Goal: Task Accomplishment & Management: Complete application form

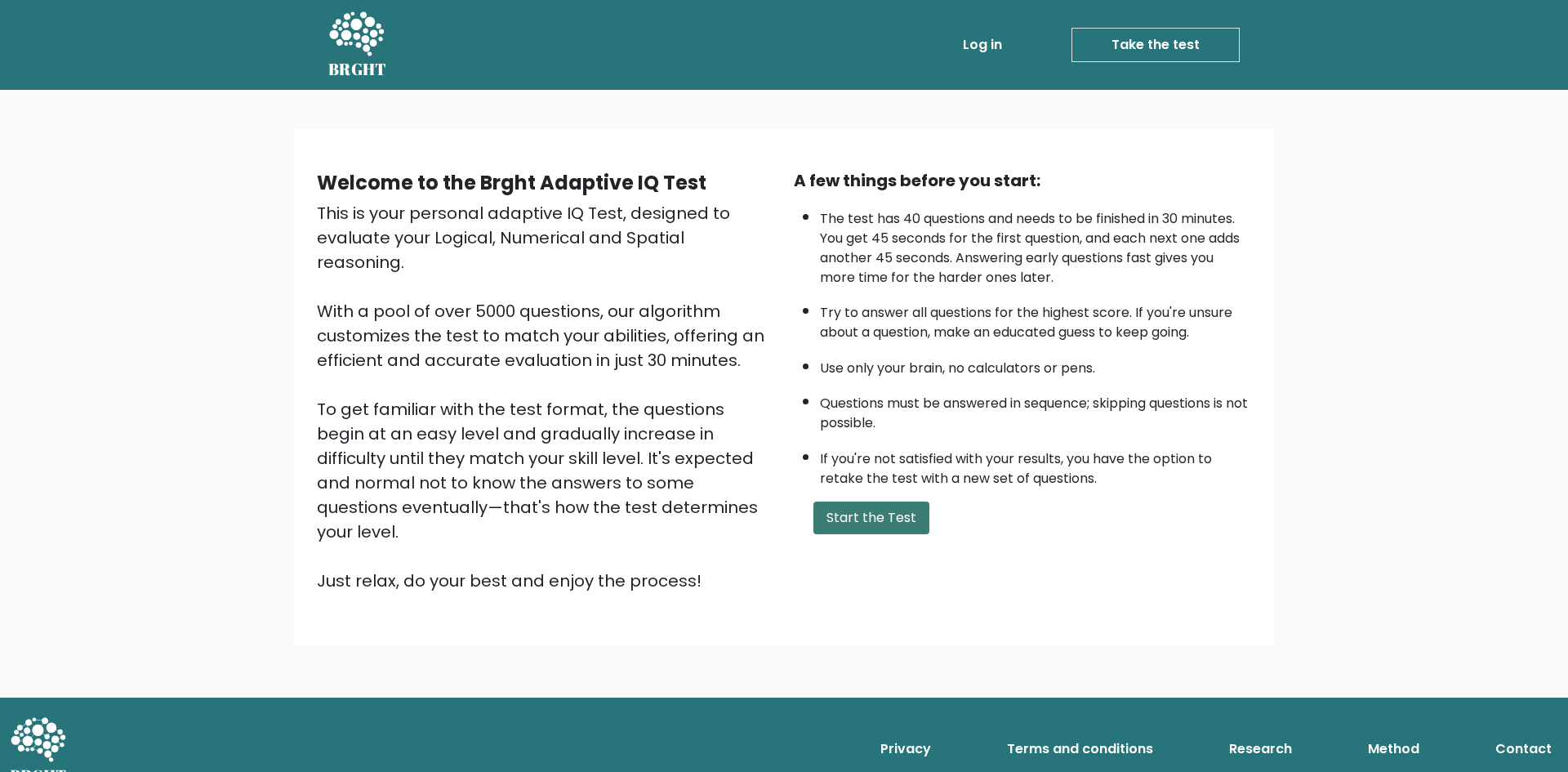
click at [867, 531] on button "Start the Test" at bounding box center [871, 517] width 116 height 33
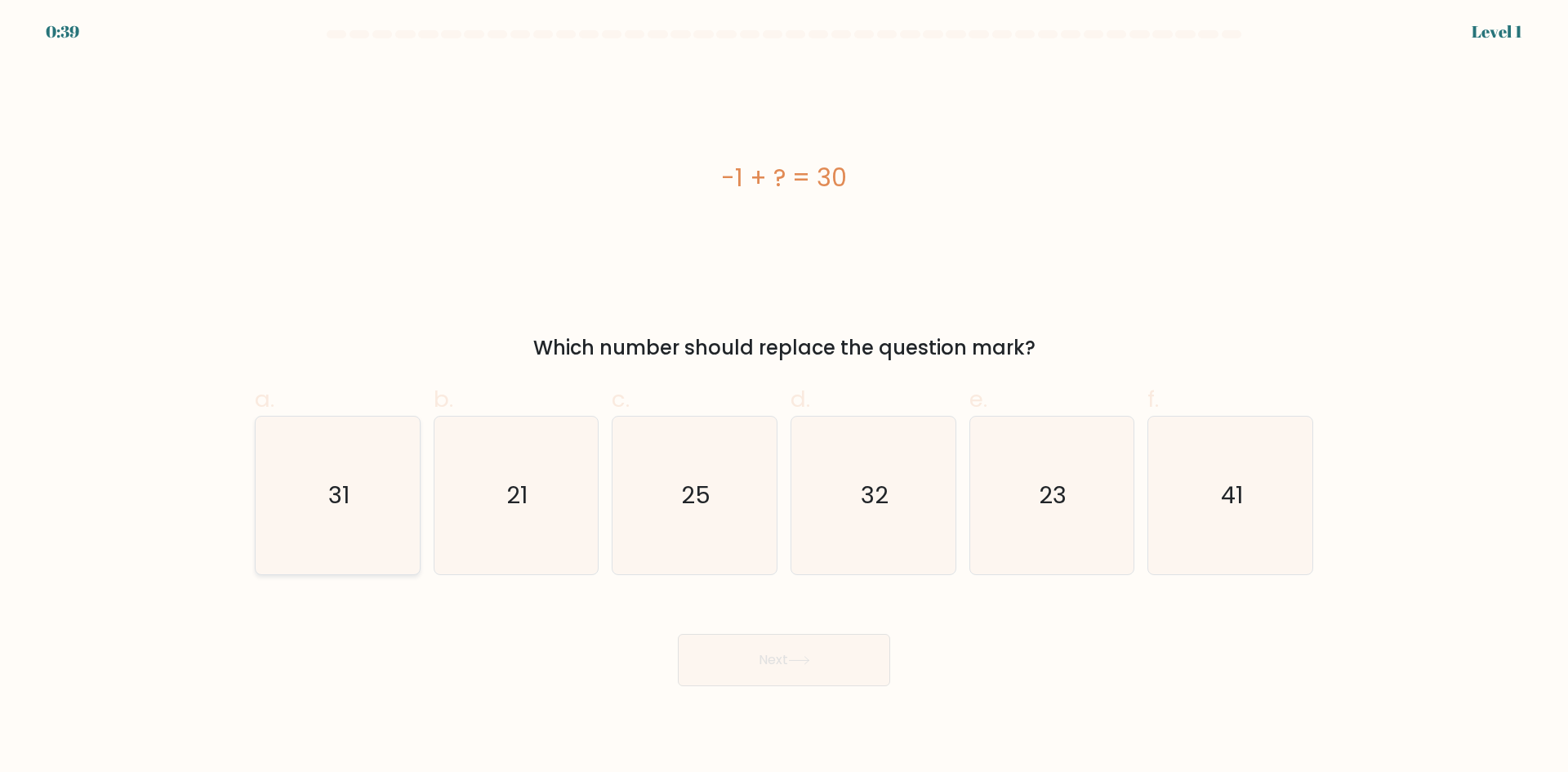
click at [397, 520] on icon "31" at bounding box center [338, 496] width 158 height 158
click at [784, 397] on input "a. 31" at bounding box center [784, 391] width 1 height 10
radio input "true"
click at [820, 676] on button "Next" at bounding box center [784, 660] width 212 height 53
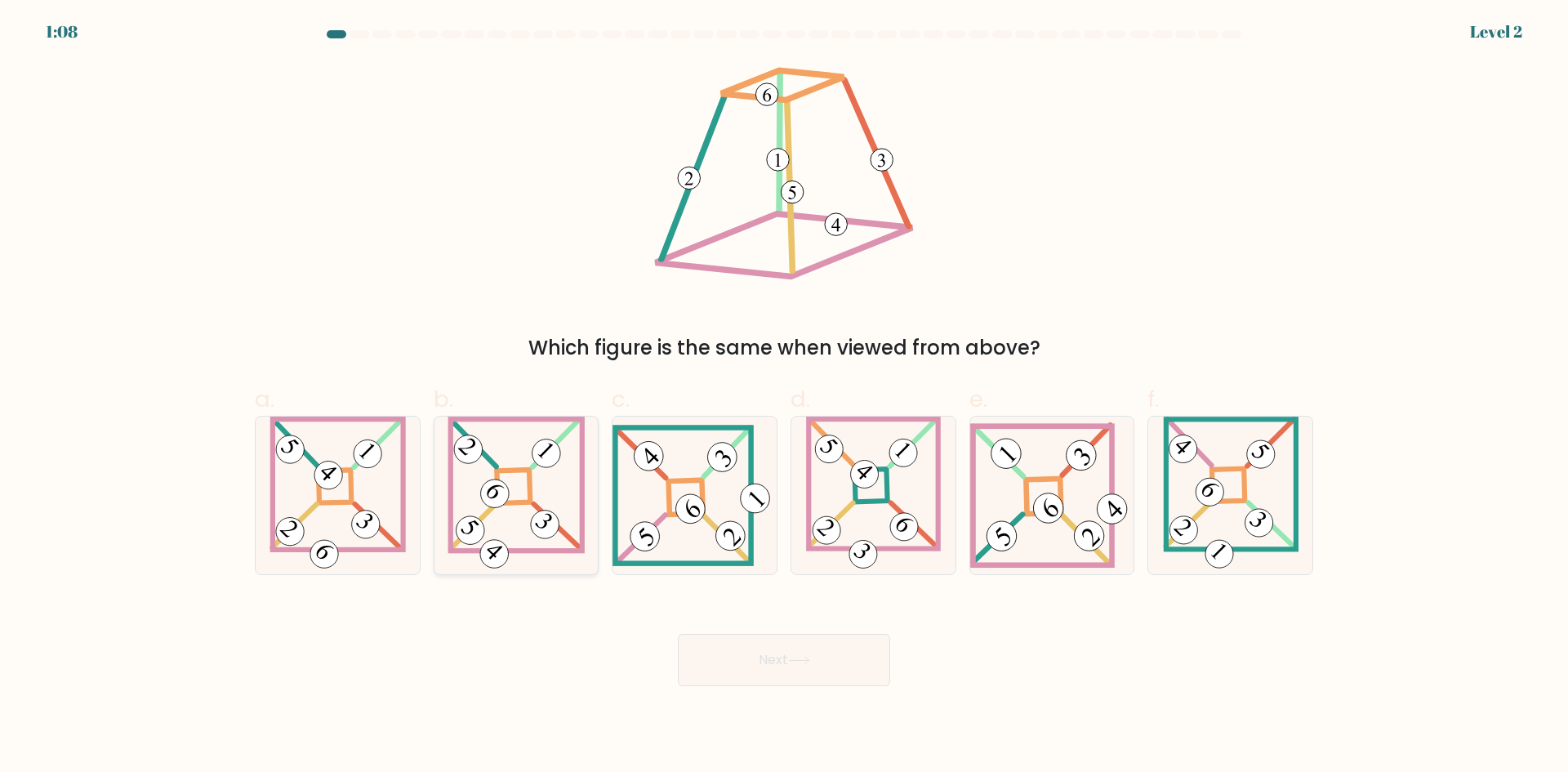
click at [548, 491] on icon at bounding box center [516, 496] width 137 height 158
click at [784, 397] on input "b." at bounding box center [784, 391] width 1 height 10
radio input "true"
click at [724, 650] on button "Next" at bounding box center [784, 660] width 212 height 53
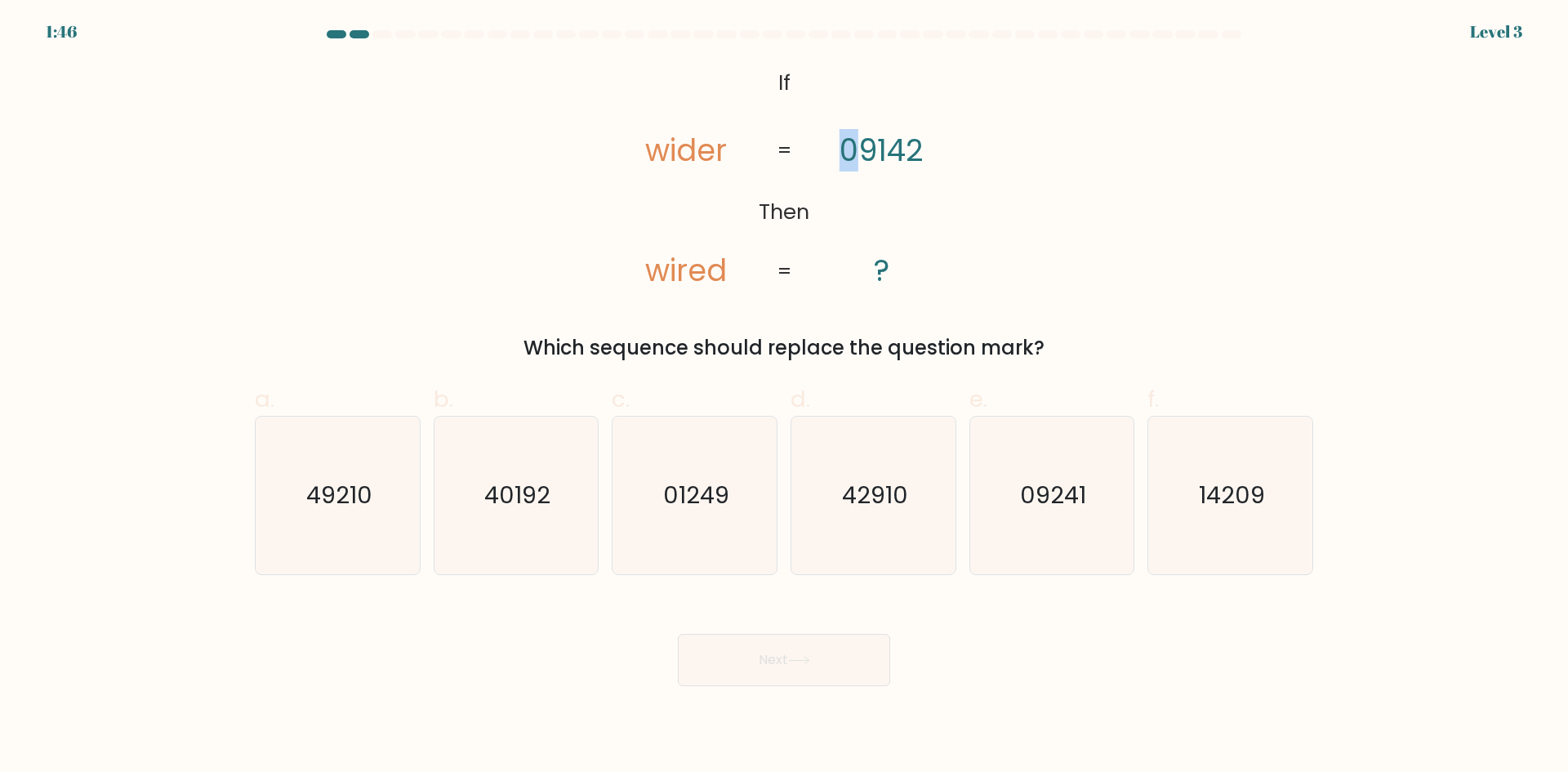
drag, startPoint x: 840, startPoint y: 153, endPoint x: 860, endPoint y: 151, distance: 20.1
click at [860, 151] on tspan "09142" at bounding box center [882, 149] width 85 height 42
drag, startPoint x: 879, startPoint y: 158, endPoint x: 842, endPoint y: 155, distance: 37.1
click at [842, 155] on tspan "09142" at bounding box center [882, 149] width 85 height 42
click at [1065, 496] on text "09241" at bounding box center [1053, 495] width 66 height 33
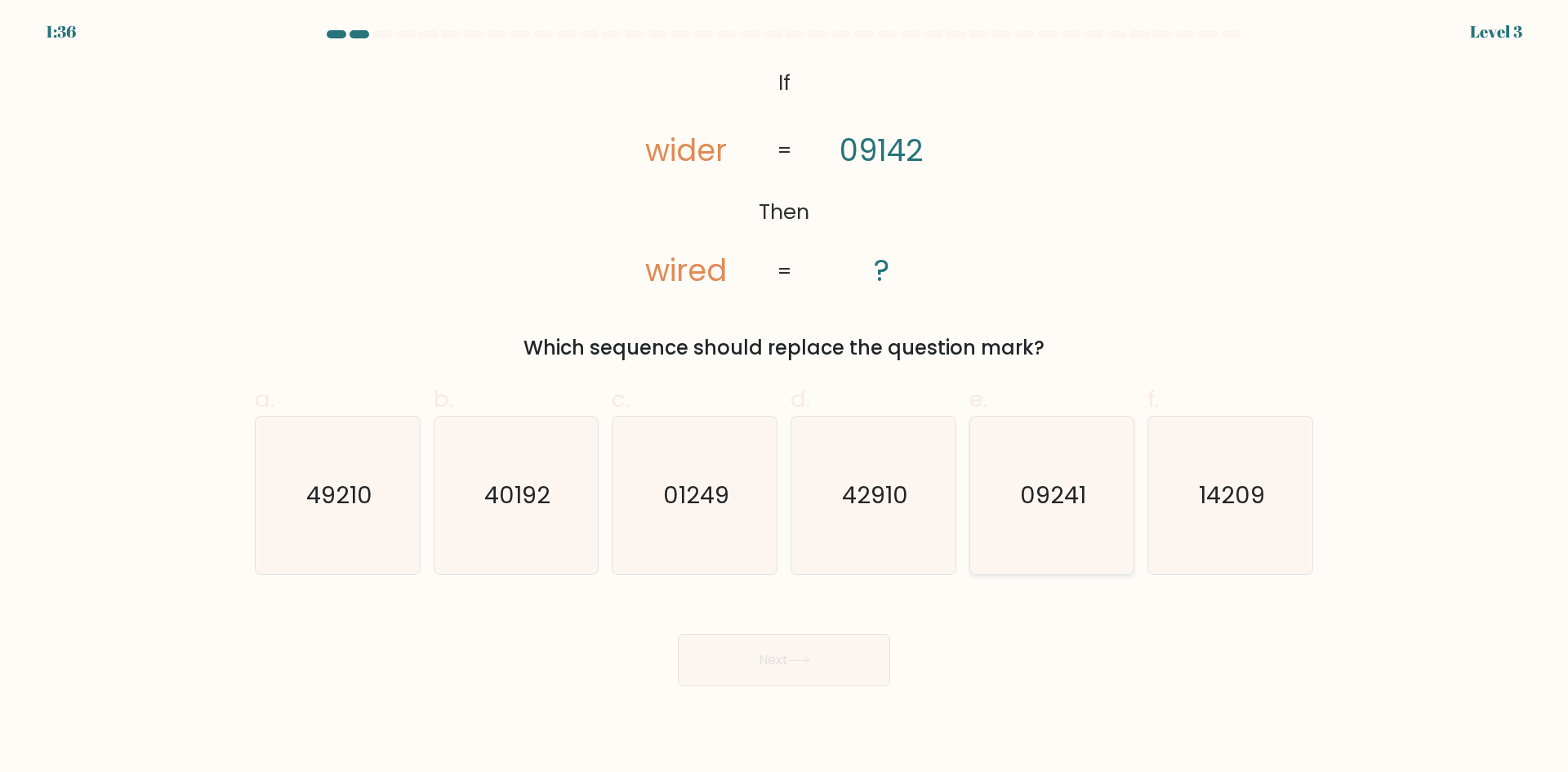
click at [785, 397] on input "e. 09241" at bounding box center [784, 391] width 1 height 10
radio input "true"
click at [826, 662] on button "Next" at bounding box center [784, 660] width 212 height 53
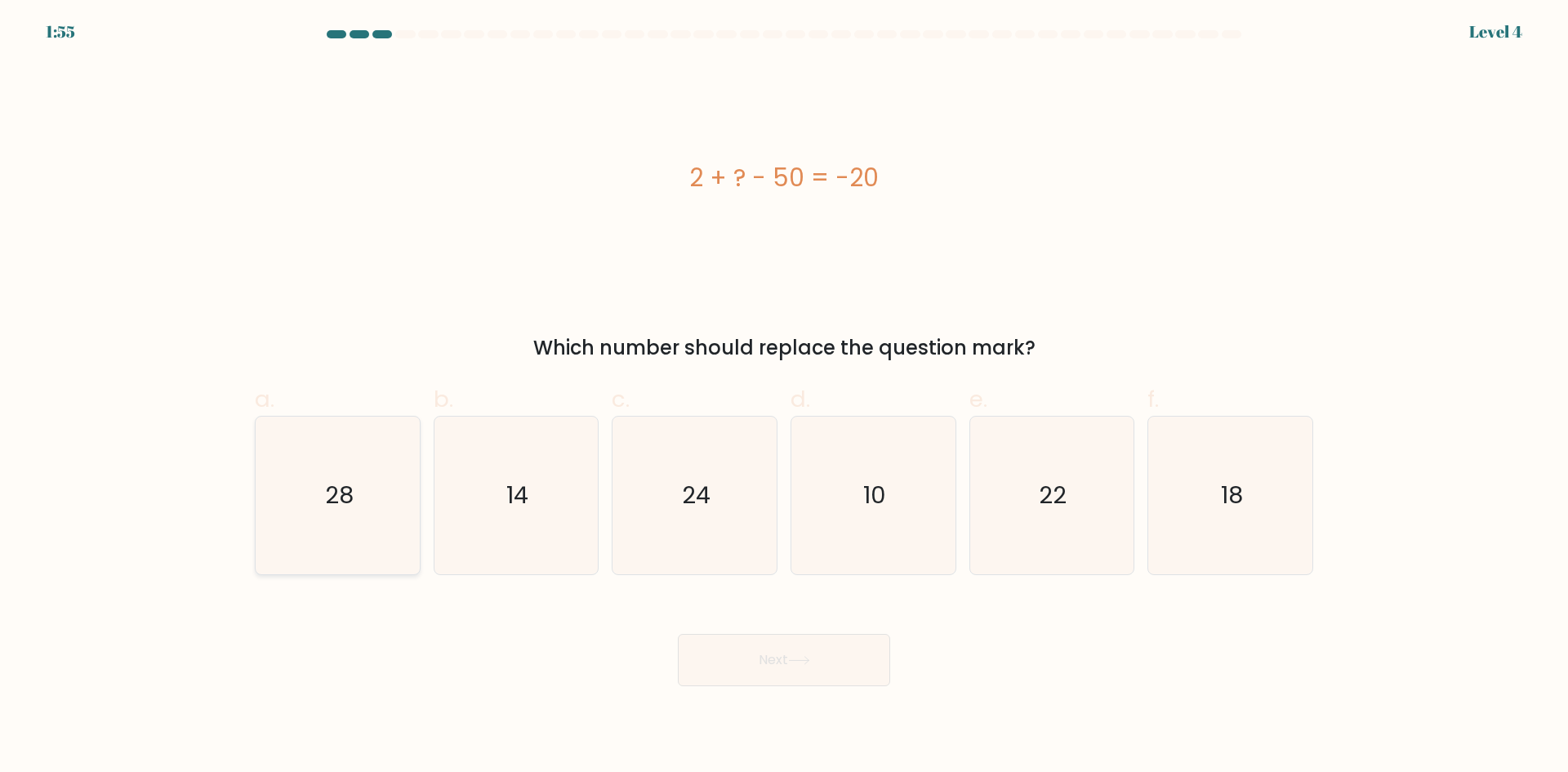
click at [388, 513] on icon "28" at bounding box center [338, 496] width 158 height 158
click at [784, 397] on input "a. 28" at bounding box center [784, 391] width 1 height 10
radio input "true"
click at [812, 665] on button "Next" at bounding box center [784, 660] width 212 height 53
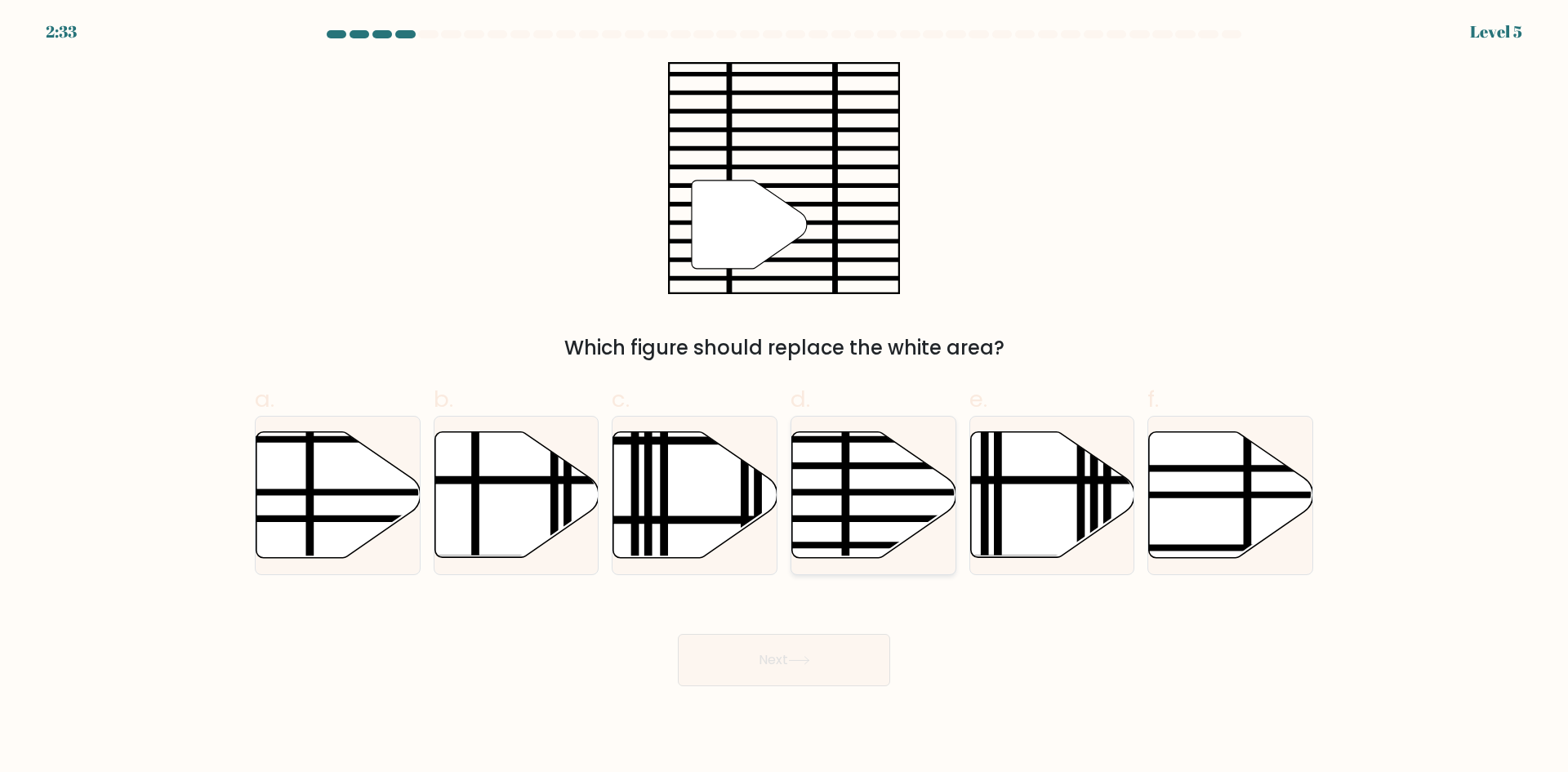
click at [822, 518] on line at bounding box center [924, 518] width 331 height 0
click at [785, 397] on input "d." at bounding box center [784, 391] width 1 height 10
radio input "true"
click at [819, 664] on button "Next" at bounding box center [784, 660] width 212 height 53
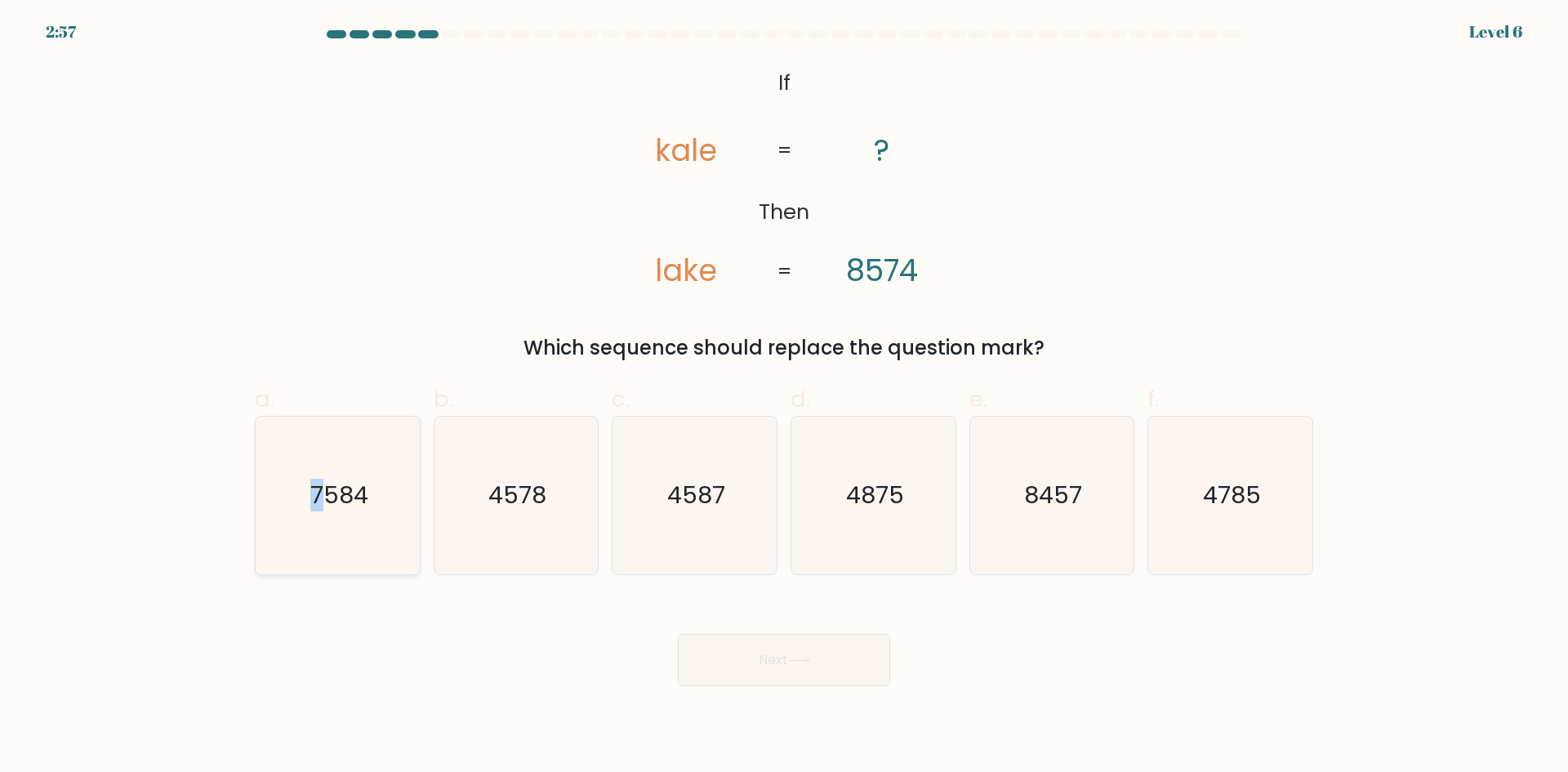
drag, startPoint x: 317, startPoint y: 455, endPoint x: 336, endPoint y: 465, distance: 21.5
click at [317, 455] on icon "7584" at bounding box center [338, 496] width 158 height 158
click at [379, 526] on icon "7584" at bounding box center [338, 496] width 158 height 158
click at [784, 397] on input "a. 7584" at bounding box center [784, 391] width 1 height 10
radio input "true"
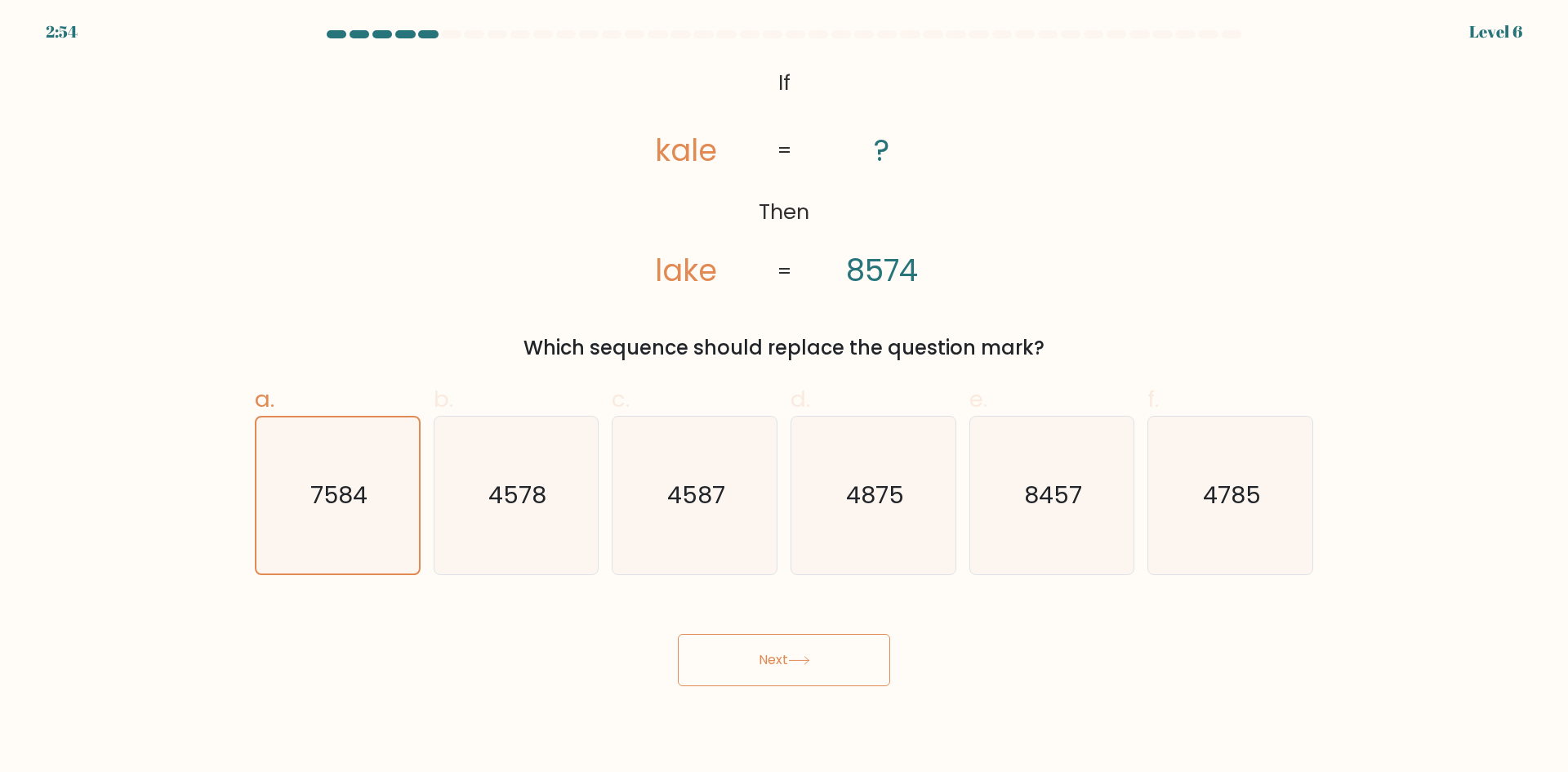
click at [880, 681] on button "Next" at bounding box center [784, 660] width 212 height 53
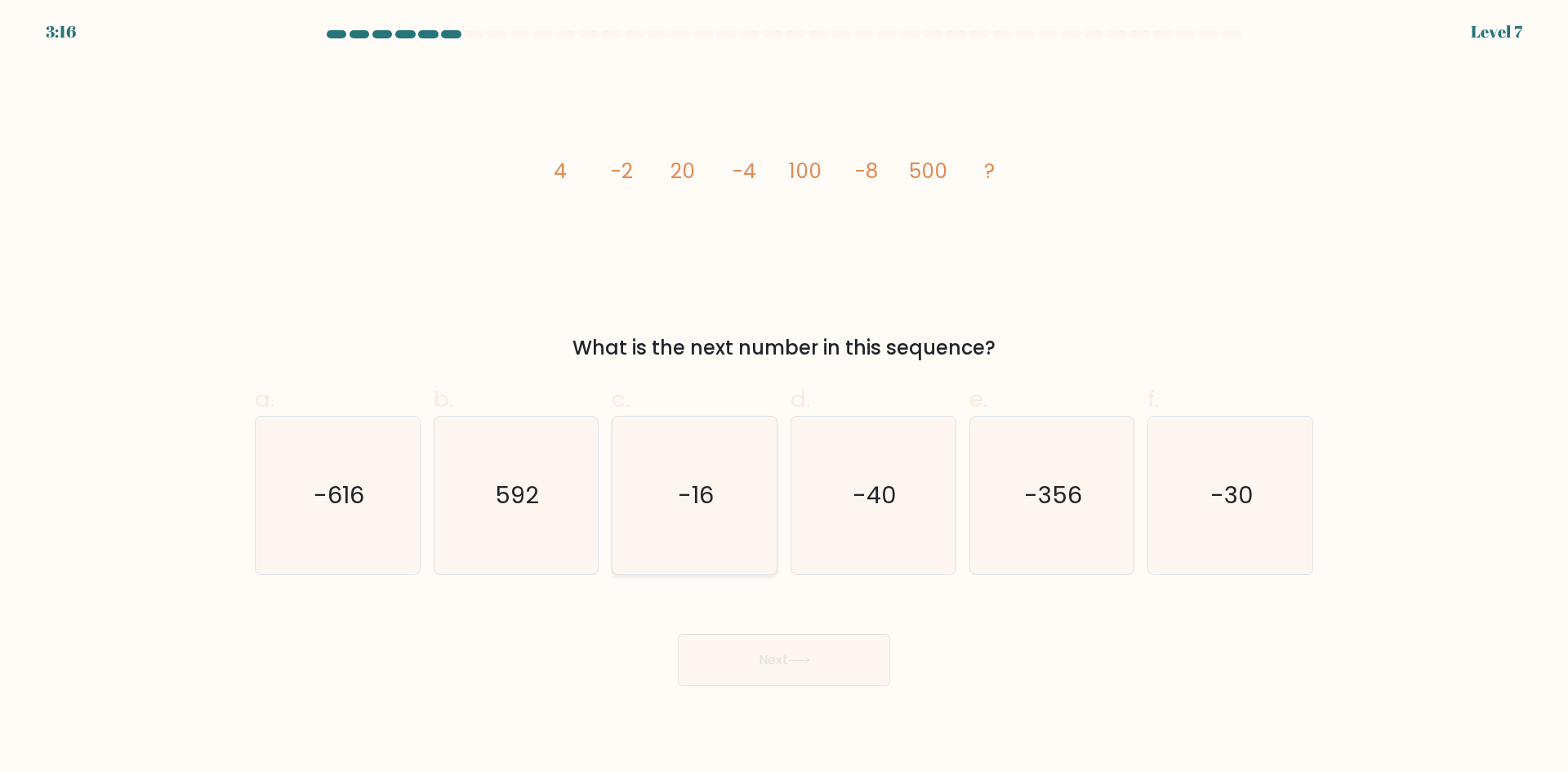
click at [719, 528] on icon "-16" at bounding box center [695, 496] width 158 height 158
click at [784, 397] on input "c. -16" at bounding box center [784, 391] width 1 height 10
radio input "true"
click at [831, 665] on button "Next" at bounding box center [784, 660] width 212 height 53
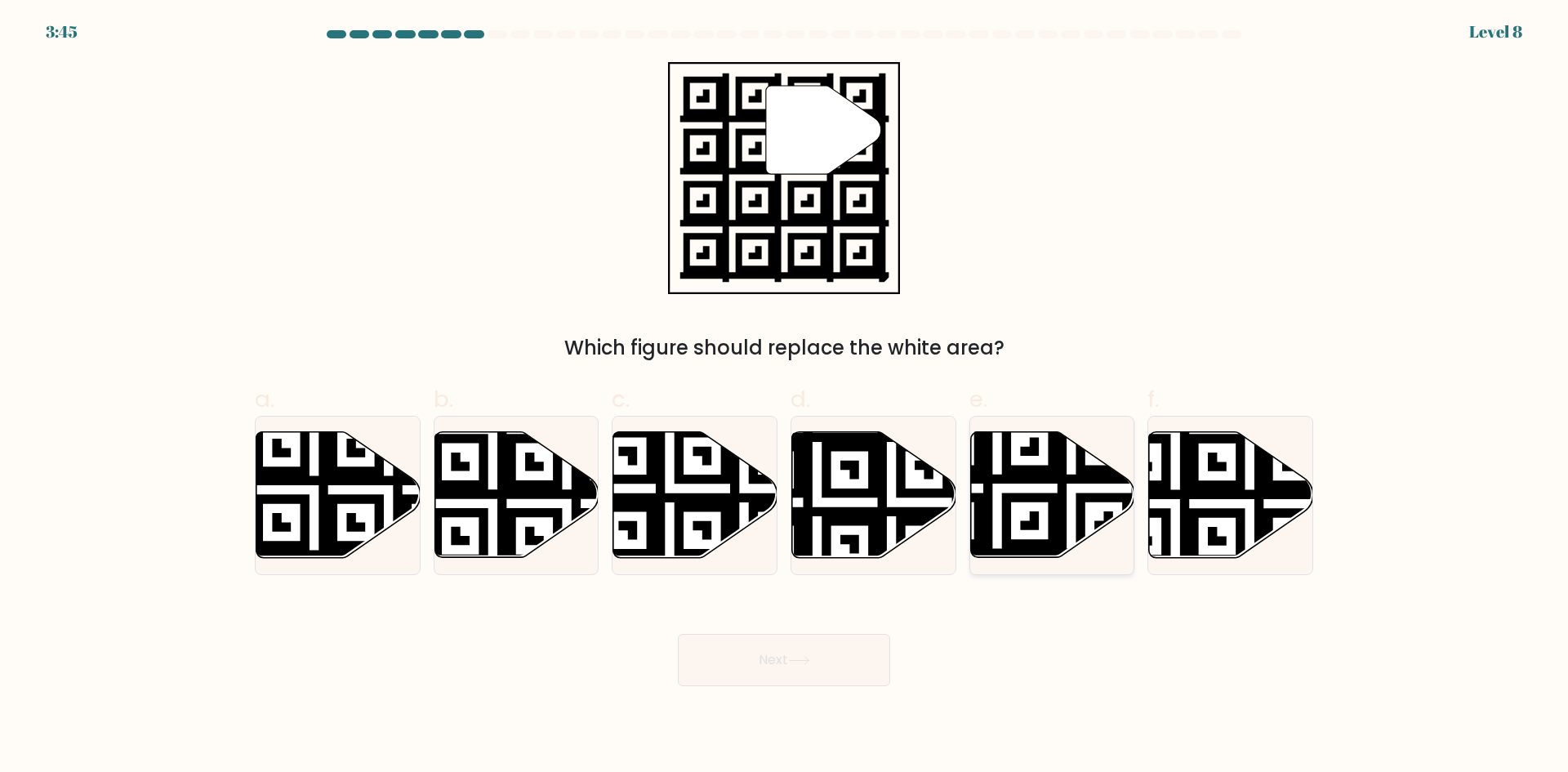
click at [1029, 494] on icon at bounding box center [997, 563] width 298 height 298
click at [785, 397] on input "e." at bounding box center [784, 391] width 1 height 10
radio input "true"
click at [862, 663] on button "Next" at bounding box center [784, 660] width 212 height 53
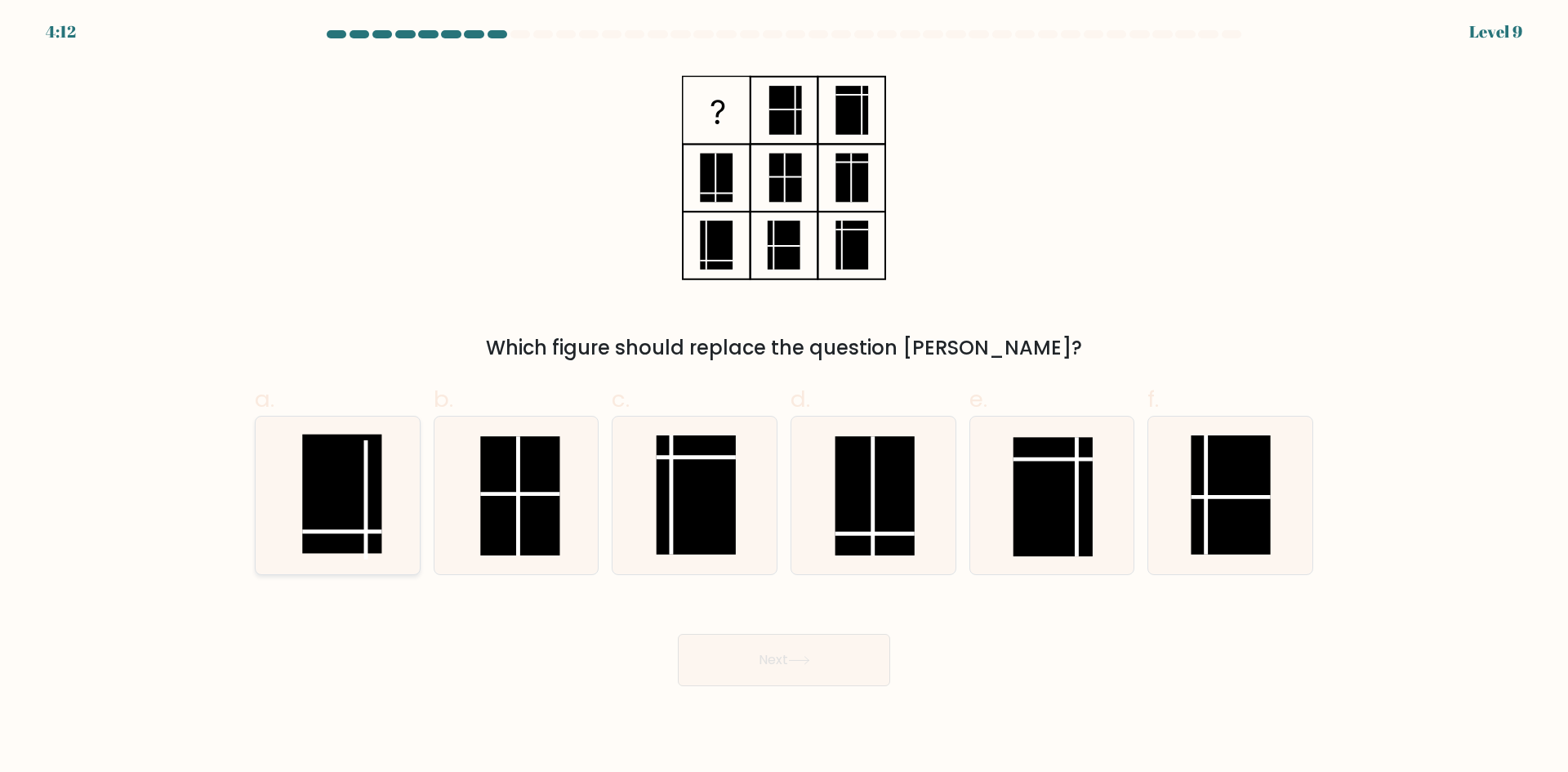
click at [389, 487] on icon at bounding box center [338, 496] width 158 height 158
click at [784, 397] on input "a." at bounding box center [784, 391] width 1 height 10
radio input "true"
click at [783, 685] on button "Next" at bounding box center [784, 660] width 212 height 53
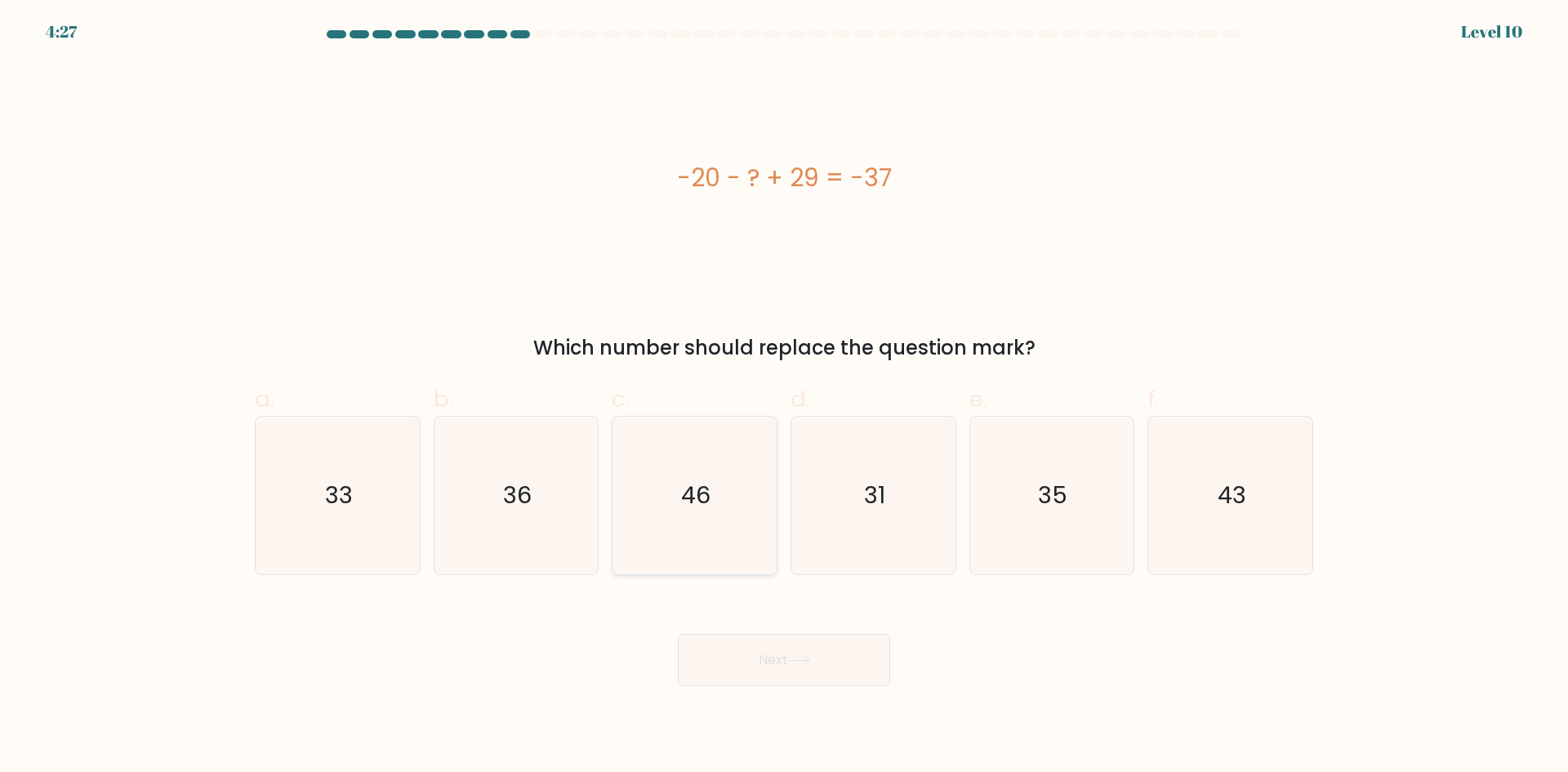
click at [683, 545] on icon "46" at bounding box center [695, 496] width 158 height 158
click at [784, 397] on input "c. 46" at bounding box center [784, 391] width 1 height 10
radio input "true"
click at [778, 673] on button "Next" at bounding box center [784, 660] width 212 height 53
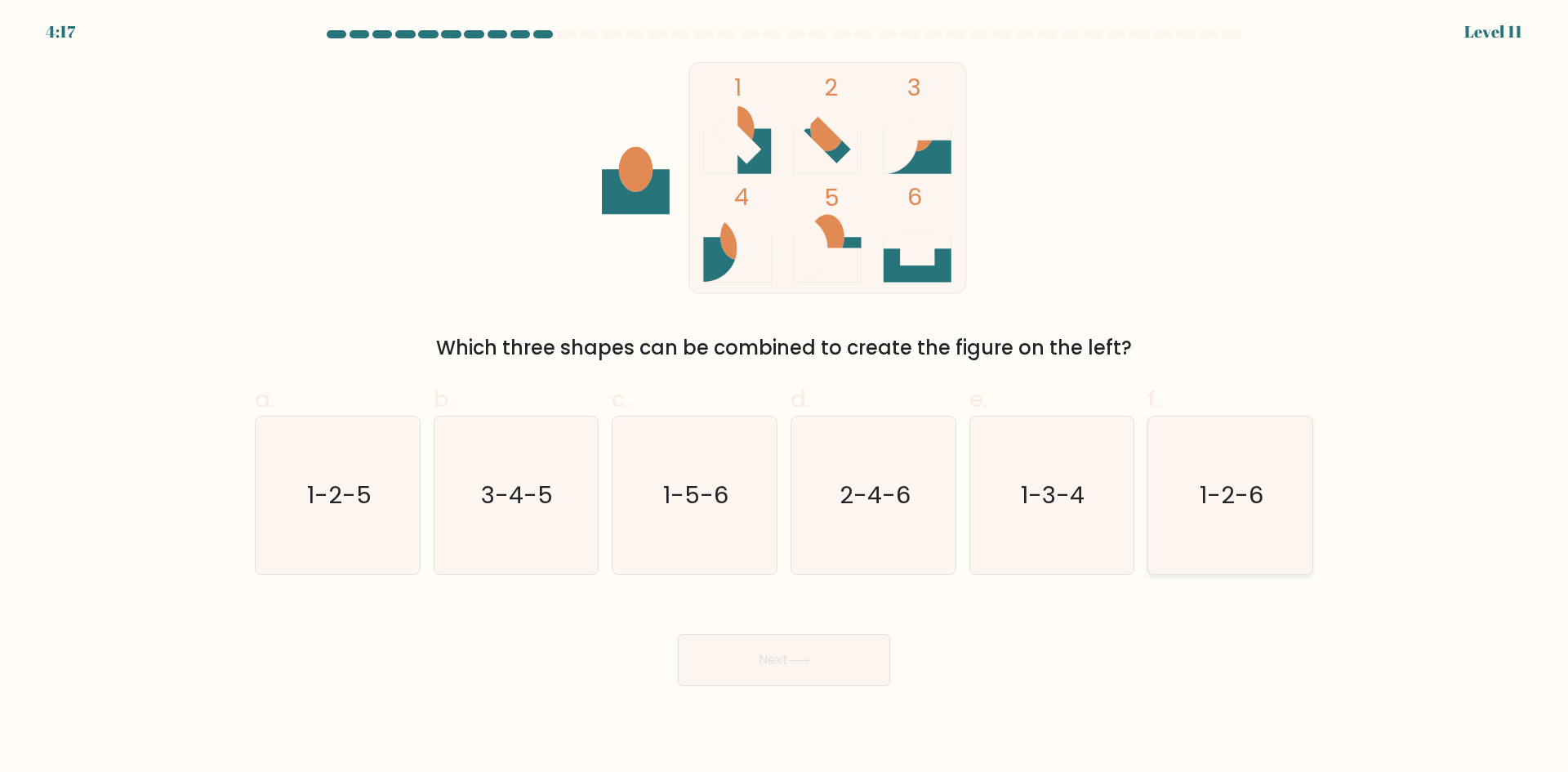
click at [1228, 488] on text "1-2-6" at bounding box center [1233, 495] width 64 height 33
click at [785, 397] on input "f. 1-2-6" at bounding box center [784, 391] width 1 height 10
radio input "true"
drag, startPoint x: 843, startPoint y: 673, endPoint x: 834, endPoint y: 674, distance: 9.1
click at [841, 673] on button "Next" at bounding box center [784, 660] width 212 height 53
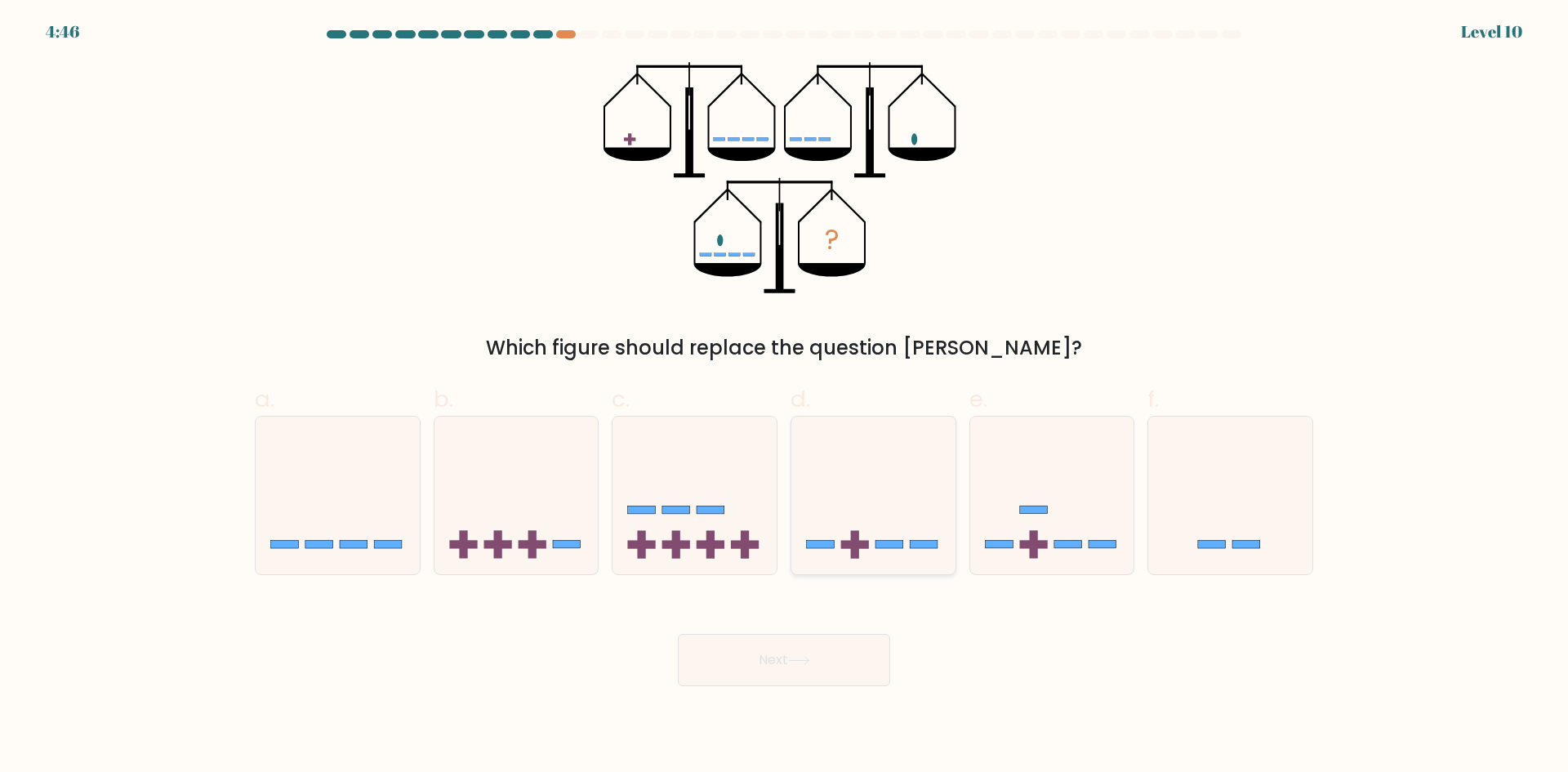
click at [882, 554] on icon at bounding box center [873, 495] width 164 height 135
click at [785, 397] on input "d." at bounding box center [784, 391] width 1 height 10
radio input "true"
click at [818, 641] on button "Next" at bounding box center [784, 660] width 212 height 53
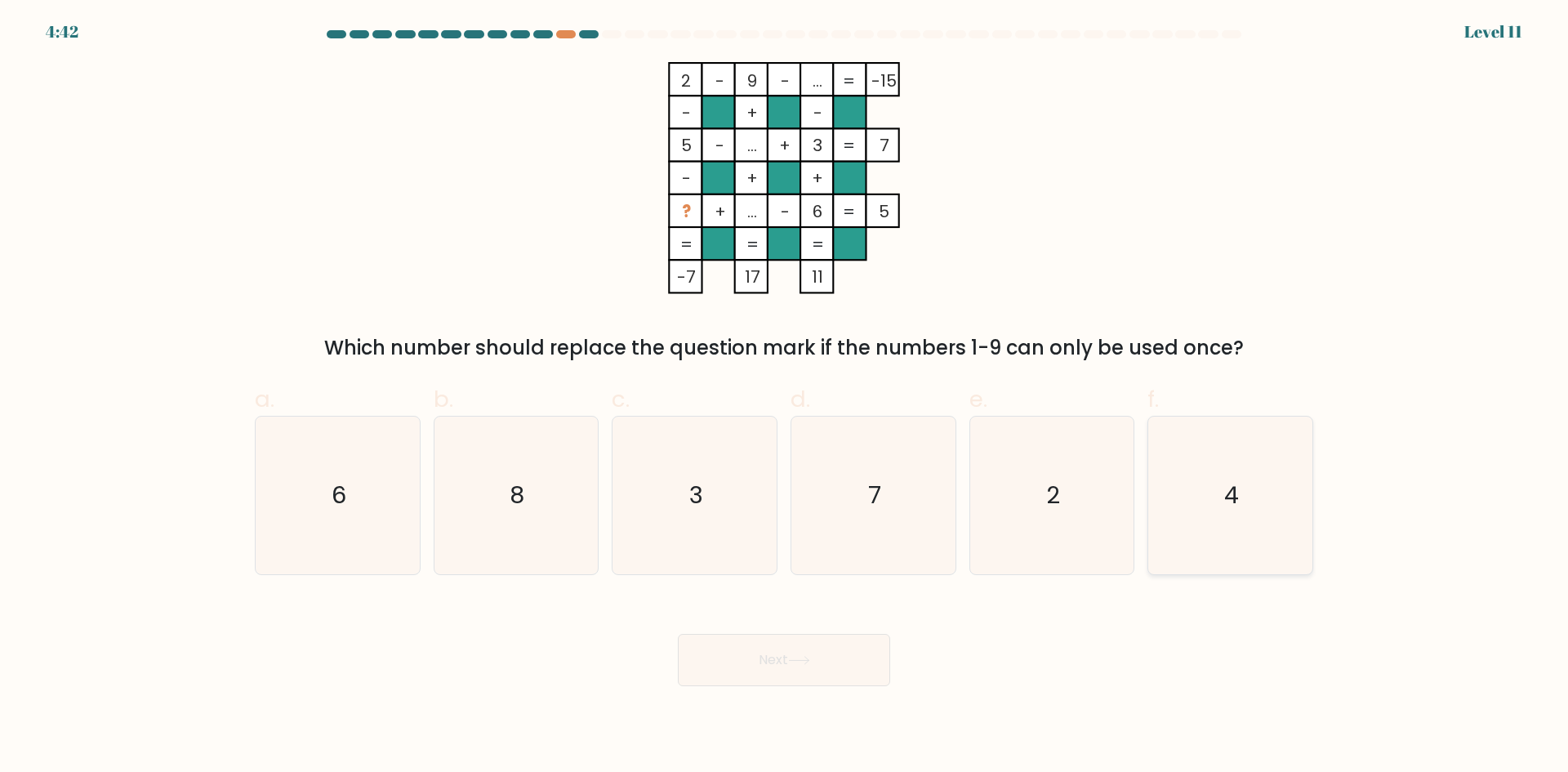
click at [1268, 531] on icon "4" at bounding box center [1231, 496] width 158 height 158
click at [785, 397] on input "f. 4" at bounding box center [784, 391] width 1 height 10
radio input "true"
click at [802, 659] on icon at bounding box center [798, 661] width 22 height 9
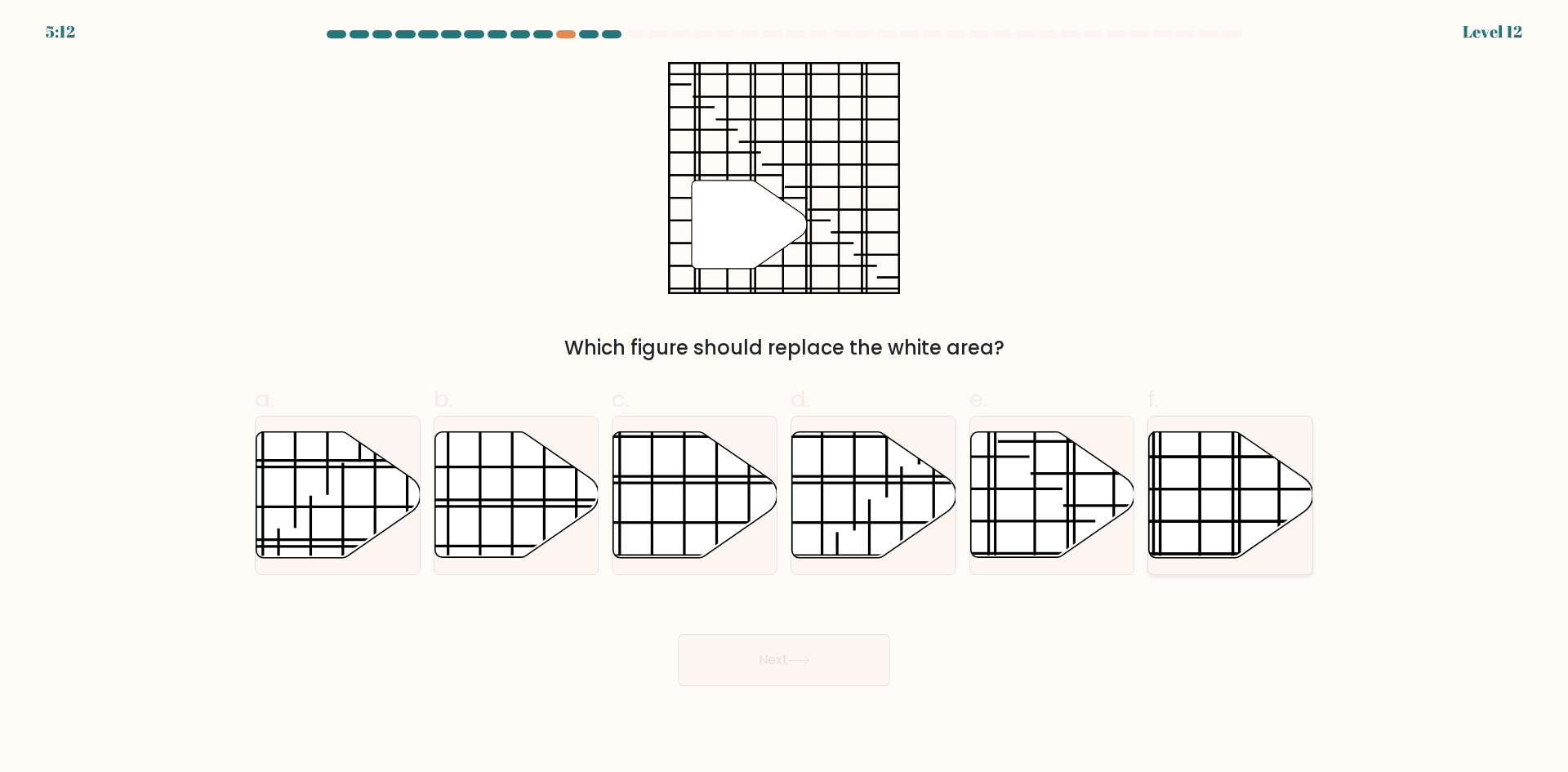
drag, startPoint x: 1253, startPoint y: 481, endPoint x: 1216, endPoint y: 491, distance: 38.3
click at [1252, 481] on icon at bounding box center [1231, 495] width 164 height 126
click at [785, 397] on input "f." at bounding box center [784, 391] width 1 height 10
radio input "true"
click at [846, 646] on button "Next" at bounding box center [784, 660] width 212 height 53
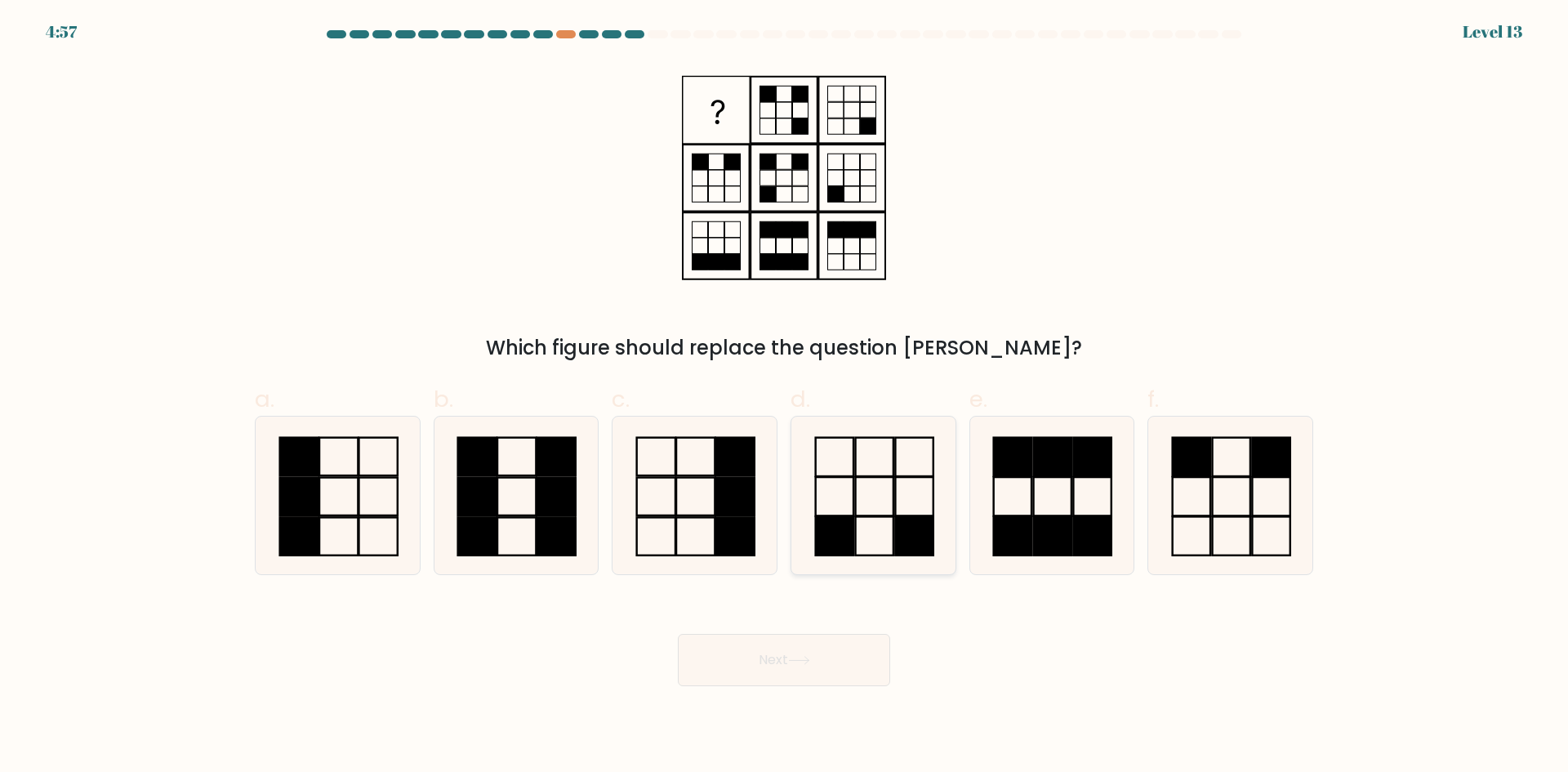
click at [900, 513] on icon at bounding box center [873, 496] width 158 height 158
click at [785, 397] on input "d." at bounding box center [784, 391] width 1 height 10
radio input "true"
click at [820, 671] on button "Next" at bounding box center [784, 660] width 212 height 53
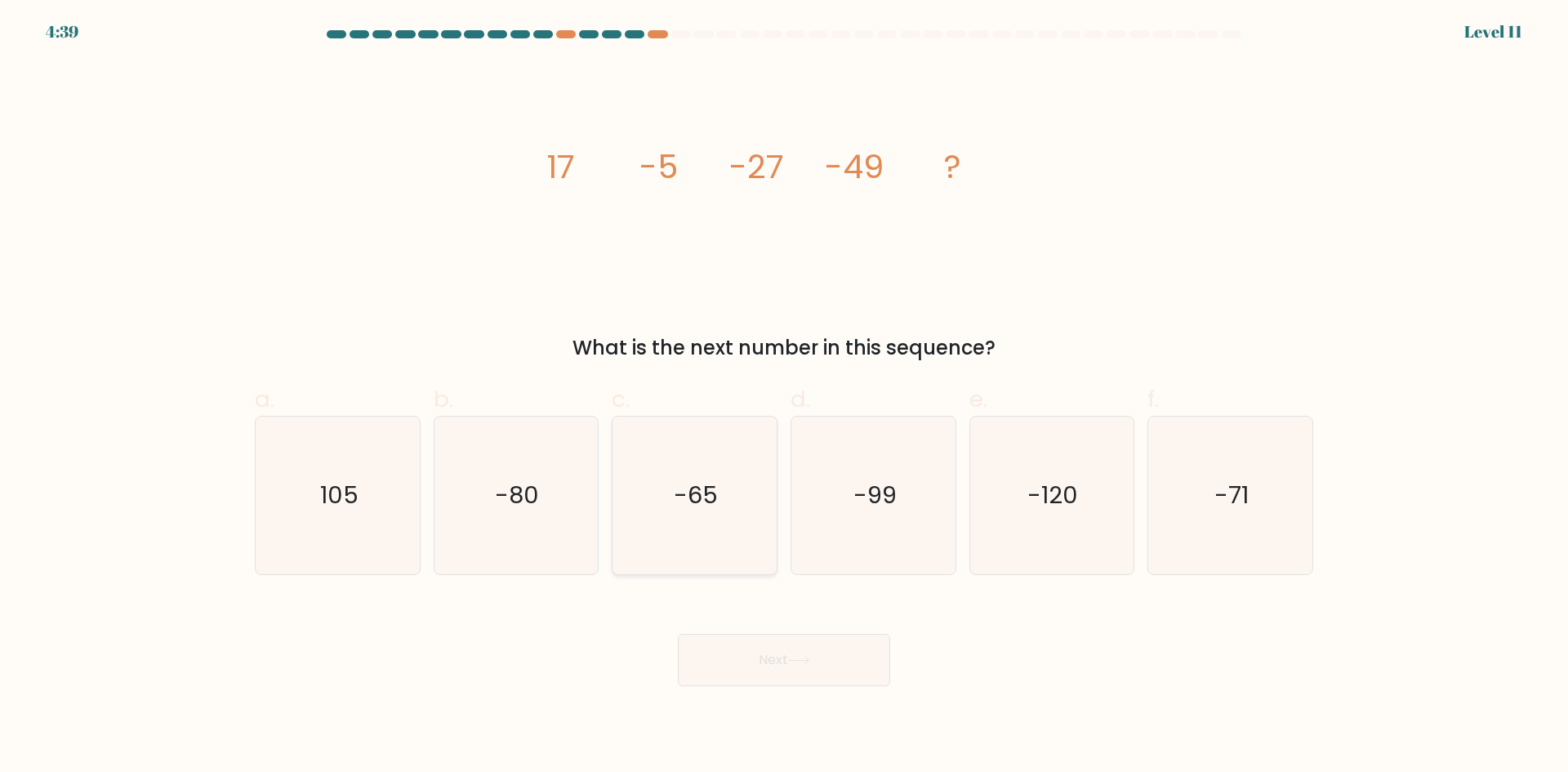
click at [735, 513] on icon "-65" at bounding box center [695, 496] width 158 height 158
click at [784, 397] on input "c. -65" at bounding box center [784, 391] width 1 height 10
radio input "true"
click at [736, 654] on button "Next" at bounding box center [784, 660] width 212 height 53
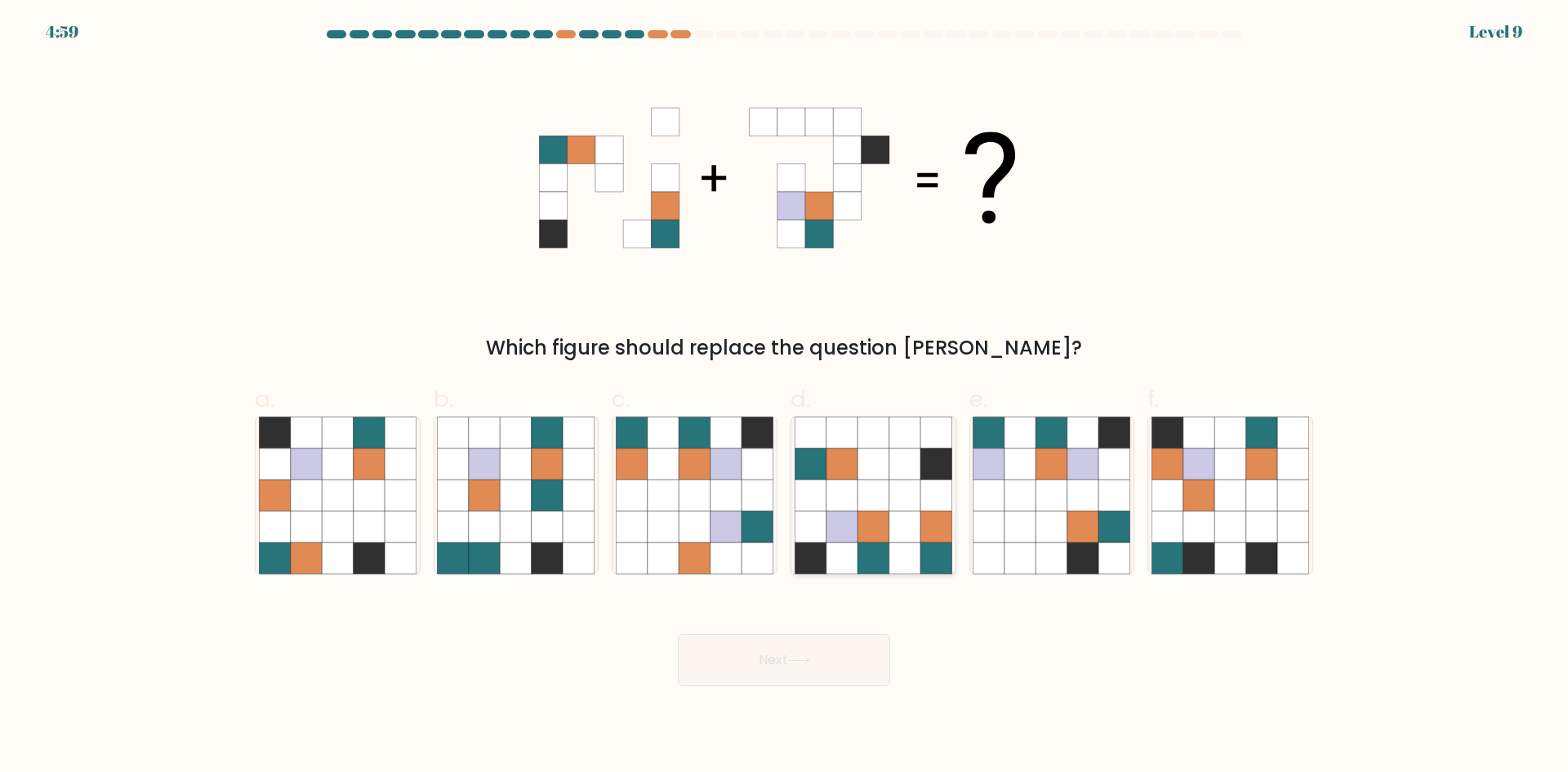
click at [904, 534] on icon at bounding box center [904, 527] width 31 height 31
click at [785, 397] on input "d." at bounding box center [784, 391] width 1 height 10
radio input "true"
click at [853, 662] on button "Next" at bounding box center [784, 660] width 212 height 53
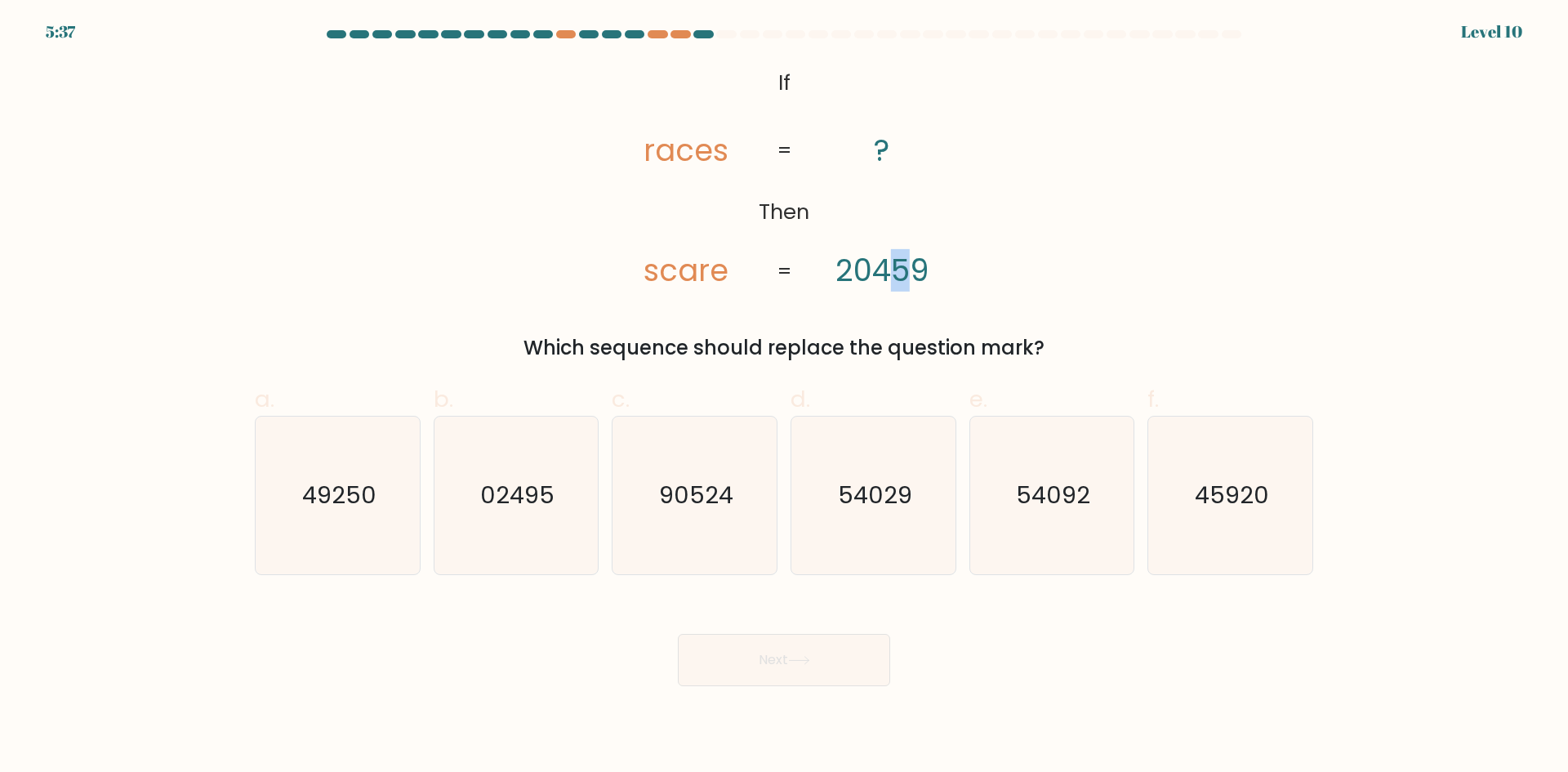
drag, startPoint x: 906, startPoint y: 270, endPoint x: 897, endPoint y: 271, distance: 9.1
click at [897, 271] on tspan "20459" at bounding box center [882, 270] width 93 height 42
drag, startPoint x: 653, startPoint y: 152, endPoint x: 639, endPoint y: 158, distance: 15.2
click at [641, 155] on icon "@import url('https://fonts.googleapis.com/css?family=Abril+Fatface:400,100,100i…" at bounding box center [784, 178] width 376 height 232
drag, startPoint x: 698, startPoint y: 271, endPoint x: 686, endPoint y: 269, distance: 12.2
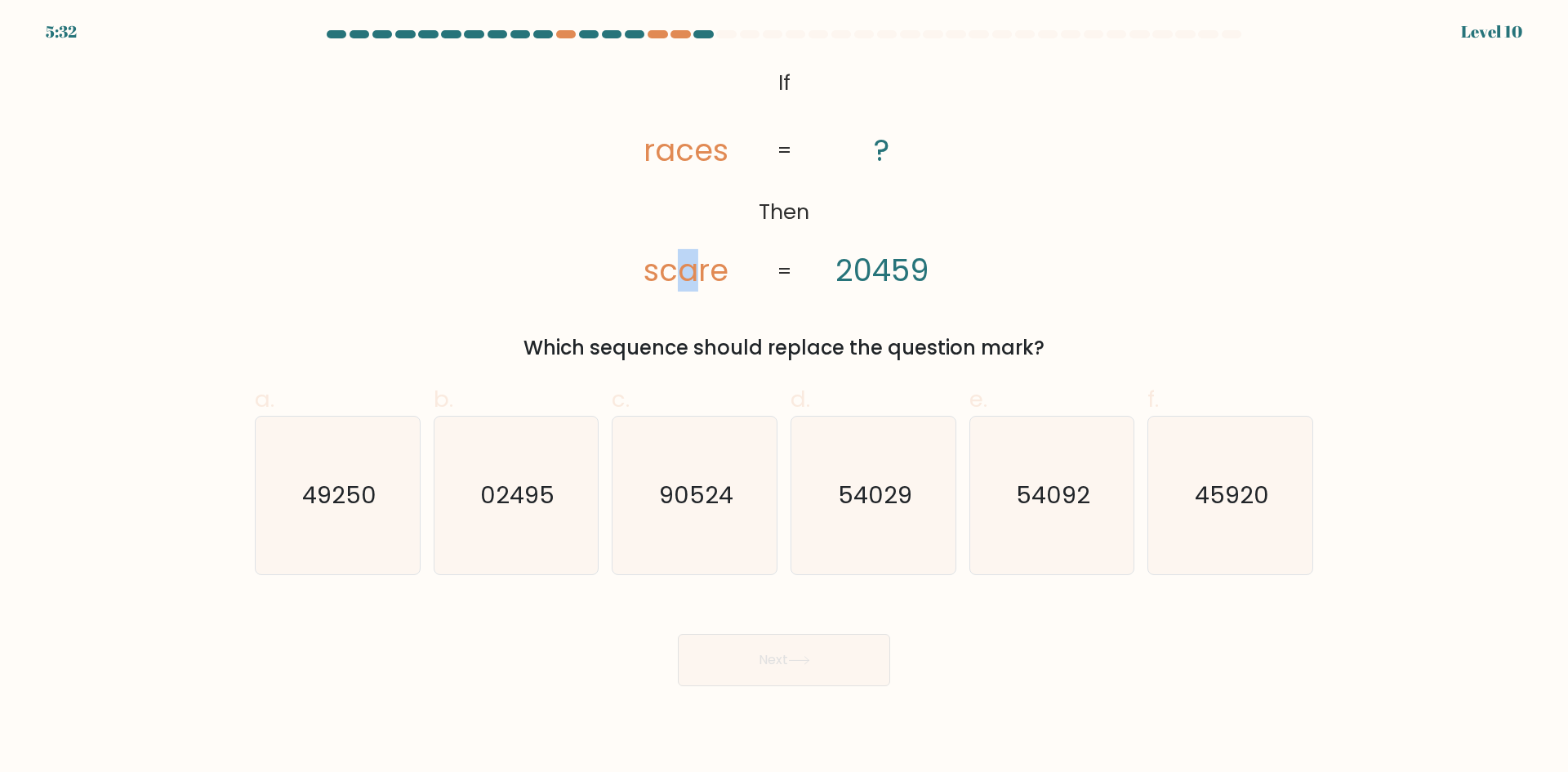
click at [686, 269] on tspan "scare" at bounding box center [686, 270] width 85 height 42
drag, startPoint x: 888, startPoint y: 276, endPoint x: 880, endPoint y: 278, distance: 8.2
click at [880, 278] on tspan "20459" at bounding box center [882, 270] width 93 height 42
drag, startPoint x: 676, startPoint y: 161, endPoint x: 663, endPoint y: 161, distance: 13.0
click at [663, 161] on tspan "races" at bounding box center [686, 149] width 85 height 42
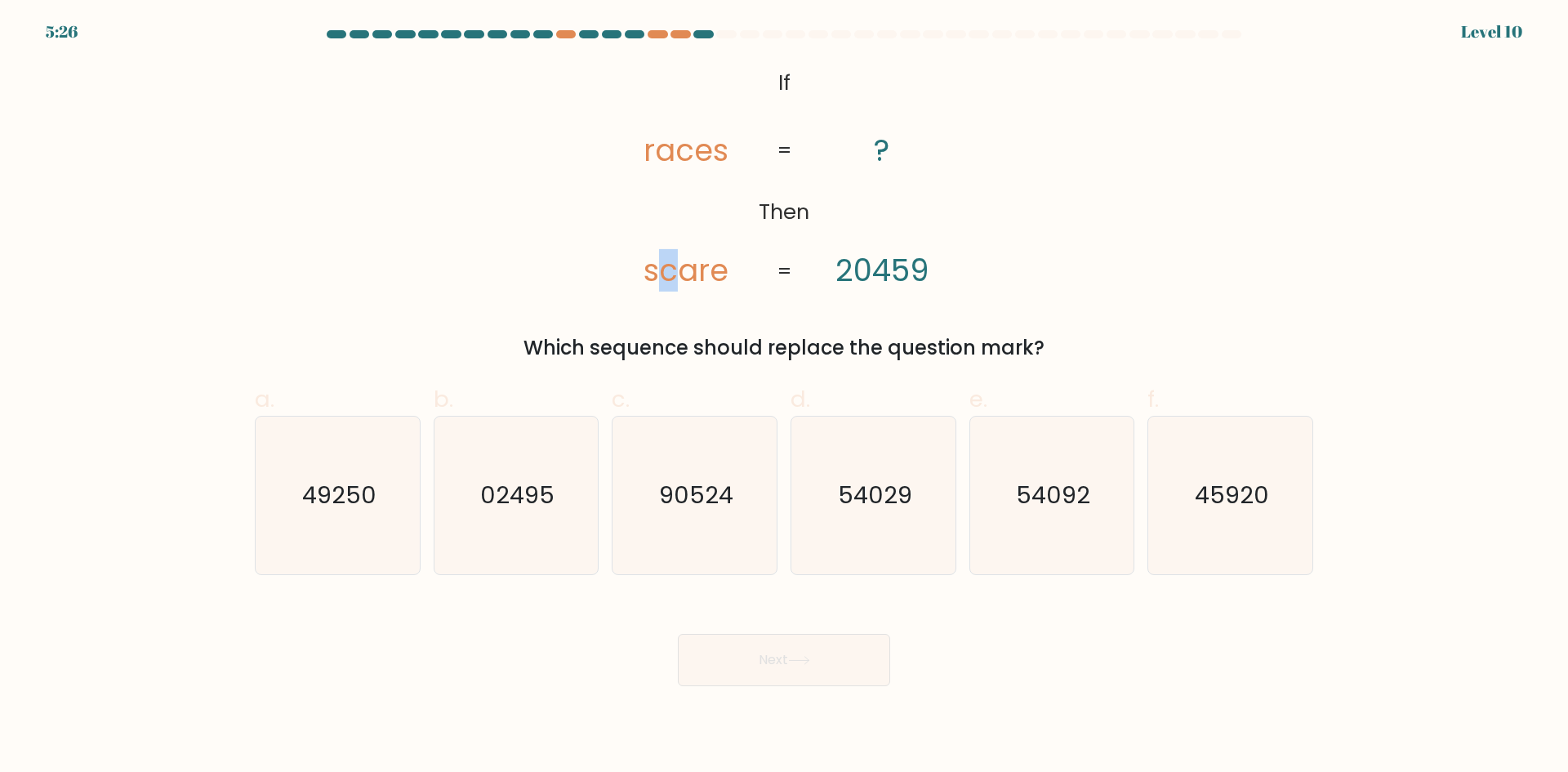
drag, startPoint x: 674, startPoint y: 264, endPoint x: 660, endPoint y: 265, distance: 14.0
click at [660, 265] on tspan "scare" at bounding box center [686, 270] width 85 height 42
click at [1056, 517] on icon "54092" at bounding box center [1052, 496] width 158 height 158
click at [785, 397] on input "e. 54092" at bounding box center [784, 391] width 1 height 10
radio input "true"
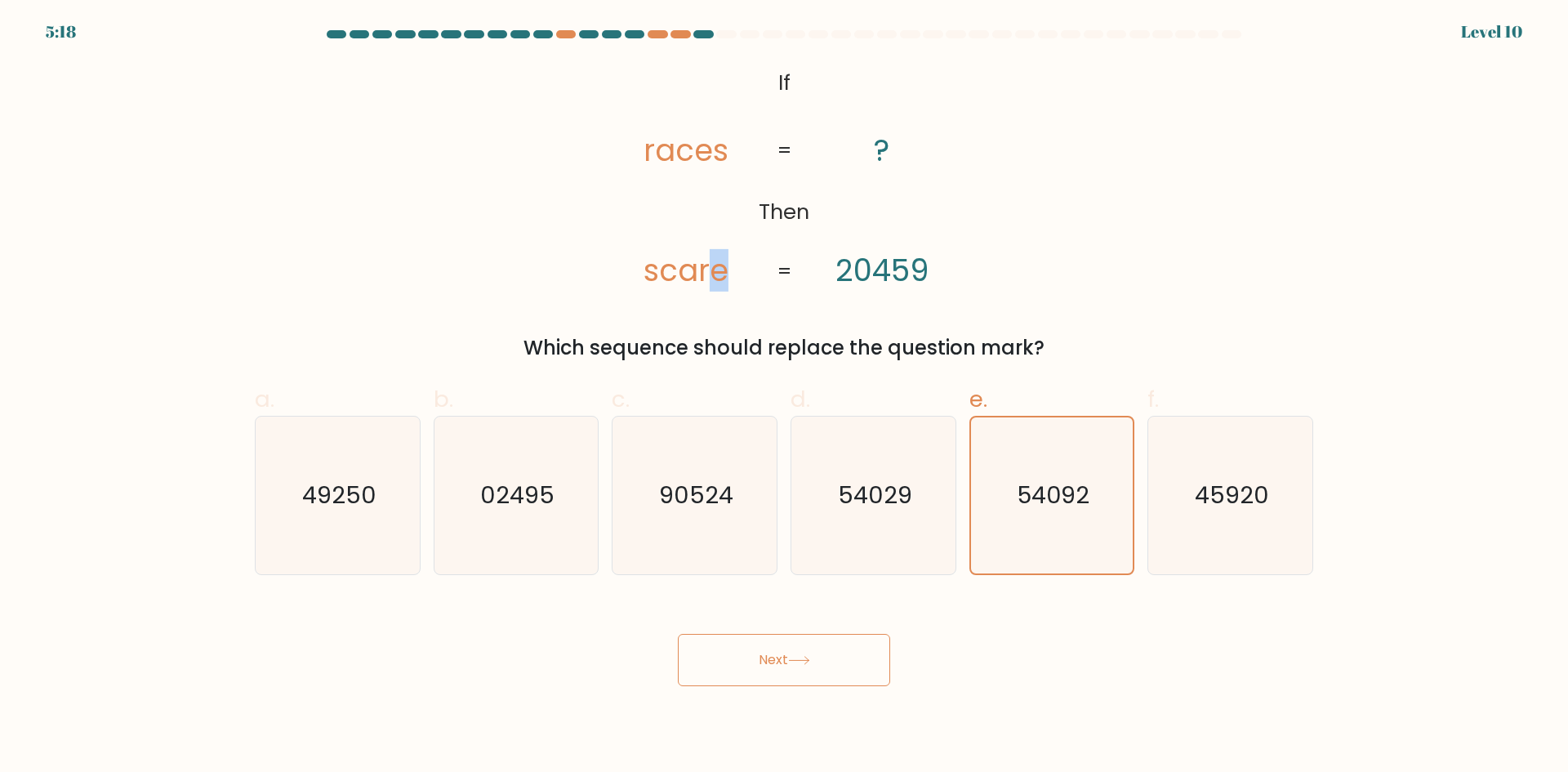
drag, startPoint x: 730, startPoint y: 273, endPoint x: 715, endPoint y: 250, distance: 27.5
click at [716, 270] on icon "@import url('https://fonts.googleapis.com/css?family=Abril+Fatface:400,100,100i…" at bounding box center [784, 178] width 376 height 232
drag, startPoint x: 688, startPoint y: 159, endPoint x: 718, endPoint y: 164, distance: 30.4
click at [718, 163] on tspan "races" at bounding box center [686, 149] width 85 height 42
drag, startPoint x: 926, startPoint y: 286, endPoint x: 888, endPoint y: 524, distance: 241.0
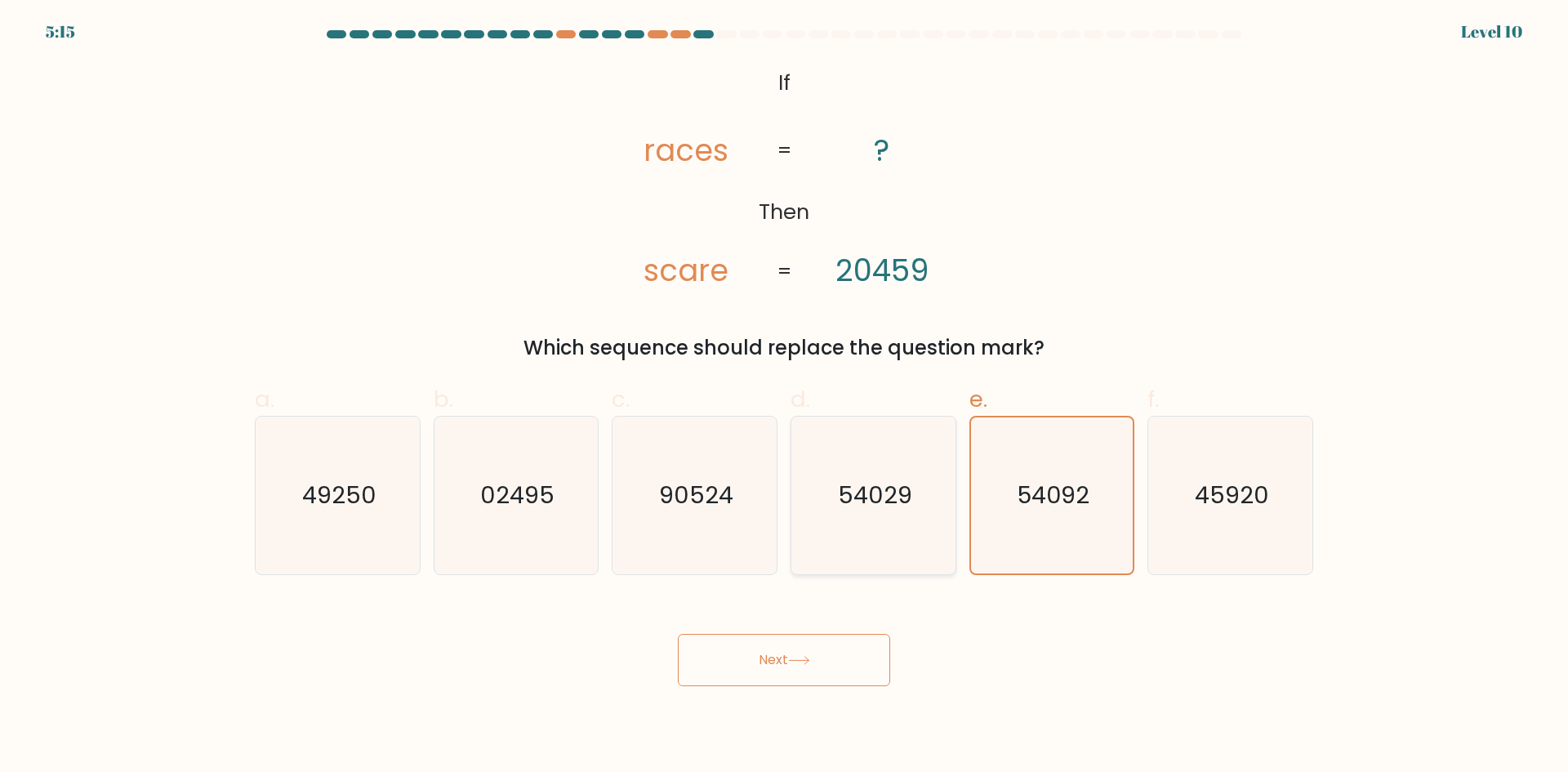
click at [904, 330] on div "@import url('https://fonts.googleapis.com/css?family=Abril+Fatface:400,100,100i…" at bounding box center [784, 212] width 1078 height 301
click at [869, 680] on button "Next" at bounding box center [784, 660] width 212 height 53
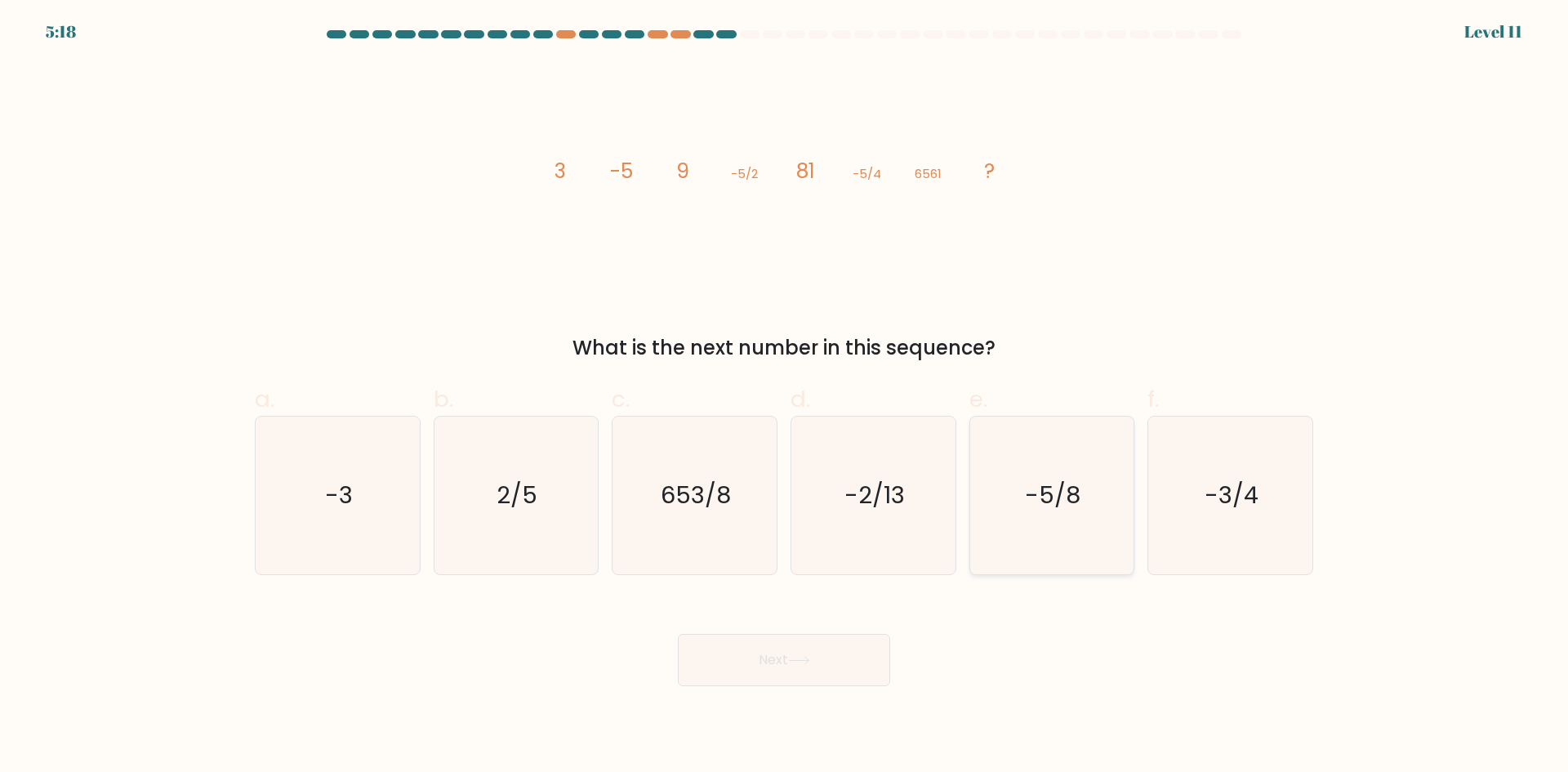
click at [1003, 529] on icon "-5/8" at bounding box center [1052, 496] width 158 height 158
click at [785, 397] on input "e. -5/8" at bounding box center [784, 391] width 1 height 10
radio input "true"
click at [837, 664] on button "Next" at bounding box center [784, 660] width 212 height 53
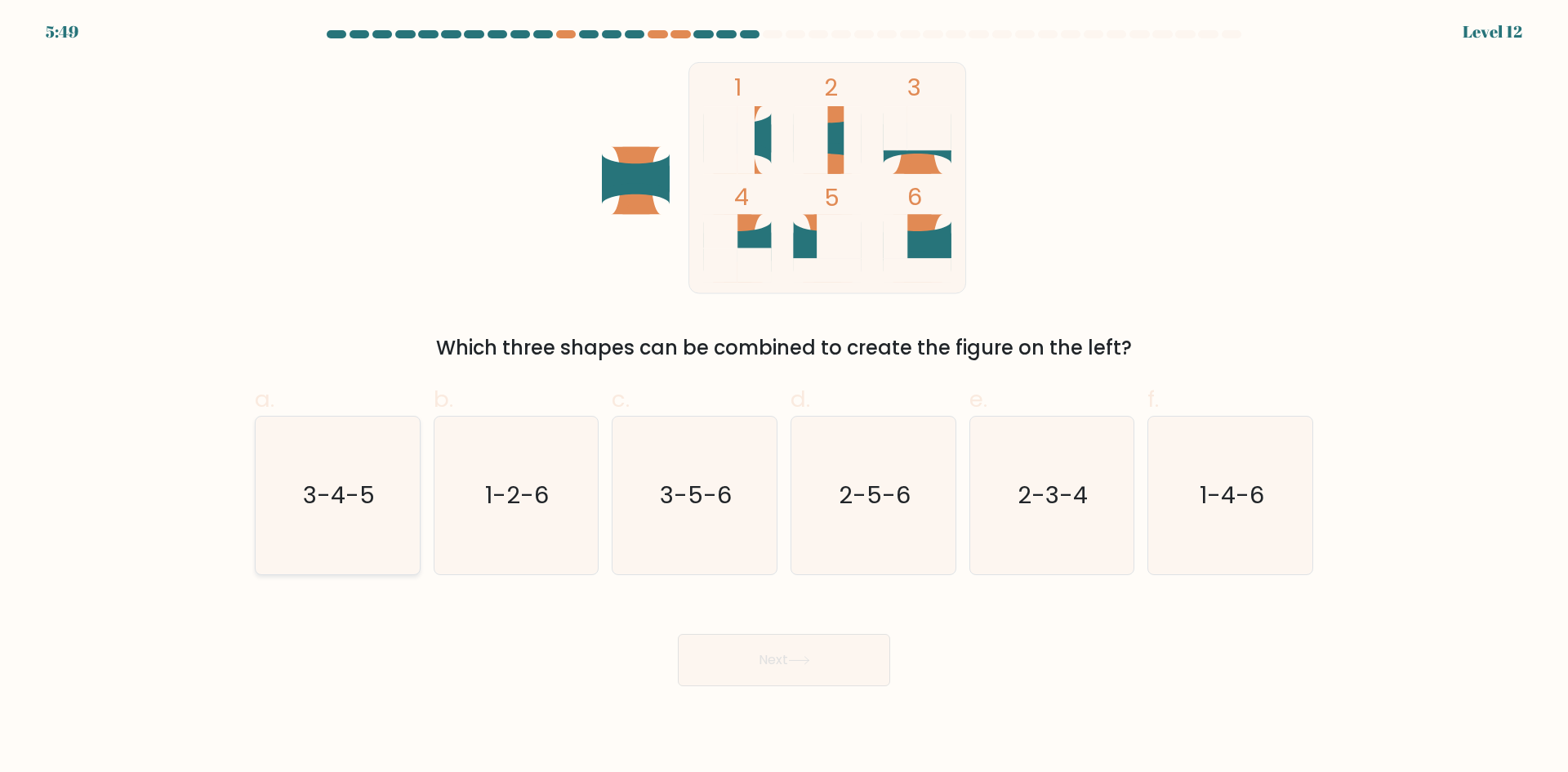
click at [361, 506] on text "3-4-5" at bounding box center [339, 495] width 72 height 33
click at [784, 397] on input "a. 3-4-5" at bounding box center [784, 391] width 1 height 10
radio input "true"
click at [781, 680] on button "Next" at bounding box center [784, 660] width 212 height 53
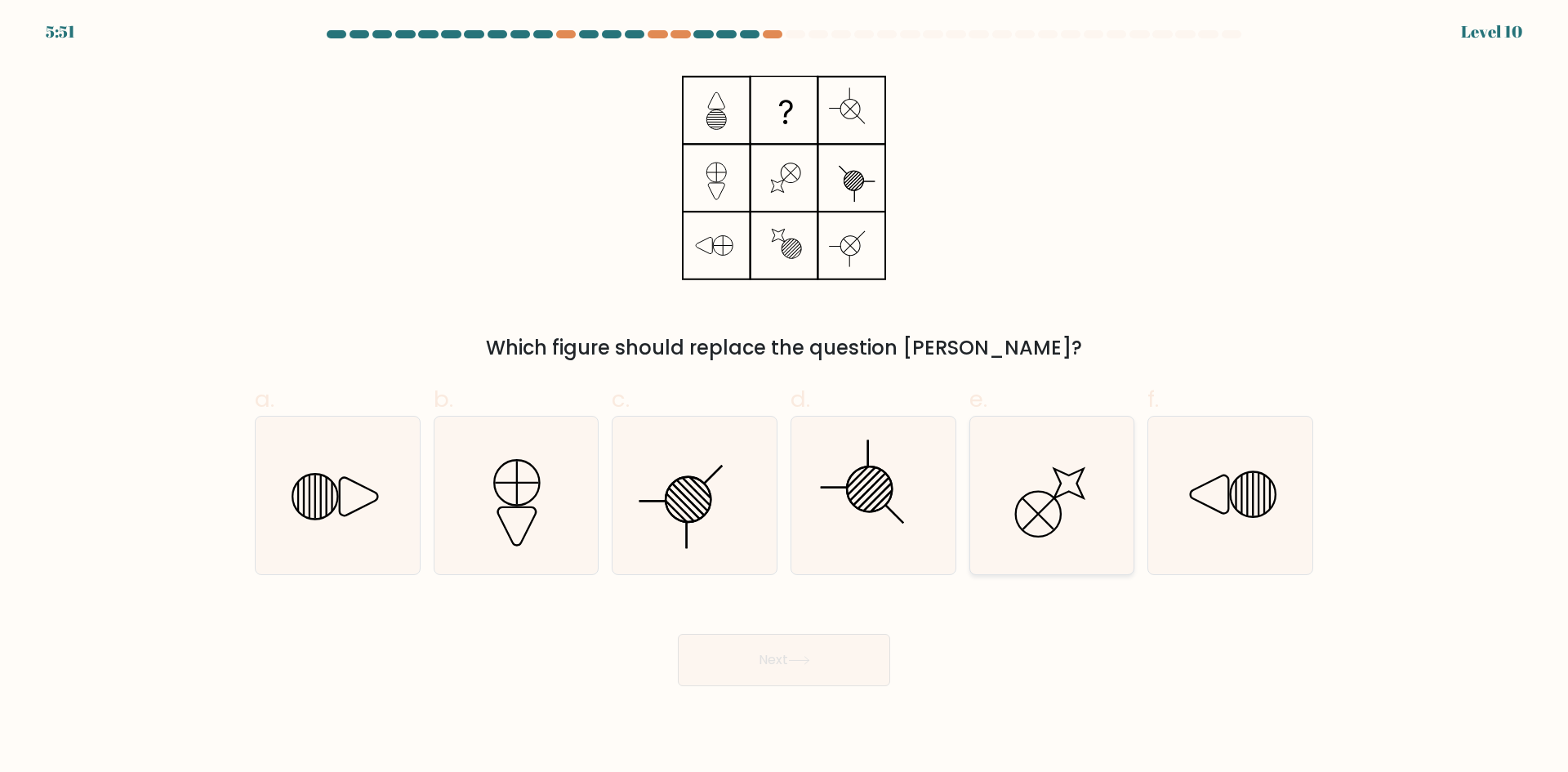
click at [1063, 447] on icon at bounding box center [1052, 496] width 158 height 158
click at [785, 397] on input "e." at bounding box center [784, 391] width 1 height 10
radio input "true"
click at [826, 654] on button "Next" at bounding box center [784, 660] width 212 height 53
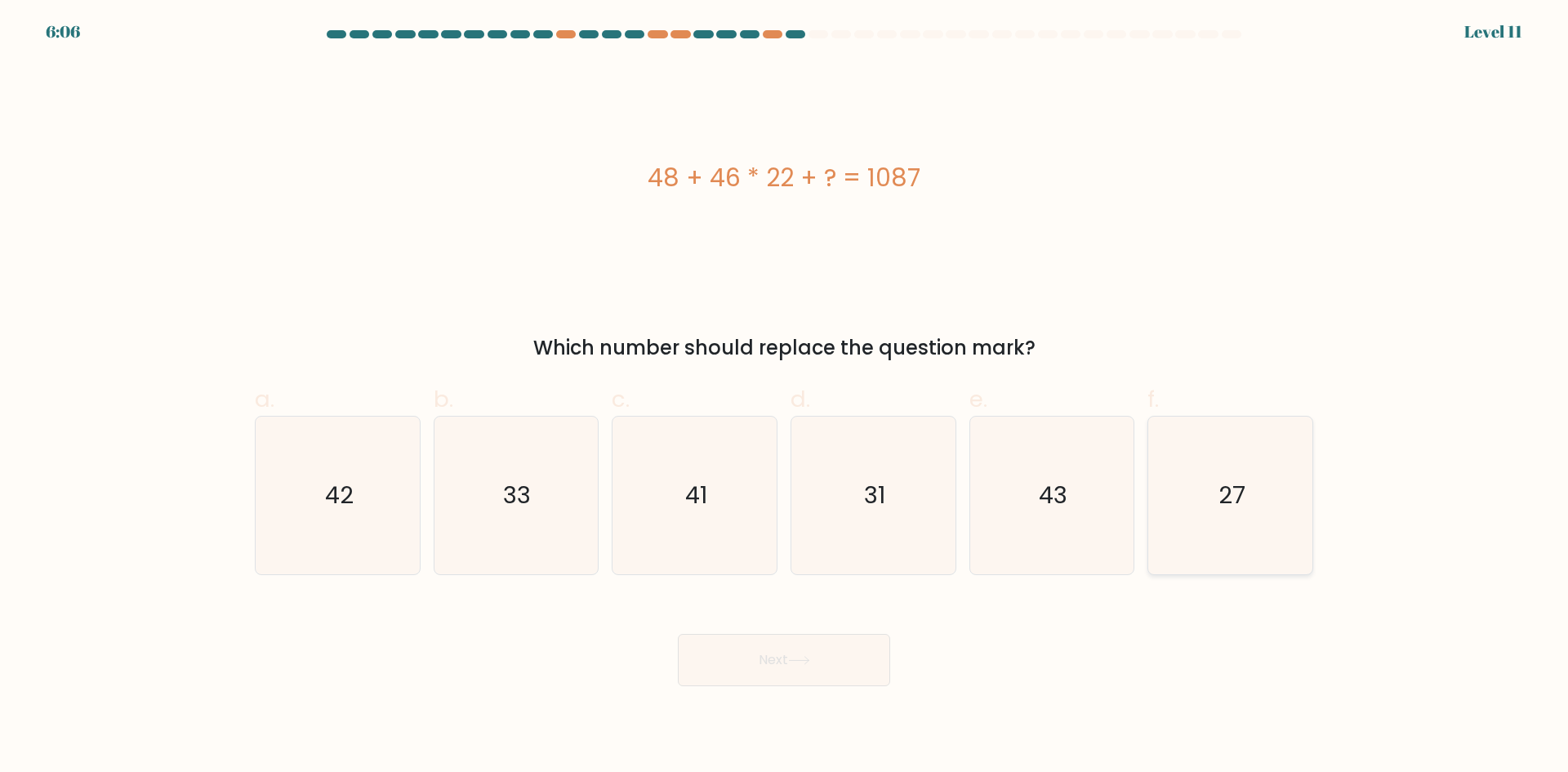
click at [1280, 525] on icon "27" at bounding box center [1231, 496] width 158 height 158
click at [785, 397] on input "f. 27" at bounding box center [784, 391] width 1 height 10
radio input "true"
click at [802, 653] on button "Next" at bounding box center [784, 660] width 212 height 53
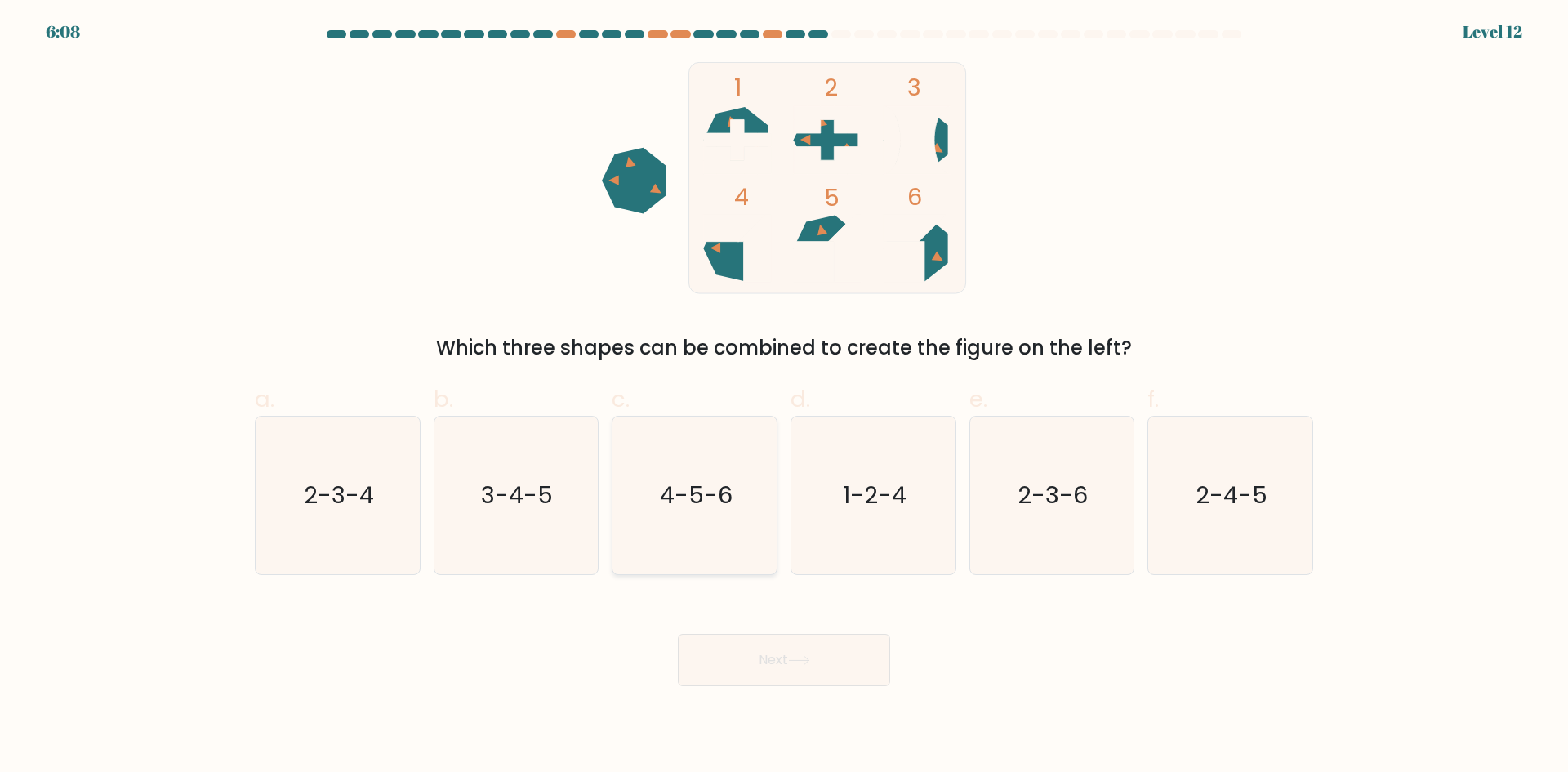
click at [751, 493] on icon "4-5-6" at bounding box center [695, 496] width 158 height 158
click at [784, 397] on input "c. 4-5-6" at bounding box center [784, 391] width 1 height 10
radio input "true"
click at [757, 655] on button "Next" at bounding box center [784, 660] width 212 height 53
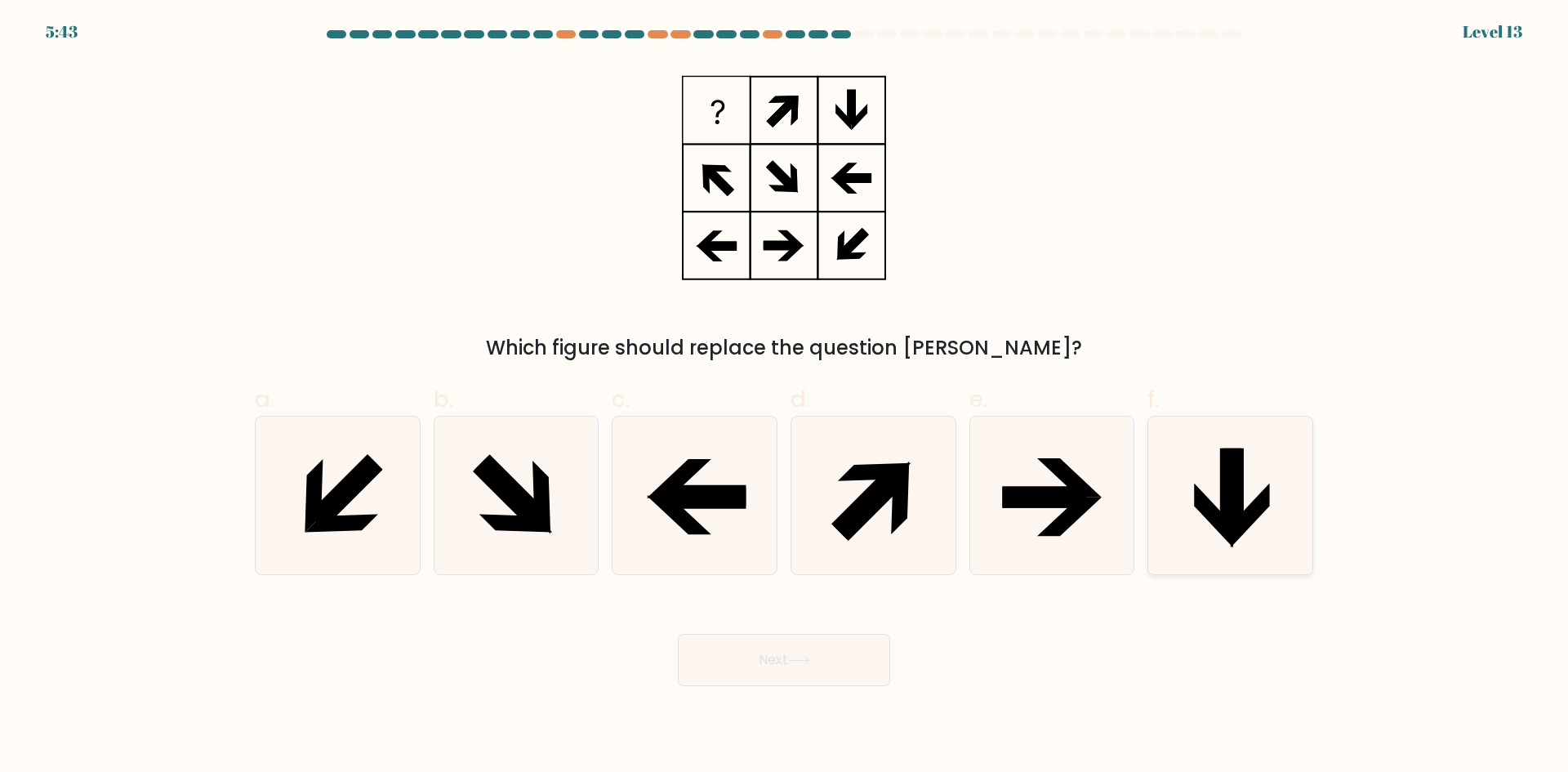
click at [1255, 473] on icon at bounding box center [1231, 496] width 158 height 158
click at [785, 397] on input "f." at bounding box center [784, 391] width 1 height 10
radio input "true"
click at [851, 650] on button "Next" at bounding box center [784, 660] width 212 height 53
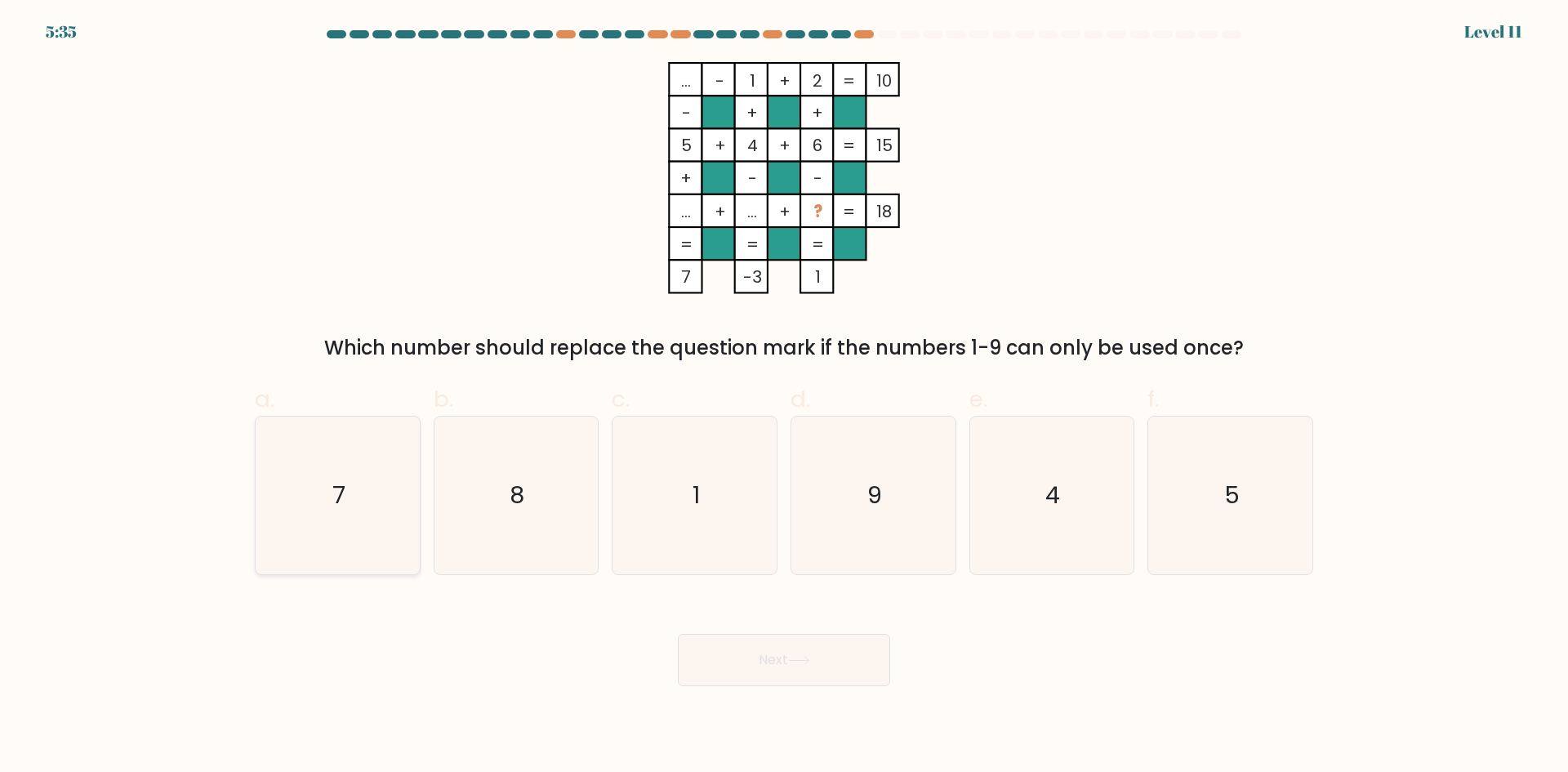
click at [382, 502] on icon "7" at bounding box center [338, 496] width 158 height 158
click at [784, 397] on input "a. 7" at bounding box center [784, 391] width 1 height 10
radio input "true"
click at [746, 652] on button "Next" at bounding box center [784, 660] width 212 height 53
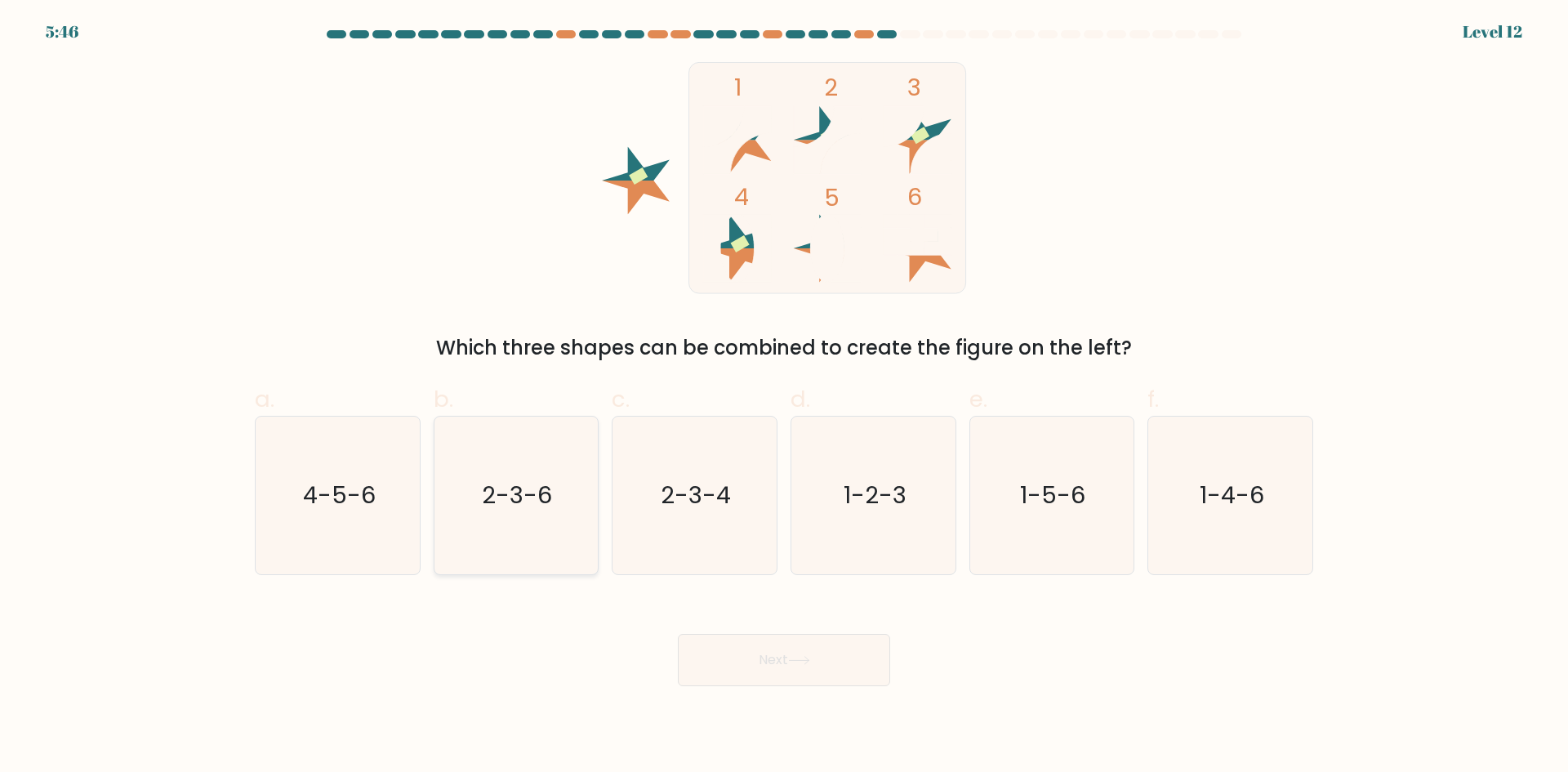
click at [574, 496] on icon "2-3-6" at bounding box center [515, 496] width 158 height 158
click at [784, 397] on input "b. 2-3-6" at bounding box center [784, 391] width 1 height 10
radio input "true"
click at [853, 459] on icon "1-2-3" at bounding box center [873, 496] width 158 height 158
click at [785, 397] on input "d. 1-2-3" at bounding box center [784, 391] width 1 height 10
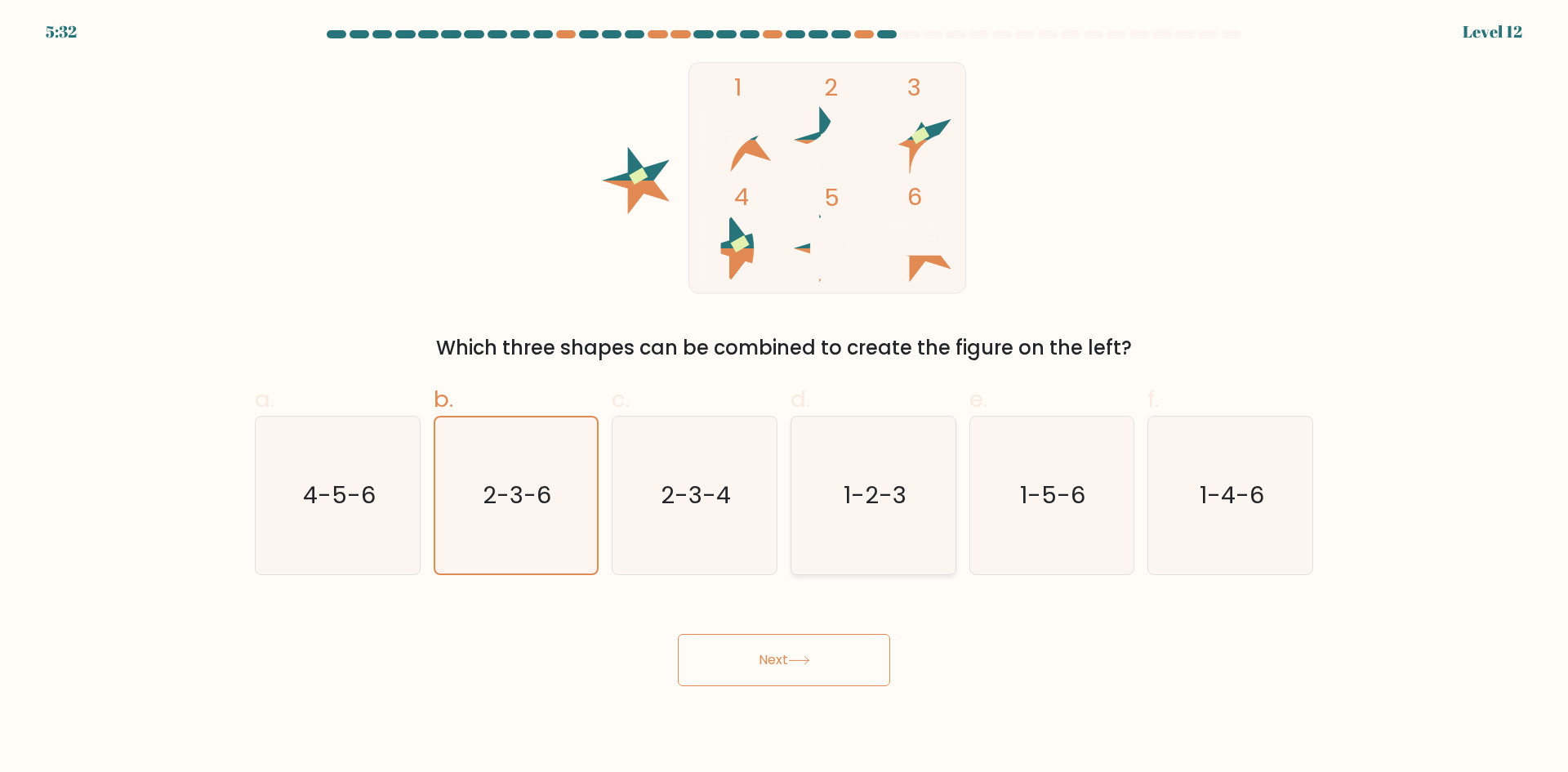
radio input "true"
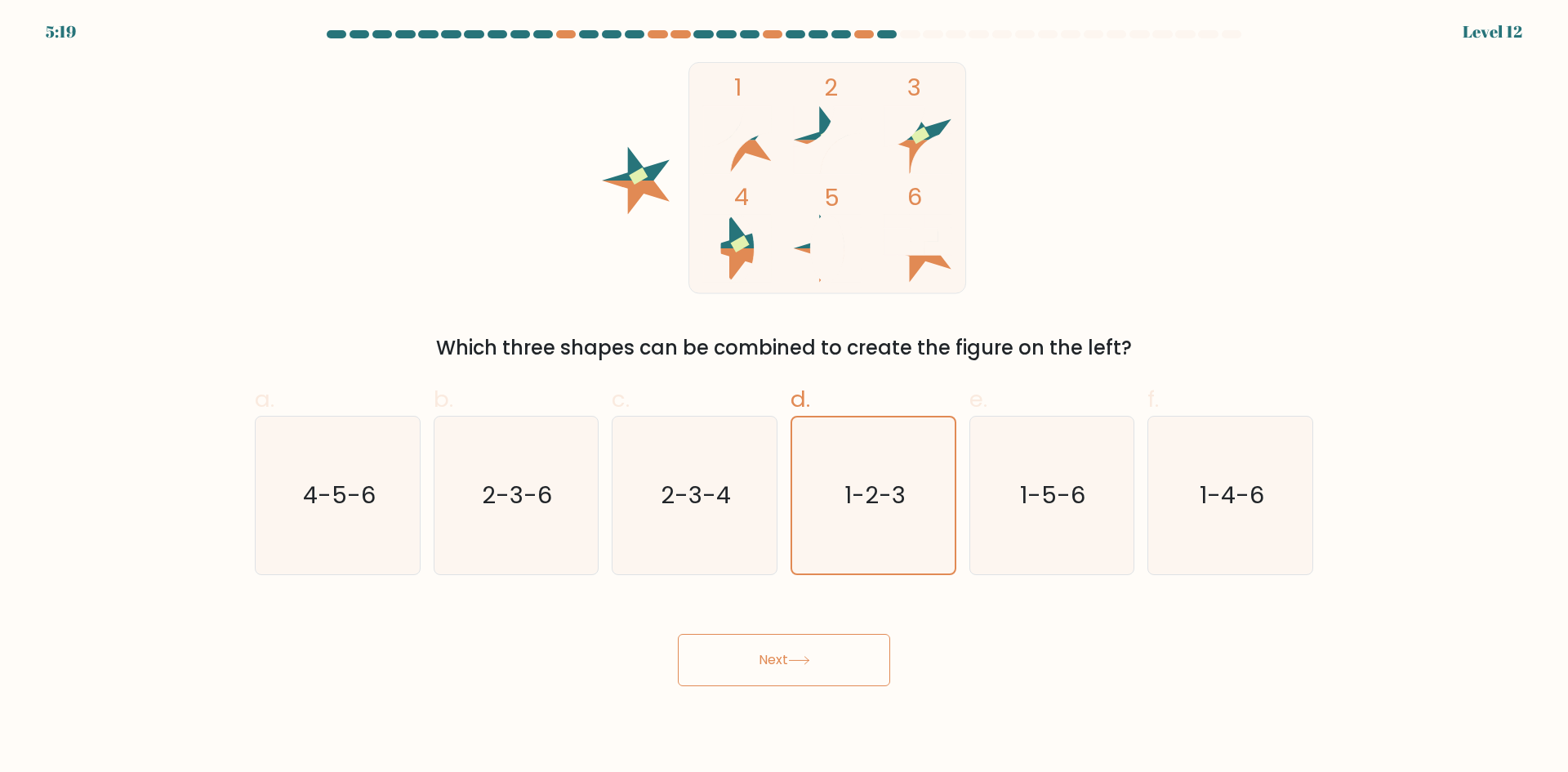
click at [821, 646] on button "Next" at bounding box center [784, 660] width 212 height 53
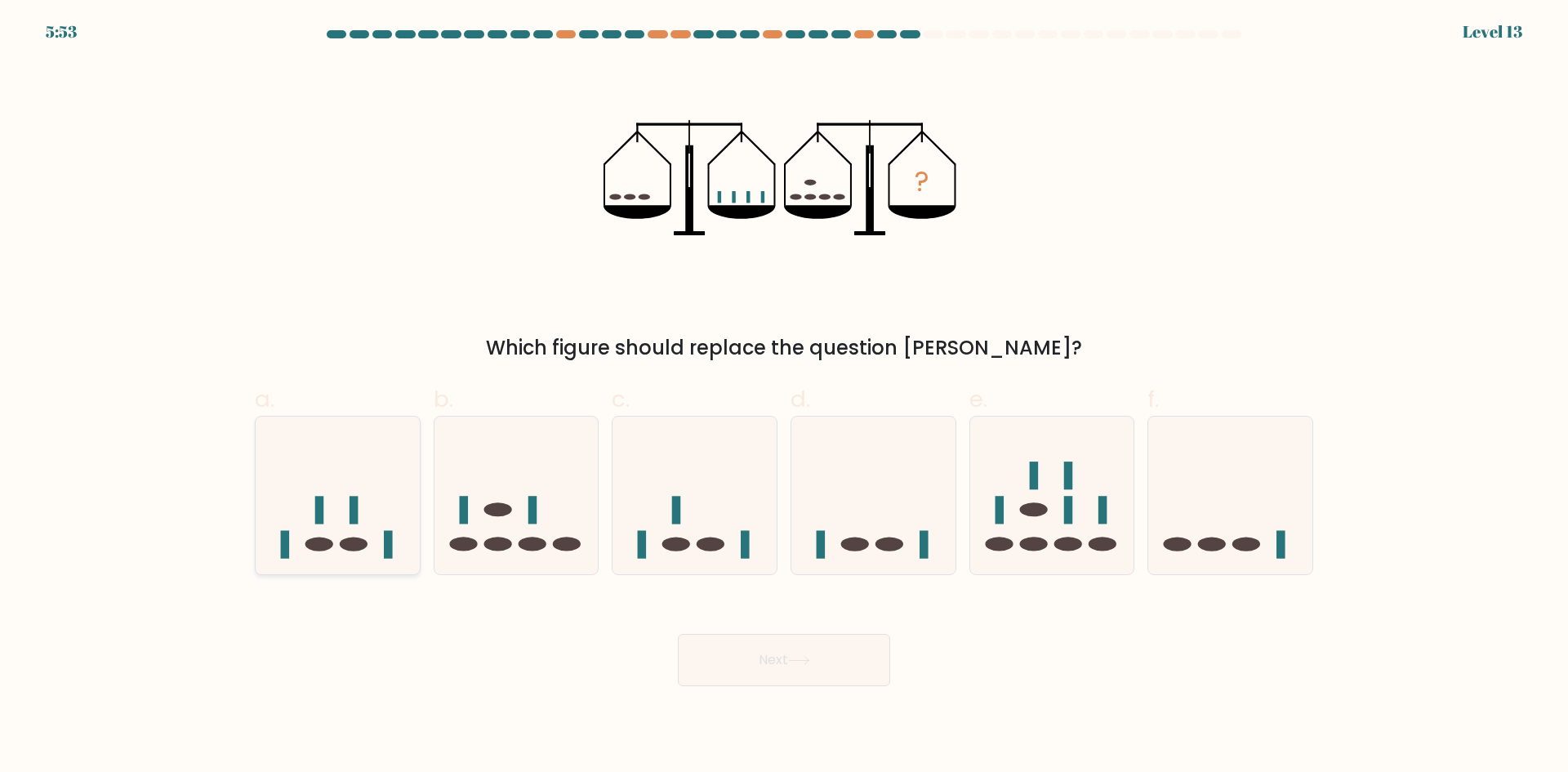
click at [384, 556] on icon at bounding box center [337, 495] width 164 height 135
click at [784, 397] on input "a." at bounding box center [784, 391] width 1 height 10
radio input "true"
click at [744, 657] on button "Next" at bounding box center [784, 660] width 212 height 53
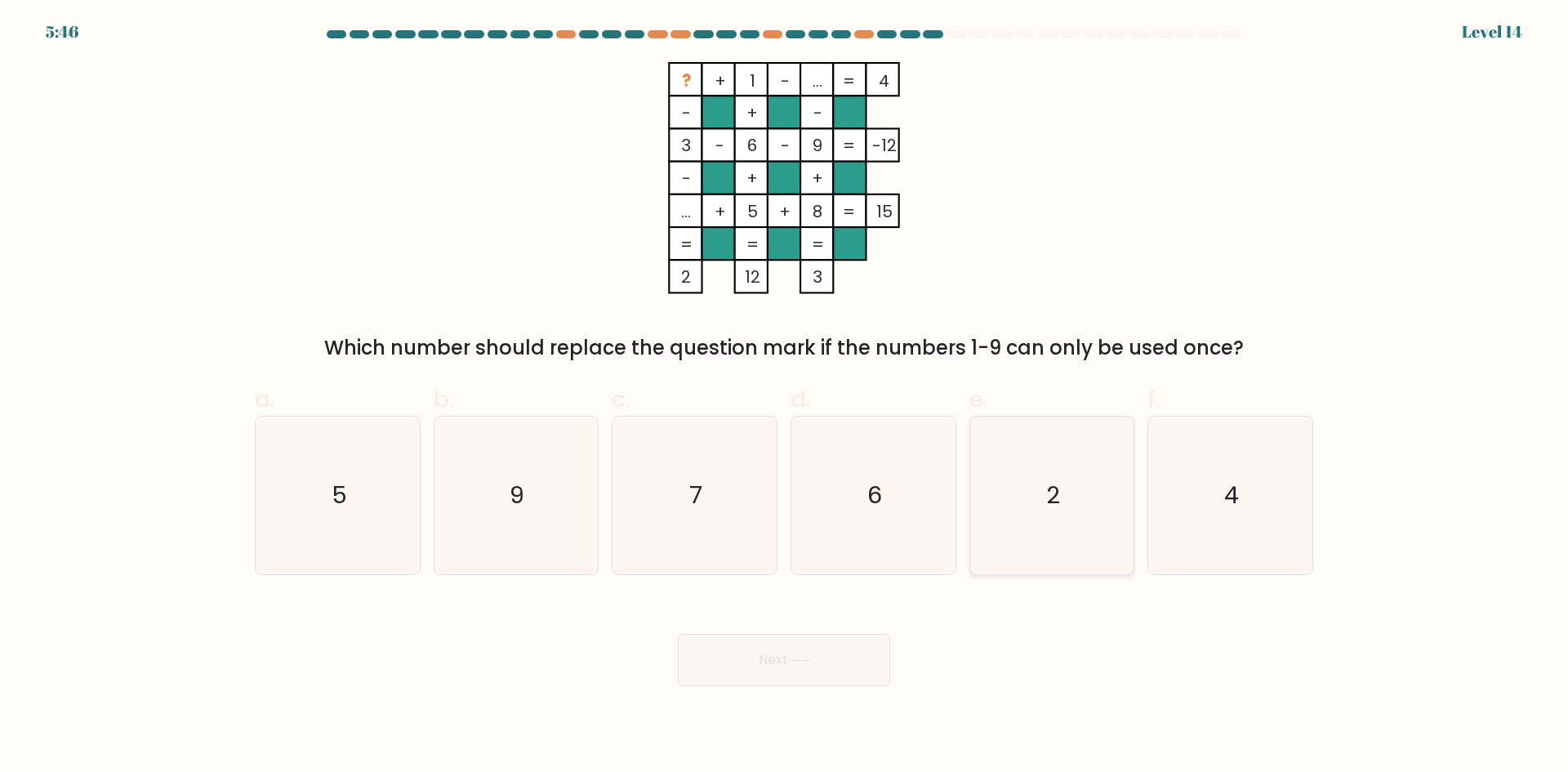
click at [1052, 455] on icon "2" at bounding box center [1052, 496] width 158 height 158
click at [785, 397] on input "e. 2" at bounding box center [784, 391] width 1 height 10
radio input "true"
click at [699, 546] on icon "7" at bounding box center [695, 496] width 158 height 158
click at [784, 397] on input "c. 7" at bounding box center [784, 391] width 1 height 10
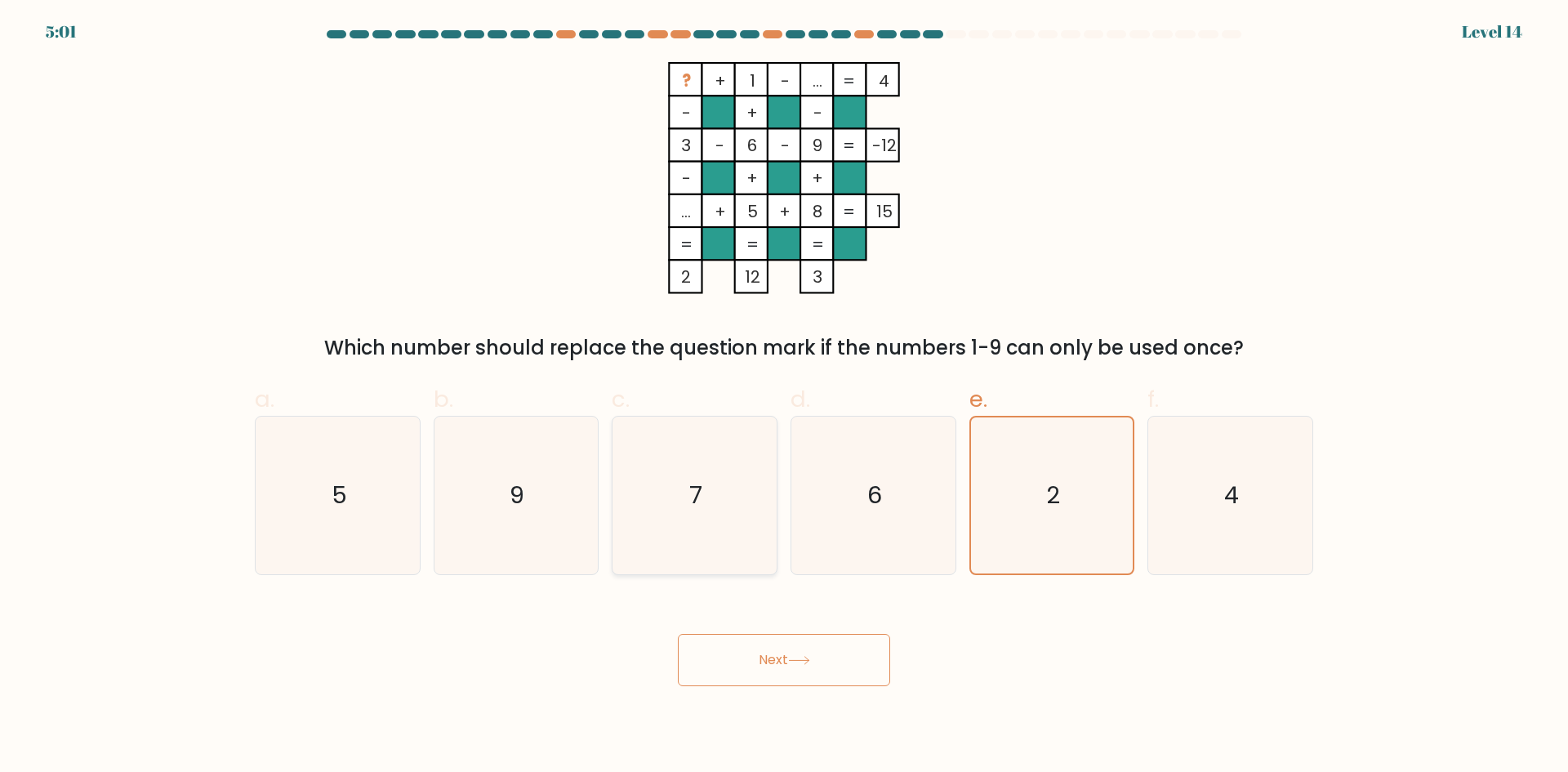
radio input "true"
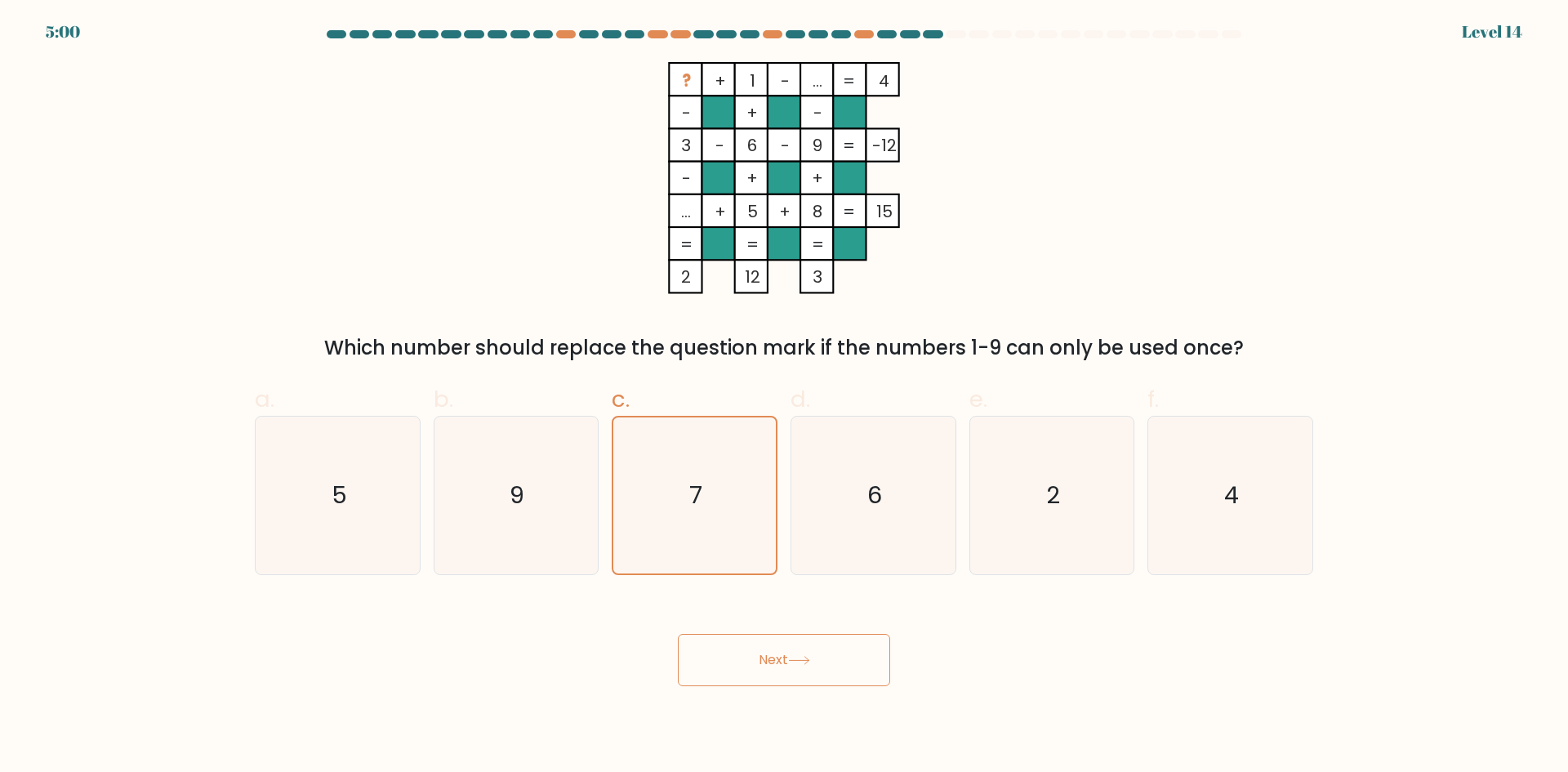
drag, startPoint x: 787, startPoint y: 674, endPoint x: 784, endPoint y: 662, distance: 12.4
click at [785, 674] on button "Next" at bounding box center [784, 660] width 212 height 53
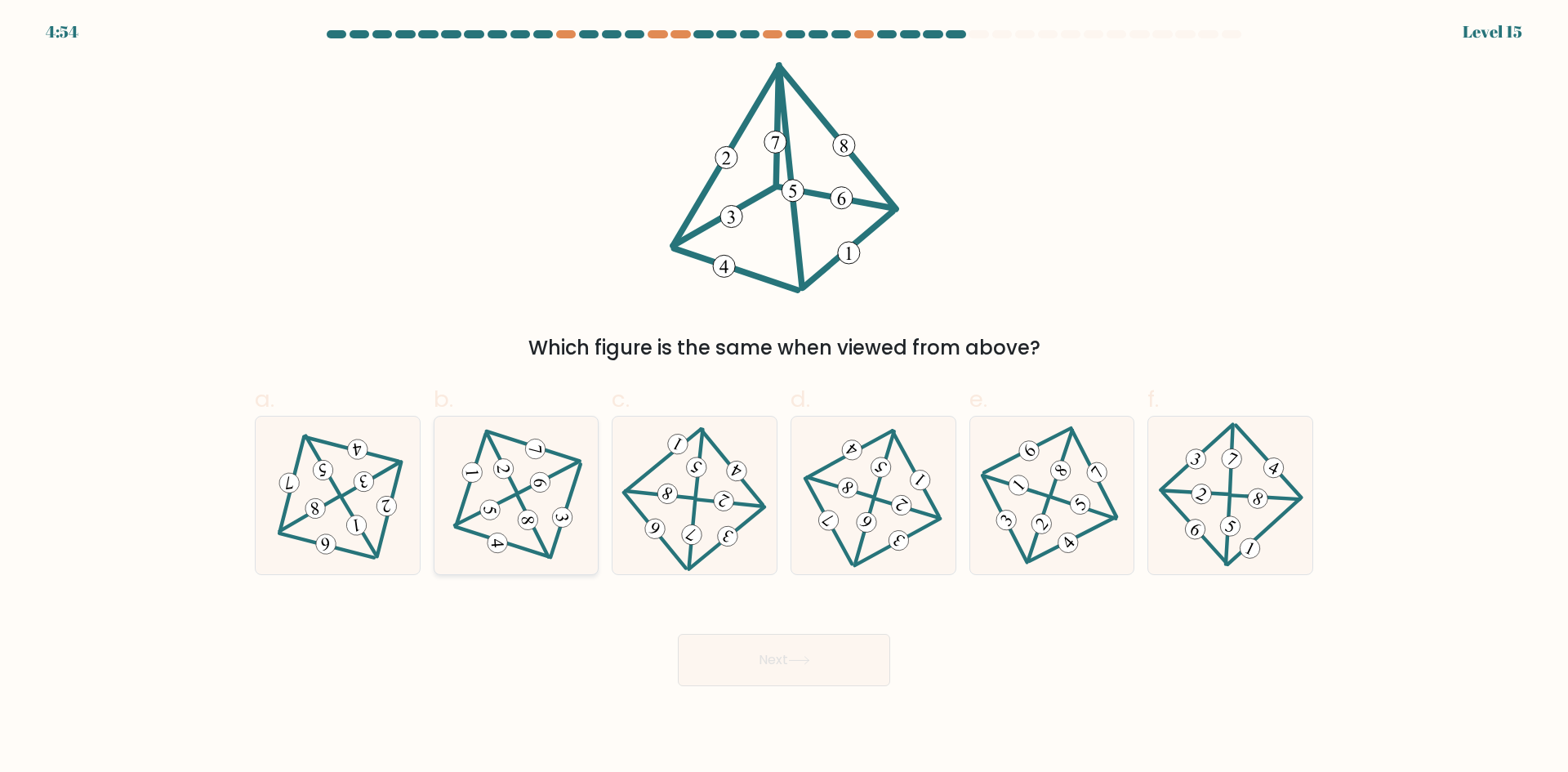
click at [489, 516] on 462 at bounding box center [490, 510] width 22 height 22
click at [784, 397] on input "b." at bounding box center [784, 391] width 1 height 10
radio input "true"
click at [770, 650] on button "Next" at bounding box center [784, 660] width 212 height 53
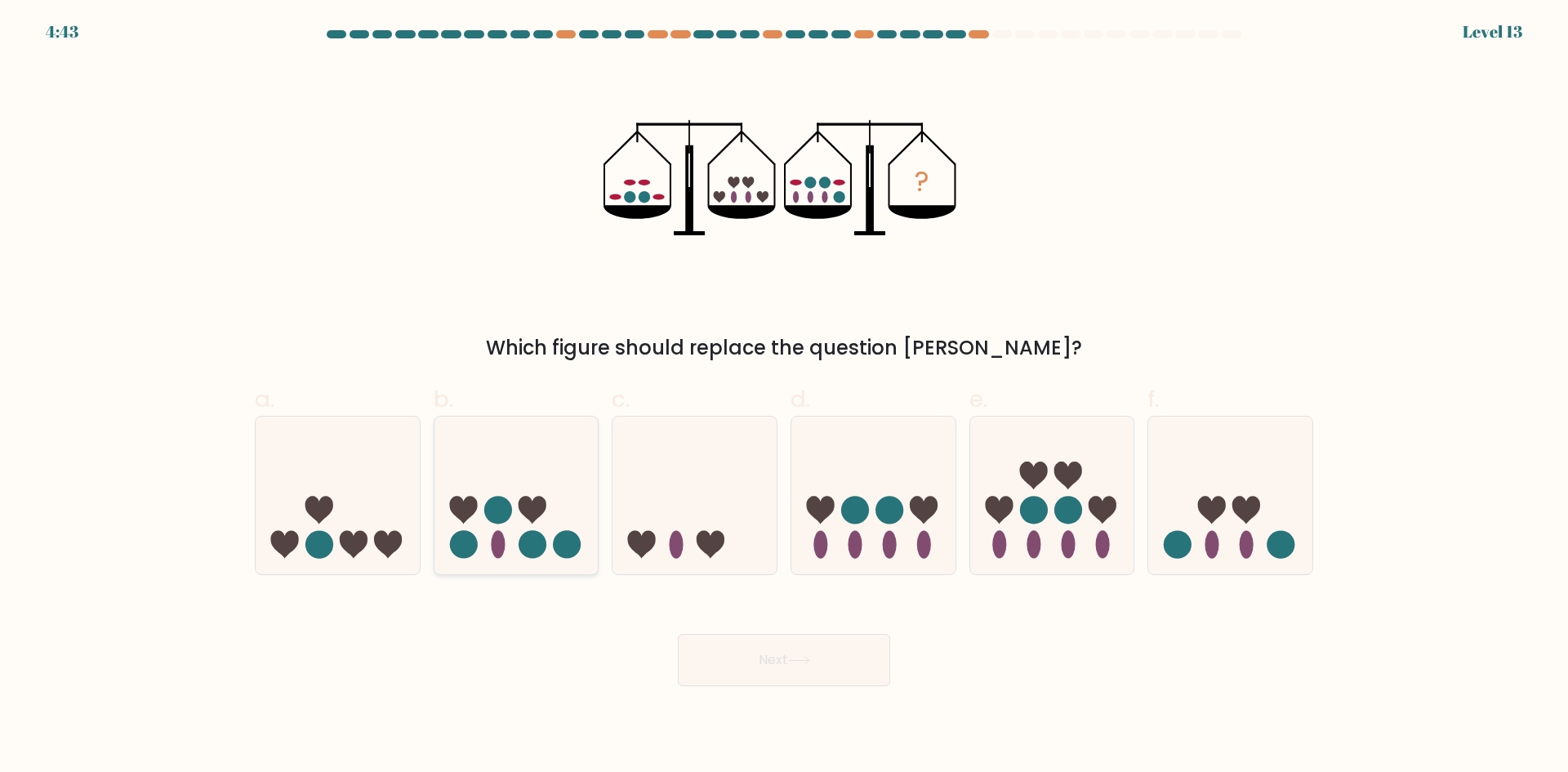
click at [594, 506] on icon at bounding box center [516, 495] width 164 height 135
click at [784, 397] on input "b." at bounding box center [784, 391] width 1 height 10
radio input "true"
click at [826, 668] on button "Next" at bounding box center [784, 660] width 212 height 53
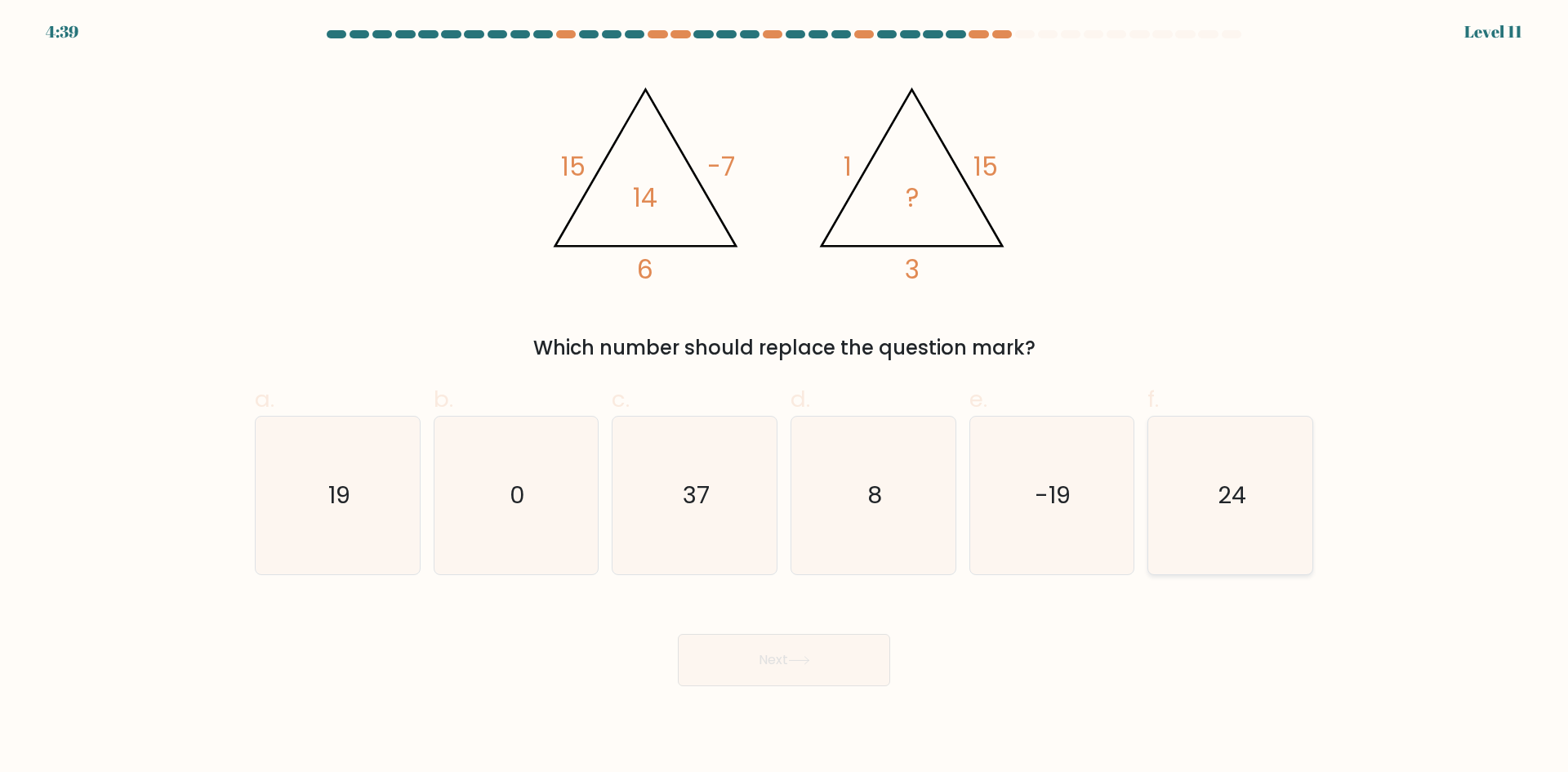
click at [1222, 518] on icon "24" at bounding box center [1231, 496] width 158 height 158
click at [785, 397] on input "f. 24" at bounding box center [784, 391] width 1 height 10
radio input "true"
click at [791, 664] on button "Next" at bounding box center [784, 660] width 212 height 53
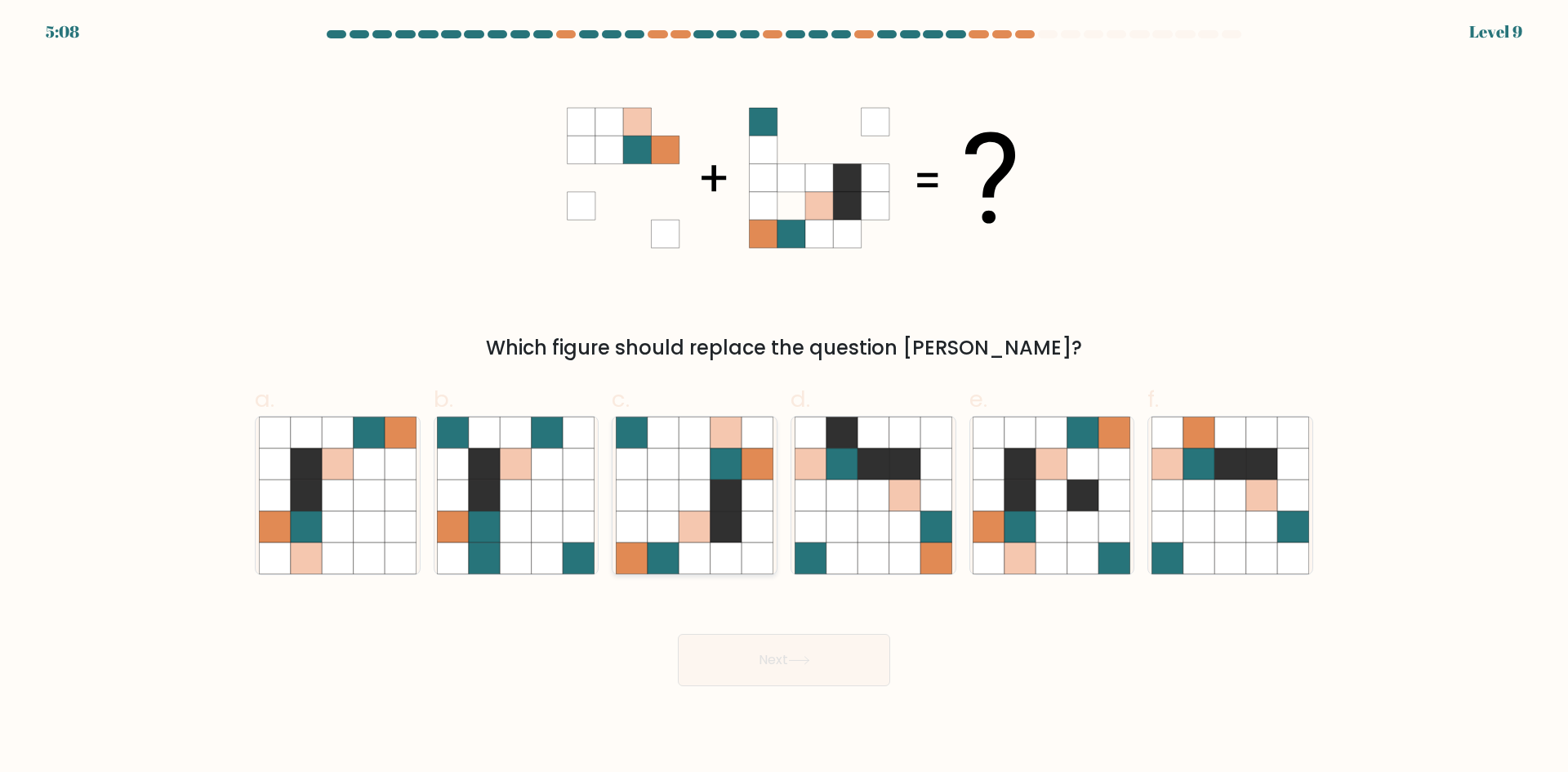
click at [689, 531] on icon at bounding box center [694, 527] width 31 height 31
click at [784, 397] on input "c." at bounding box center [784, 391] width 1 height 10
radio input "true"
click at [826, 677] on button "Next" at bounding box center [784, 660] width 212 height 53
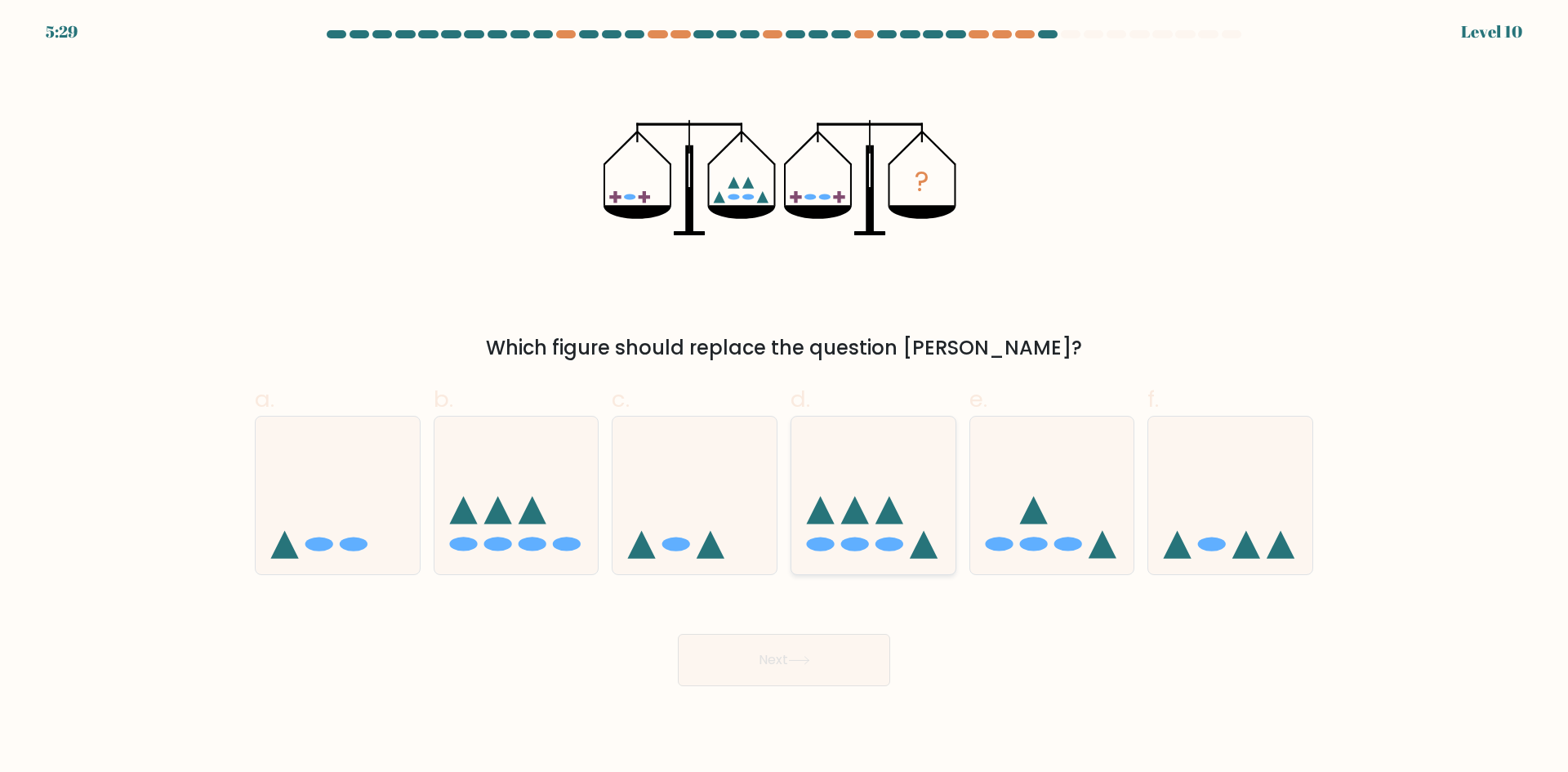
drag, startPoint x: 924, startPoint y: 568, endPoint x: 887, endPoint y: 559, distance: 38.1
click at [923, 568] on div at bounding box center [873, 496] width 166 height 160
click at [785, 397] on input "d." at bounding box center [784, 391] width 1 height 10
radio input "true"
click at [763, 660] on button "Next" at bounding box center [784, 660] width 212 height 53
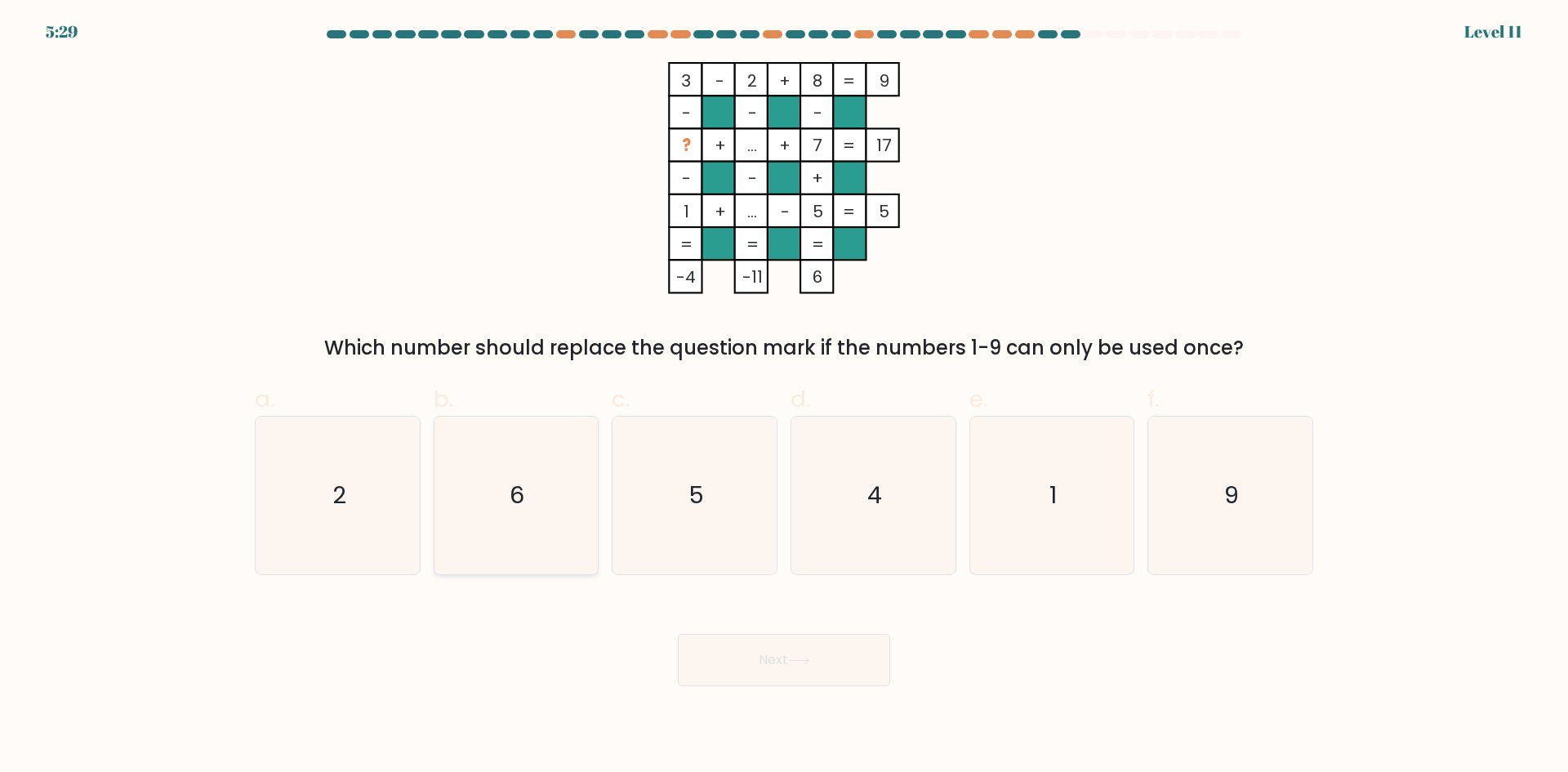
click at [507, 456] on icon "6" at bounding box center [515, 496] width 158 height 158
click at [784, 397] on input "b. 6" at bounding box center [784, 391] width 1 height 10
radio input "true"
click at [815, 675] on button "Next" at bounding box center [784, 660] width 212 height 53
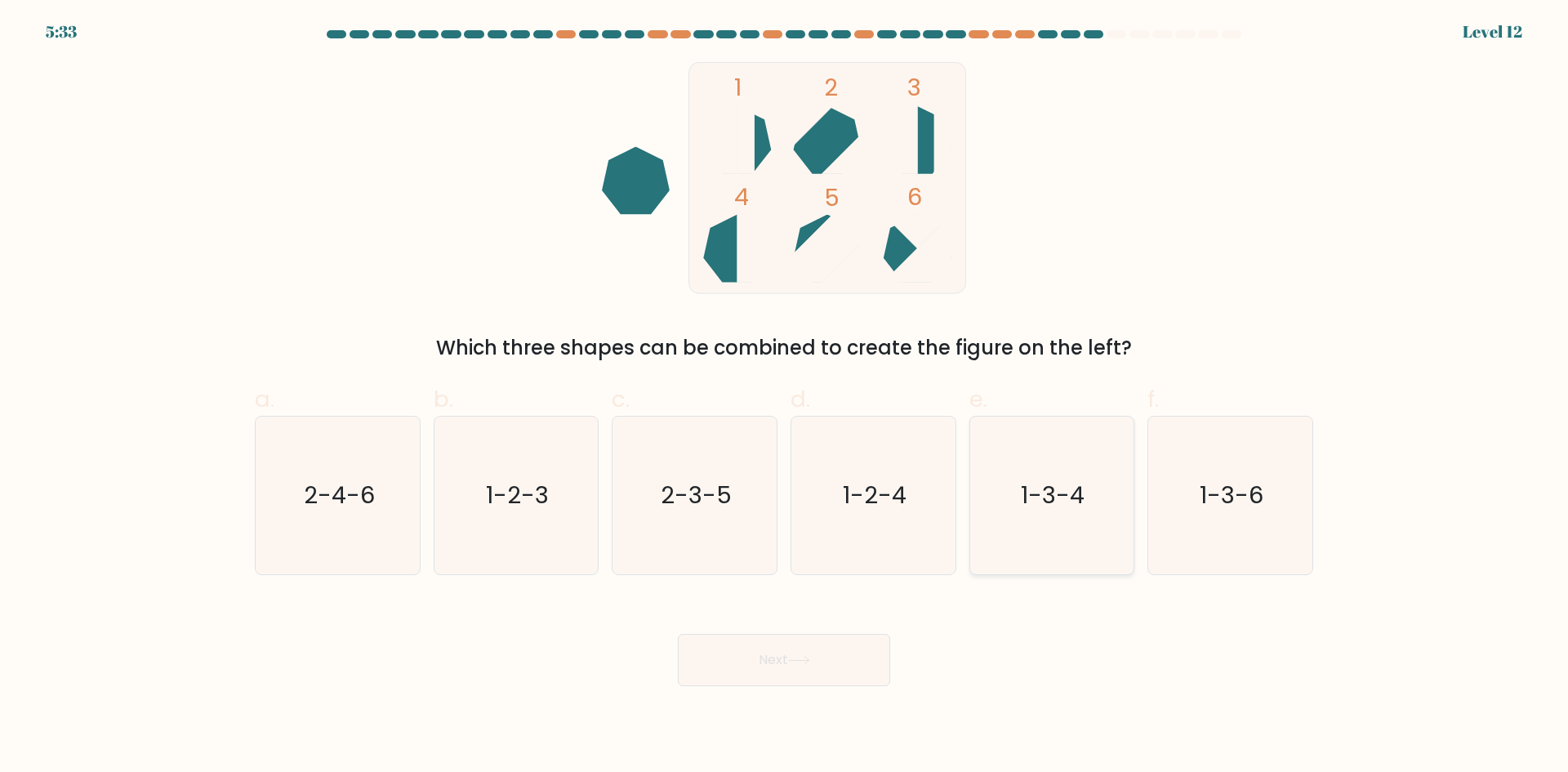
click at [1074, 505] on text "1-3-4" at bounding box center [1053, 495] width 64 height 33
click at [785, 397] on input "e. 1-3-4" at bounding box center [784, 391] width 1 height 10
radio input "true"
click at [857, 670] on button "Next" at bounding box center [784, 660] width 212 height 53
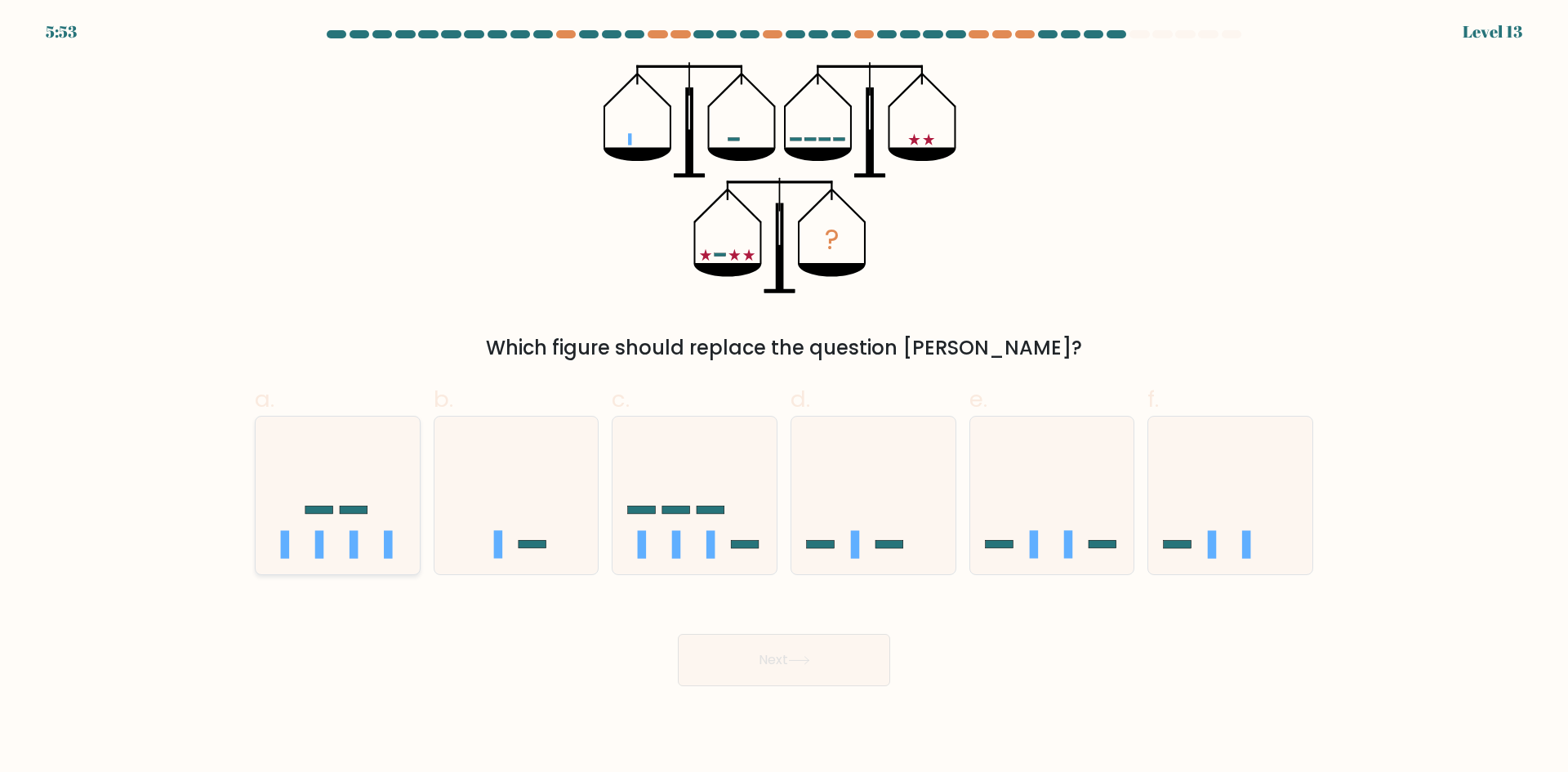
click at [356, 555] on rect at bounding box center [354, 545] width 9 height 28
click at [784, 397] on input "a." at bounding box center [784, 391] width 1 height 10
radio input "true"
click at [832, 673] on button "Next" at bounding box center [784, 660] width 212 height 53
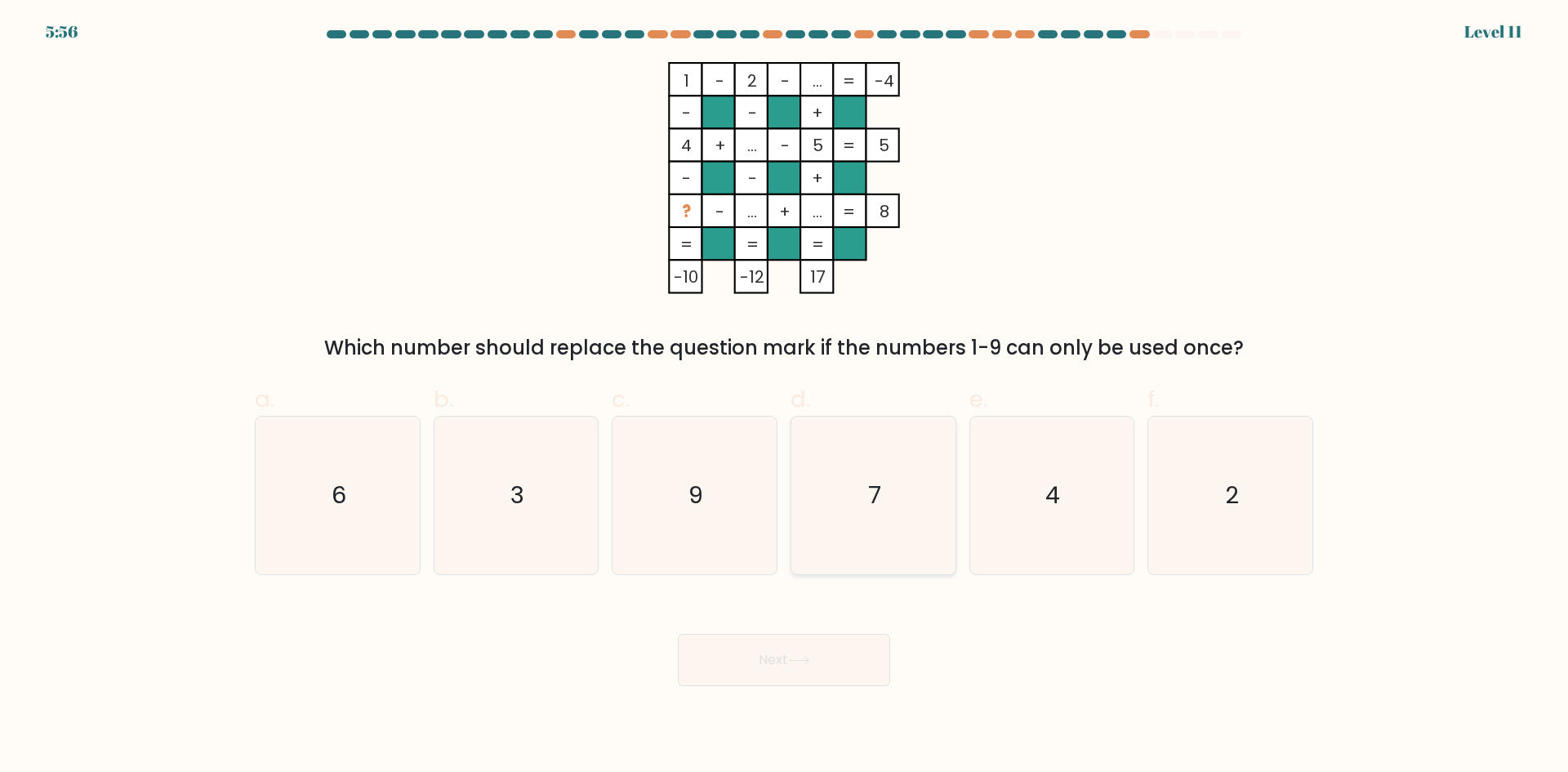
click at [848, 472] on icon "7" at bounding box center [873, 496] width 158 height 158
click at [785, 397] on input "d. 7" at bounding box center [784, 391] width 1 height 10
radio input "true"
click at [858, 656] on button "Next" at bounding box center [784, 660] width 212 height 53
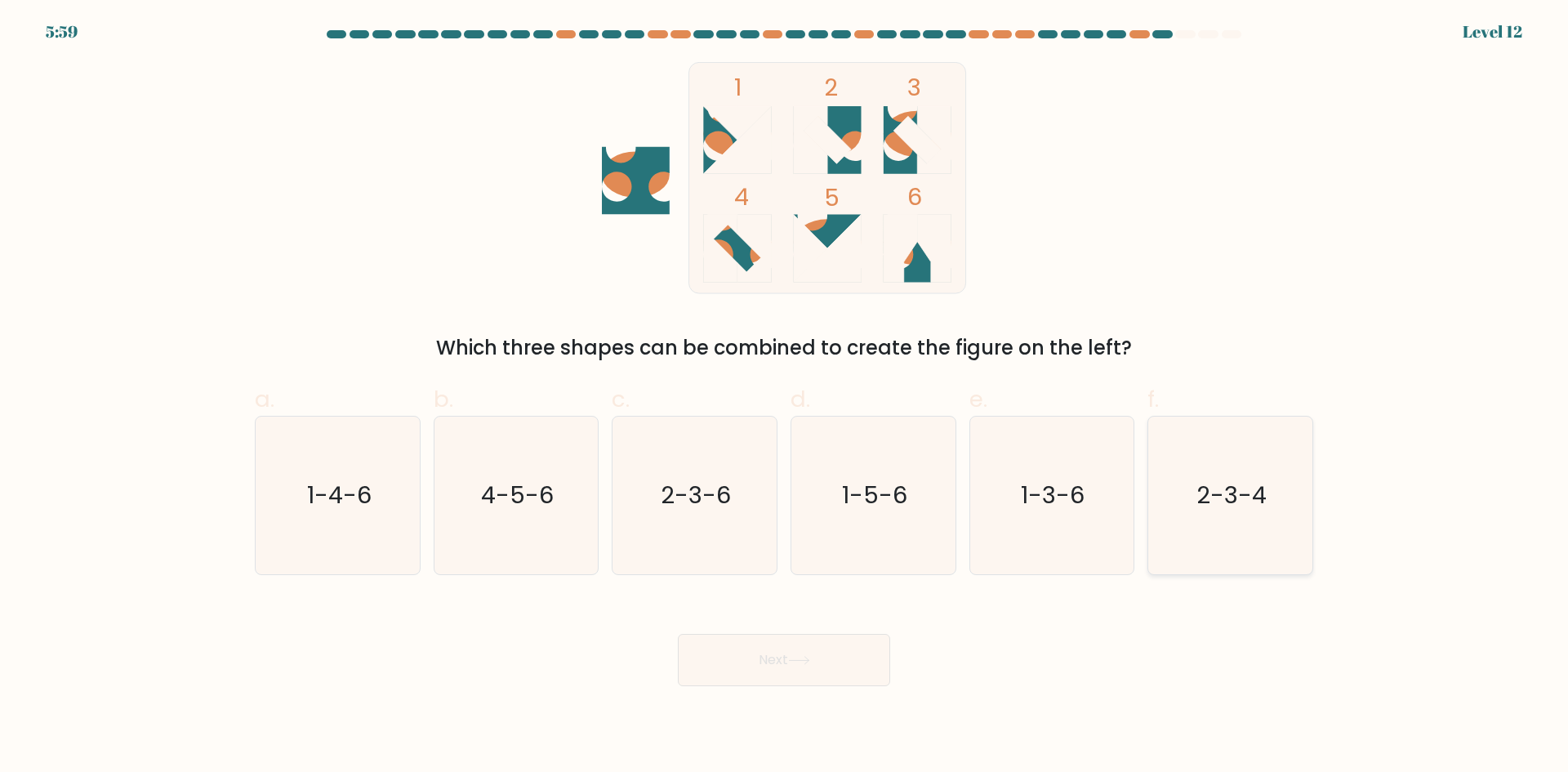
click at [1247, 563] on icon "2-3-4" at bounding box center [1231, 496] width 158 height 158
click at [785, 397] on input "f. 2-3-4" at bounding box center [784, 391] width 1 height 10
radio input "true"
click at [831, 656] on button "Next" at bounding box center [784, 660] width 212 height 53
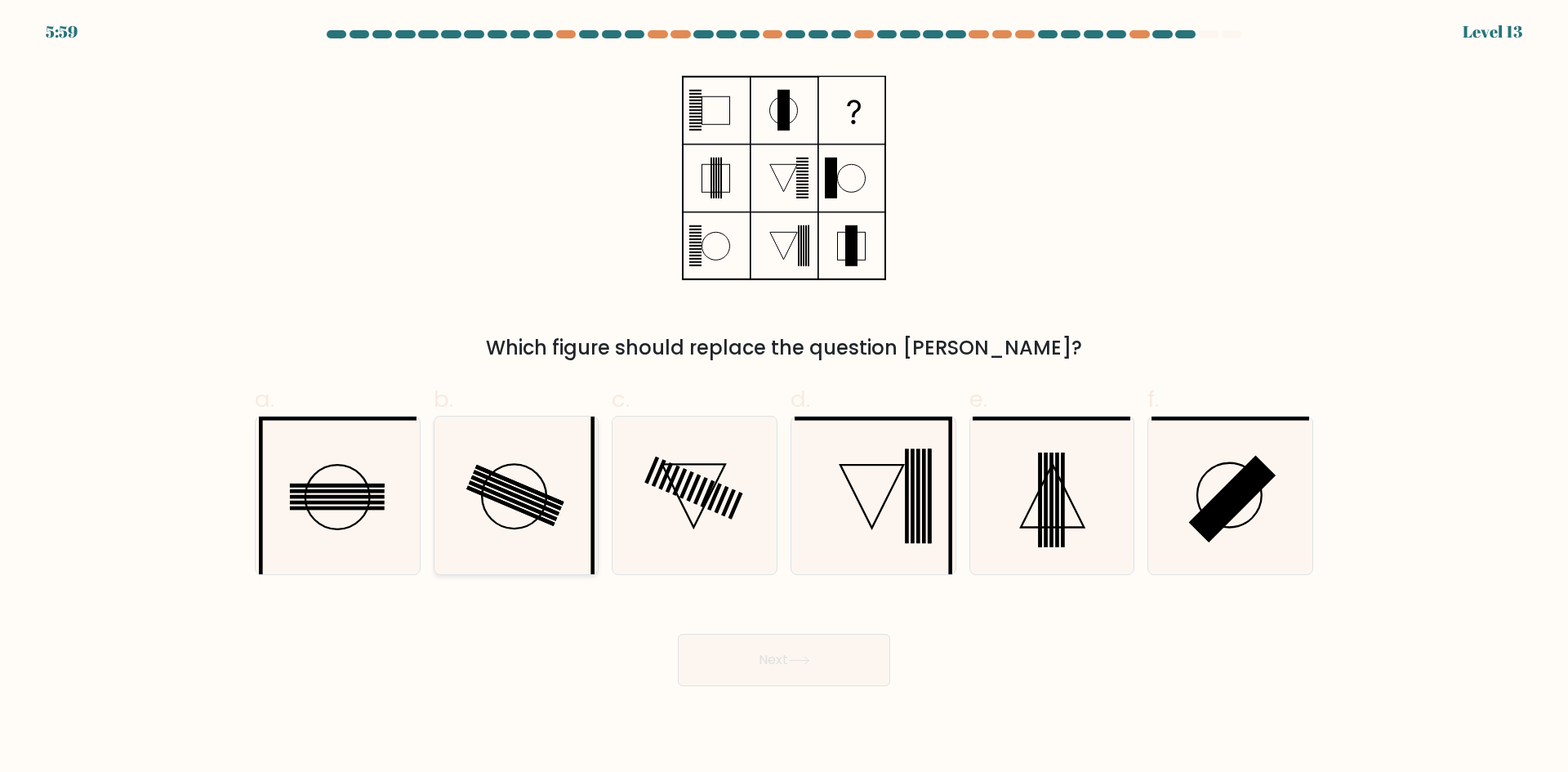
click at [517, 507] on rect at bounding box center [512, 505] width 88 height 40
click at [784, 397] on input "b." at bounding box center [784, 391] width 1 height 10
radio input "true"
click at [343, 492] on rect at bounding box center [337, 491] width 95 height 4
click at [784, 397] on input "a." at bounding box center [784, 391] width 1 height 10
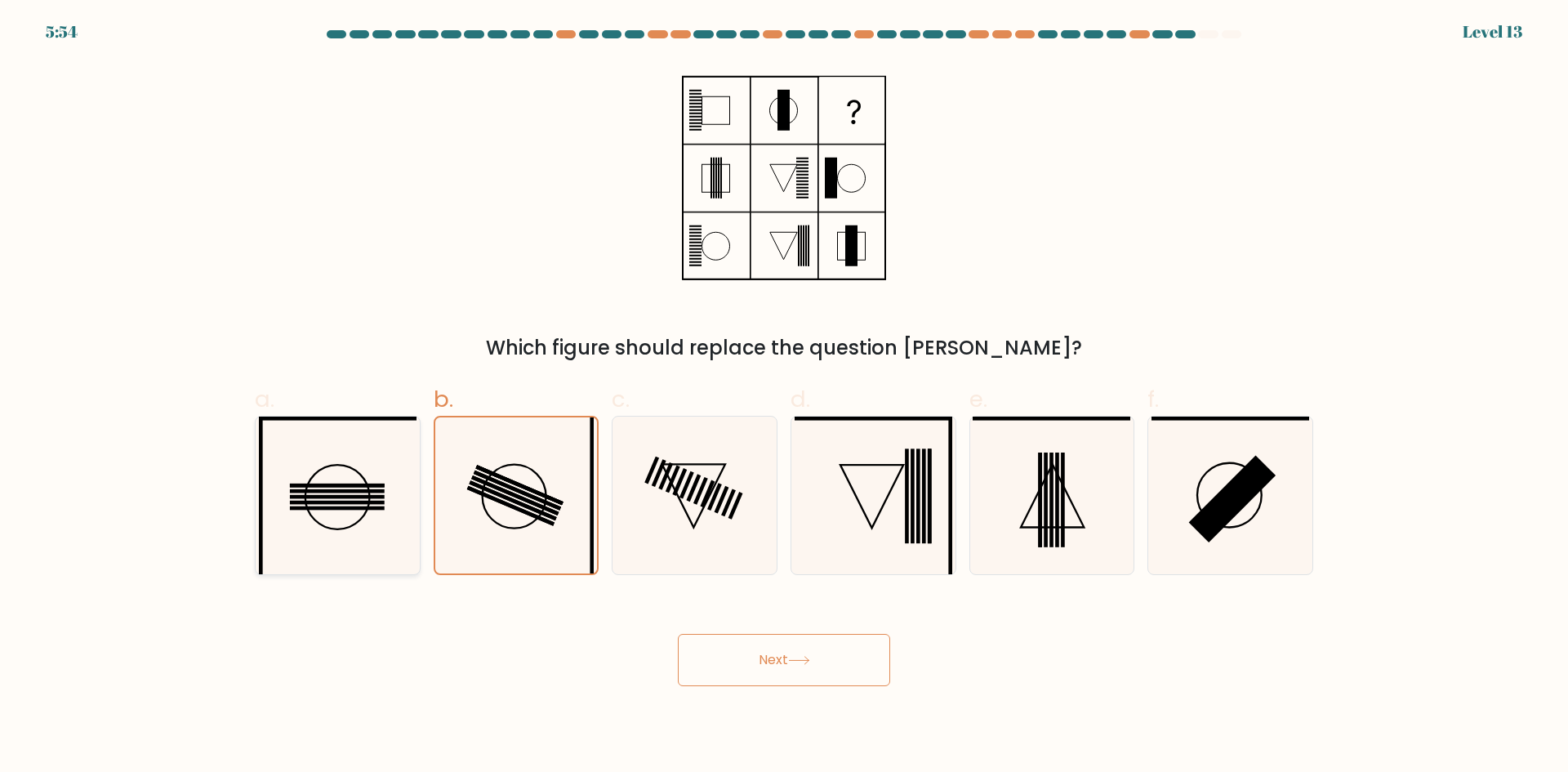
radio input "true"
click at [1089, 527] on icon at bounding box center [1052, 496] width 158 height 158
click at [785, 397] on input "e." at bounding box center [784, 391] width 1 height 10
radio input "true"
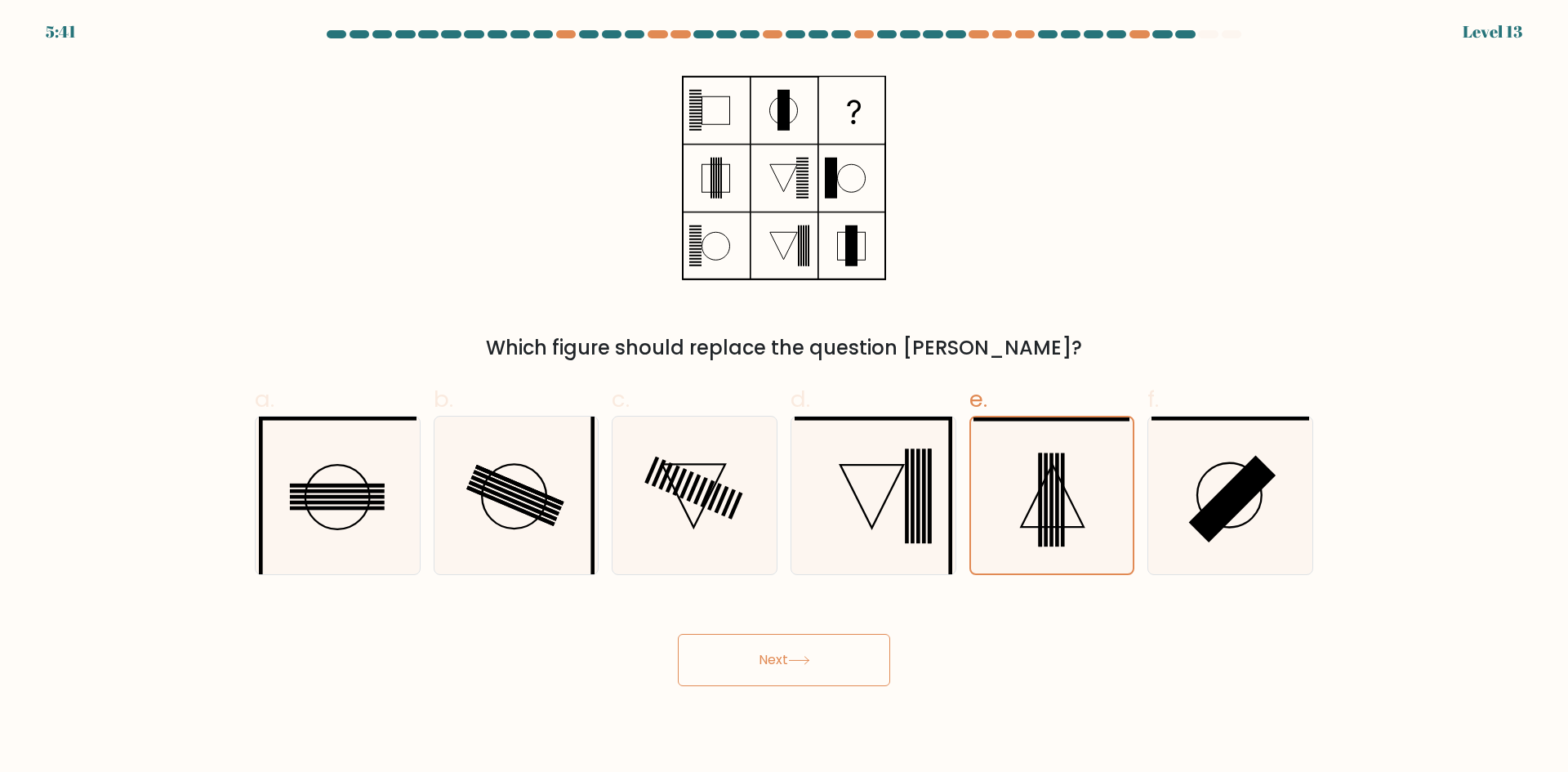
click at [823, 665] on button "Next" at bounding box center [784, 660] width 212 height 53
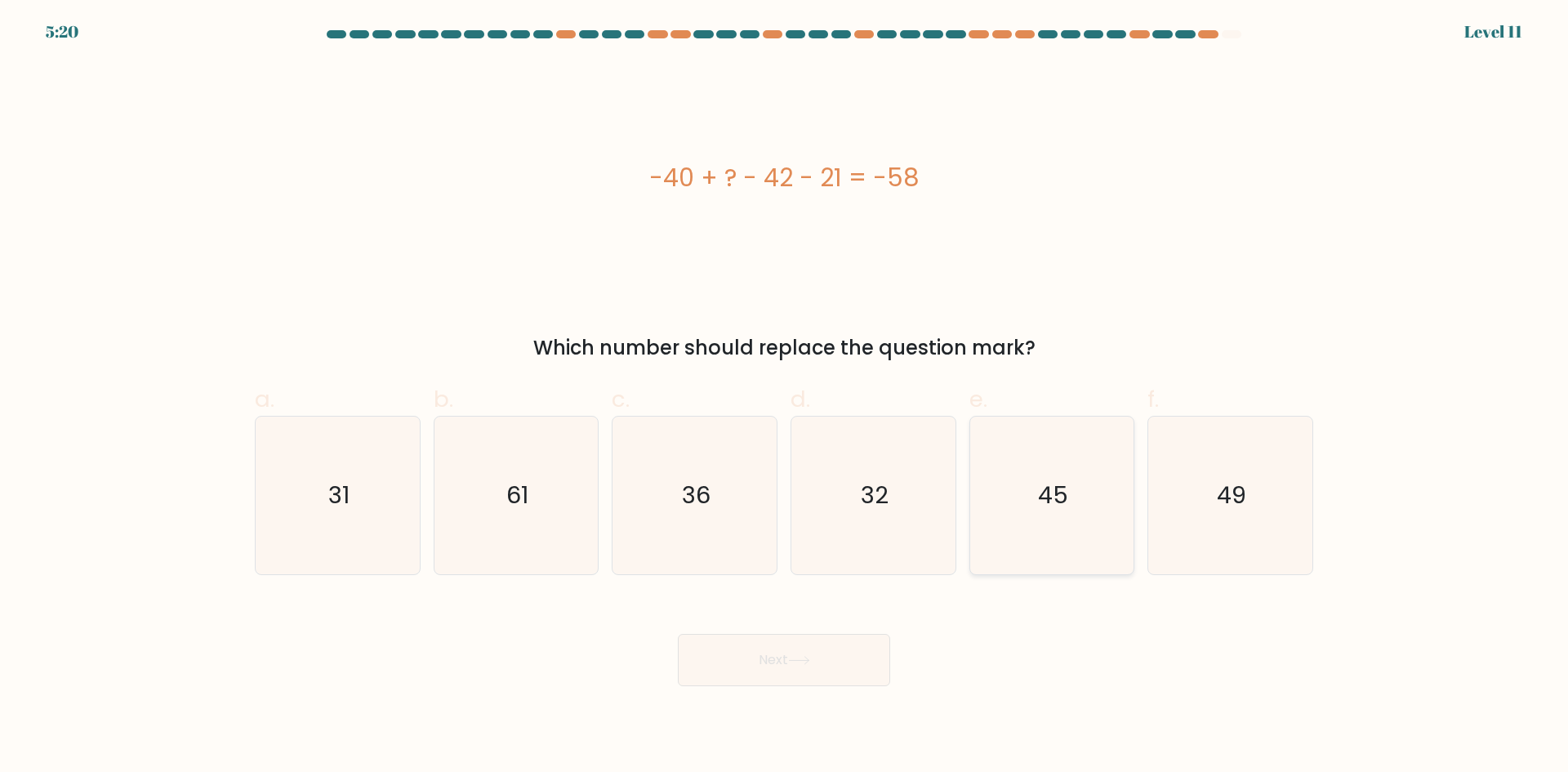
click at [1036, 518] on icon "45" at bounding box center [1052, 496] width 158 height 158
click at [785, 397] on input "e. 45" at bounding box center [784, 391] width 1 height 10
radio input "true"
click at [821, 665] on button "Next" at bounding box center [784, 660] width 212 height 53
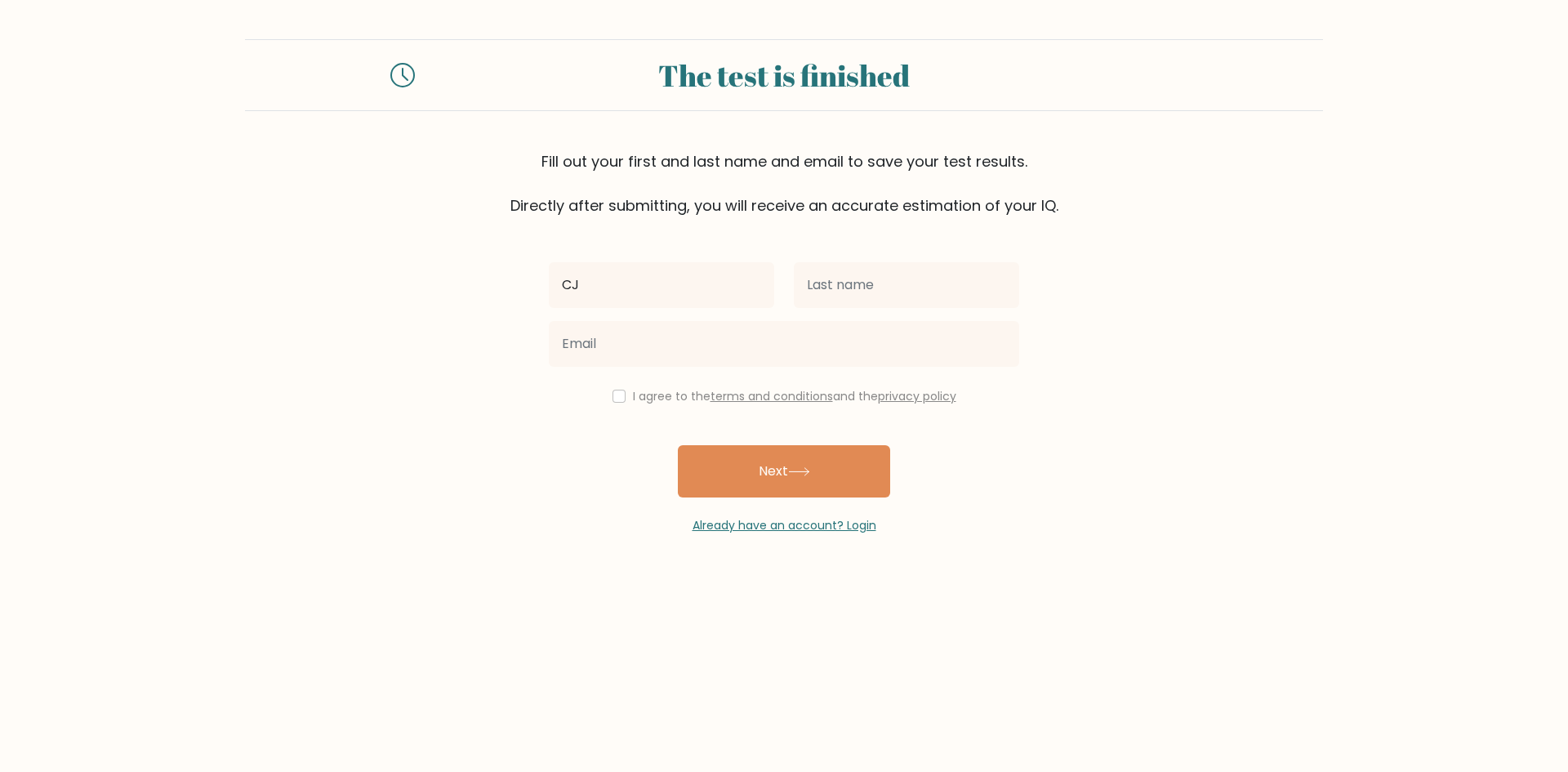
type input "CJ"
click at [897, 294] on input "text" at bounding box center [907, 285] width 225 height 46
type input "Timay"
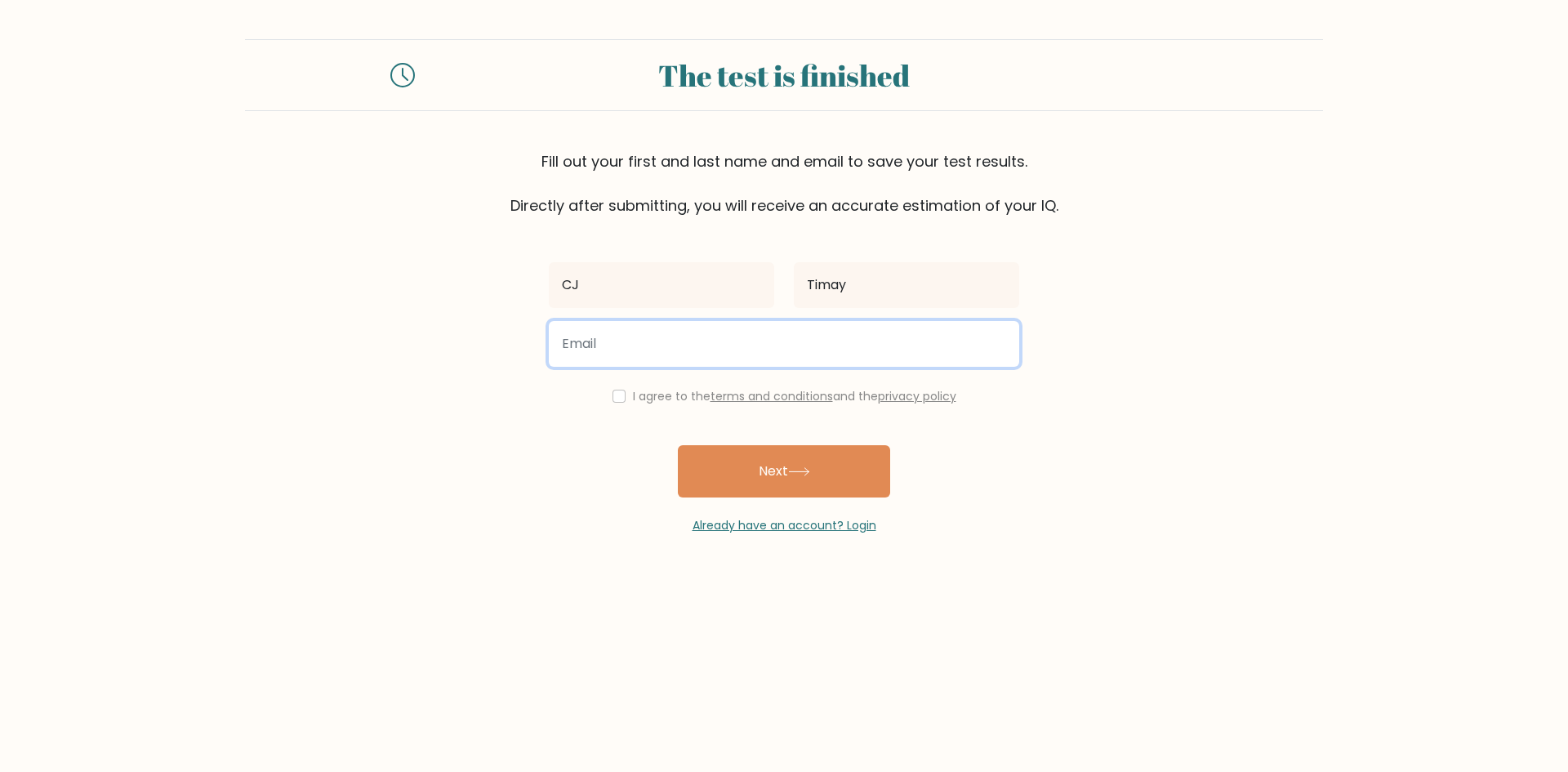
click at [807, 354] on input "email" at bounding box center [784, 344] width 470 height 46
type input "tcelestrelle@gmail.com"
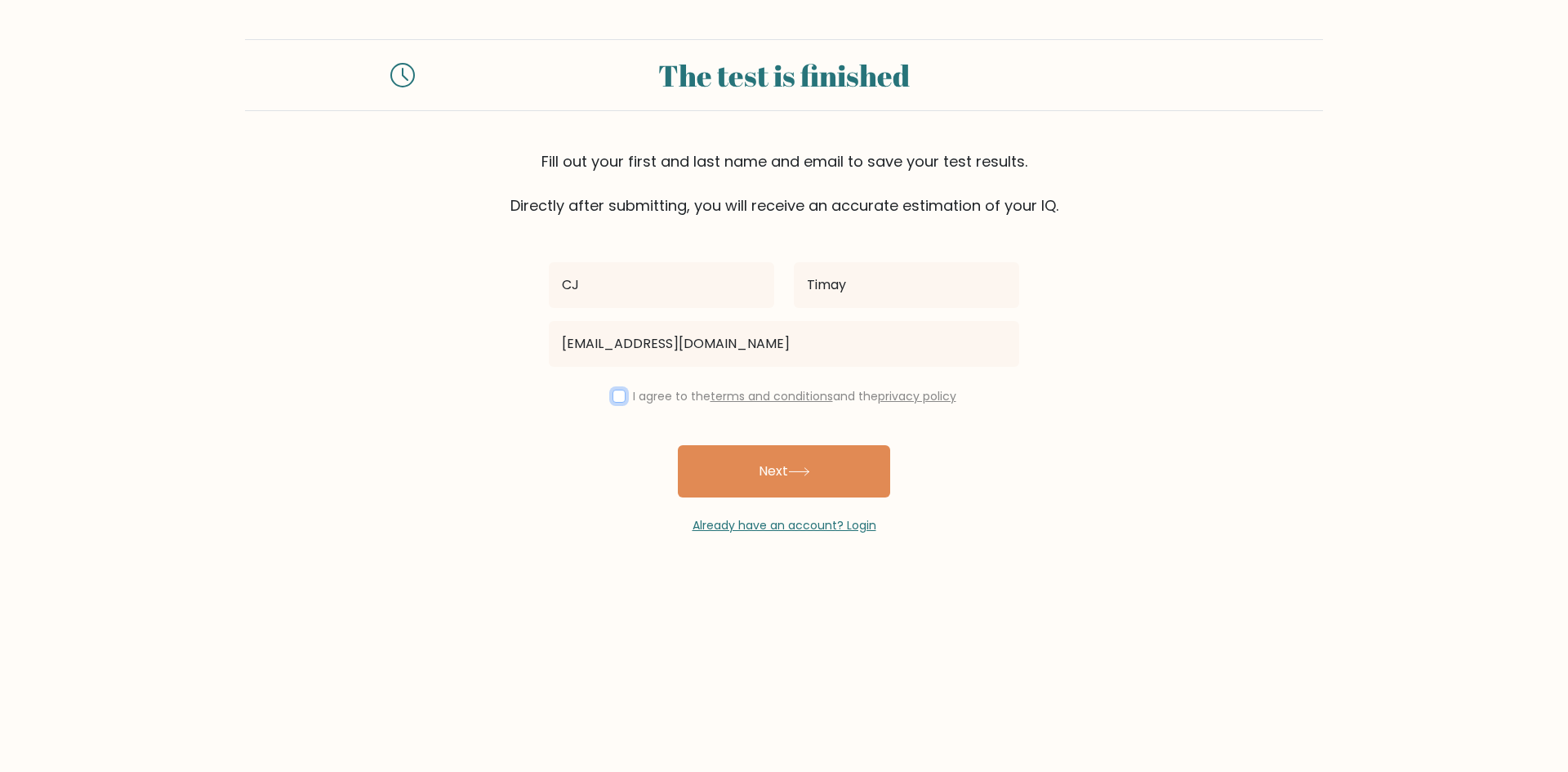
click at [617, 393] on input "checkbox" at bounding box center [619, 396] width 13 height 13
checkbox input "true"
click at [750, 480] on button "Next" at bounding box center [784, 471] width 212 height 53
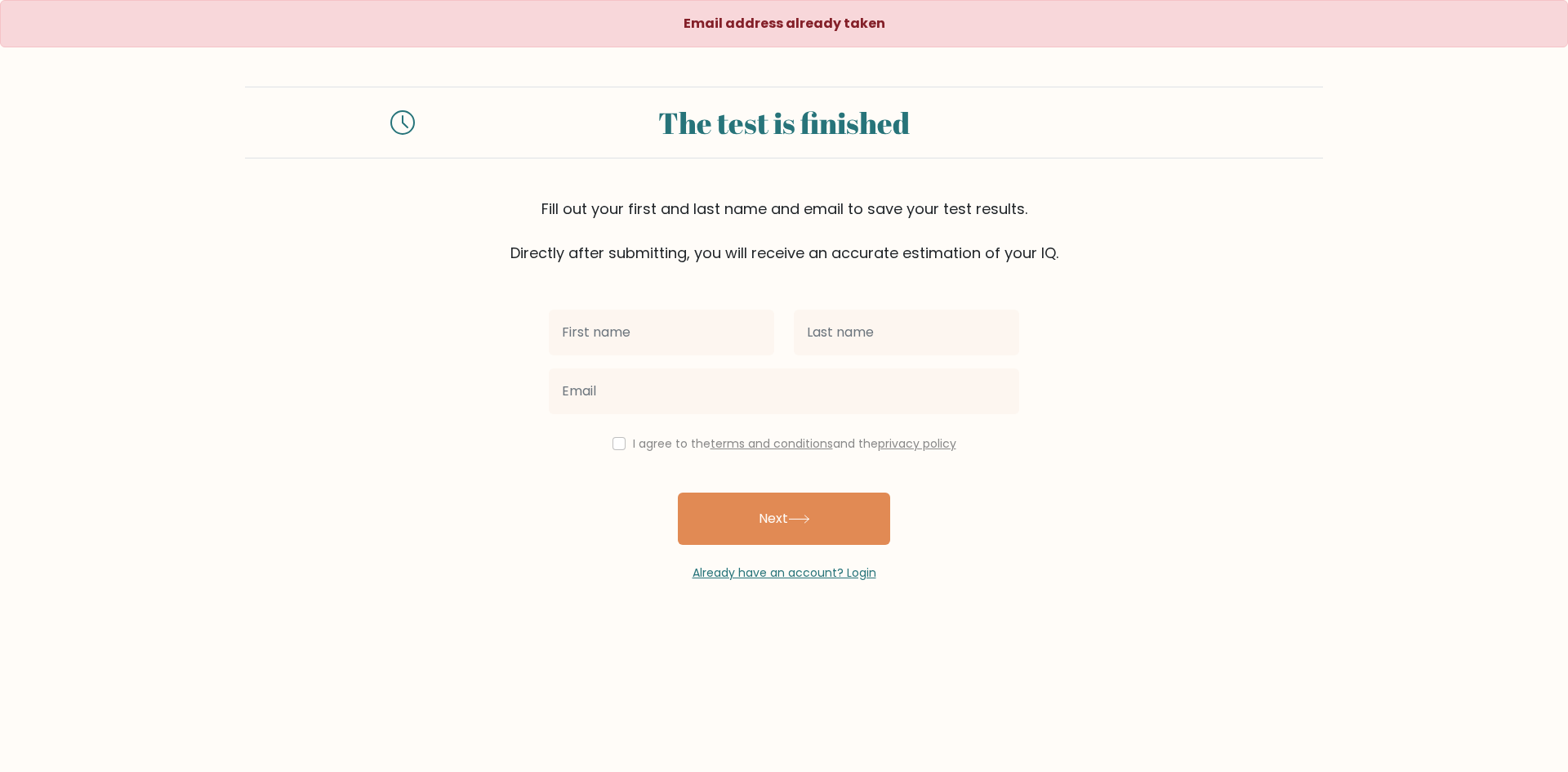
click at [603, 337] on input "text" at bounding box center [662, 332] width 225 height 46
type input "CJ"
click at [849, 340] on input "text" at bounding box center [907, 332] width 225 height 46
type input "Timay"
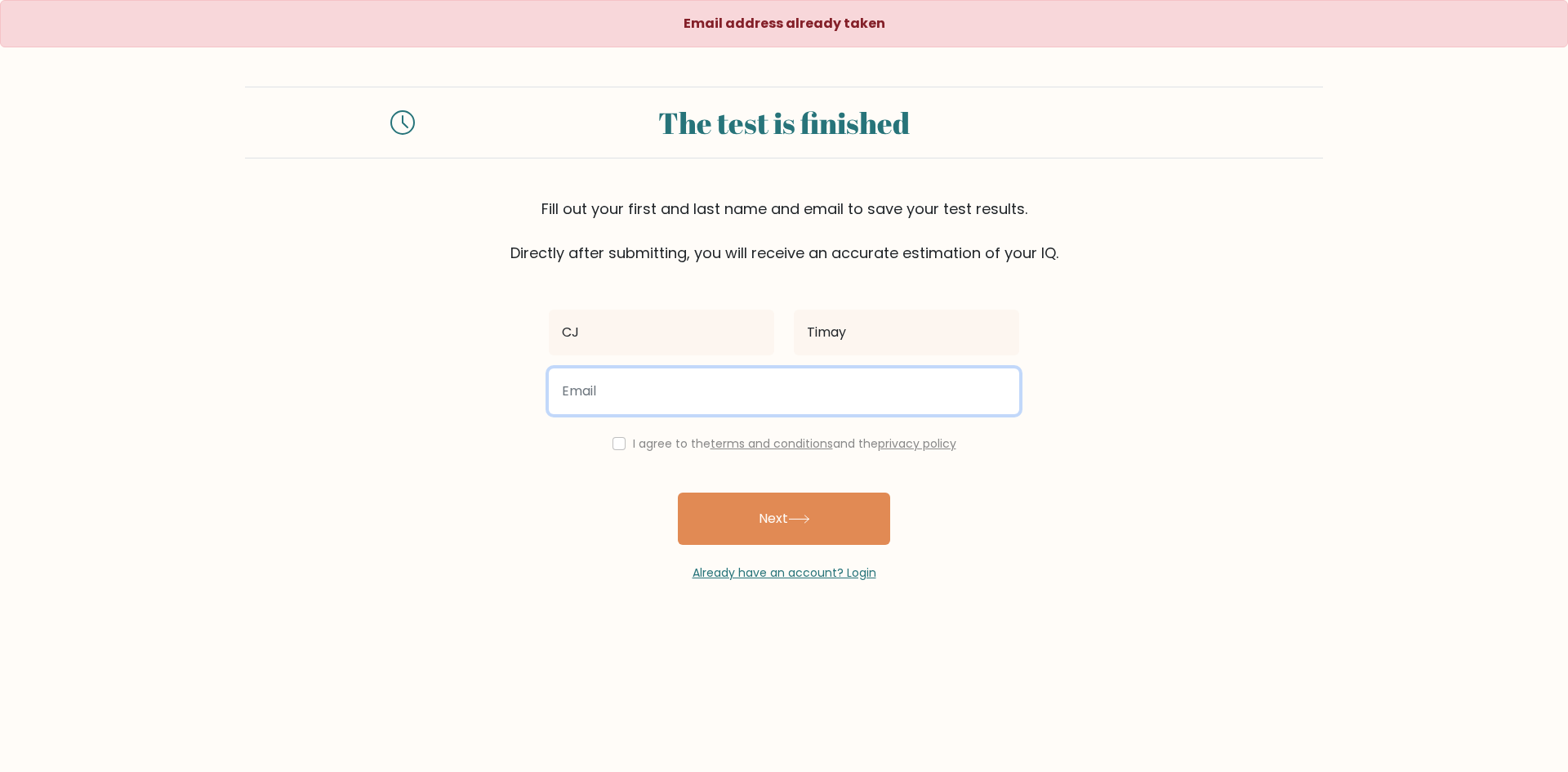
click at [770, 409] on input "email" at bounding box center [784, 391] width 470 height 46
type input "joycelestrelletimay@gmail.com"
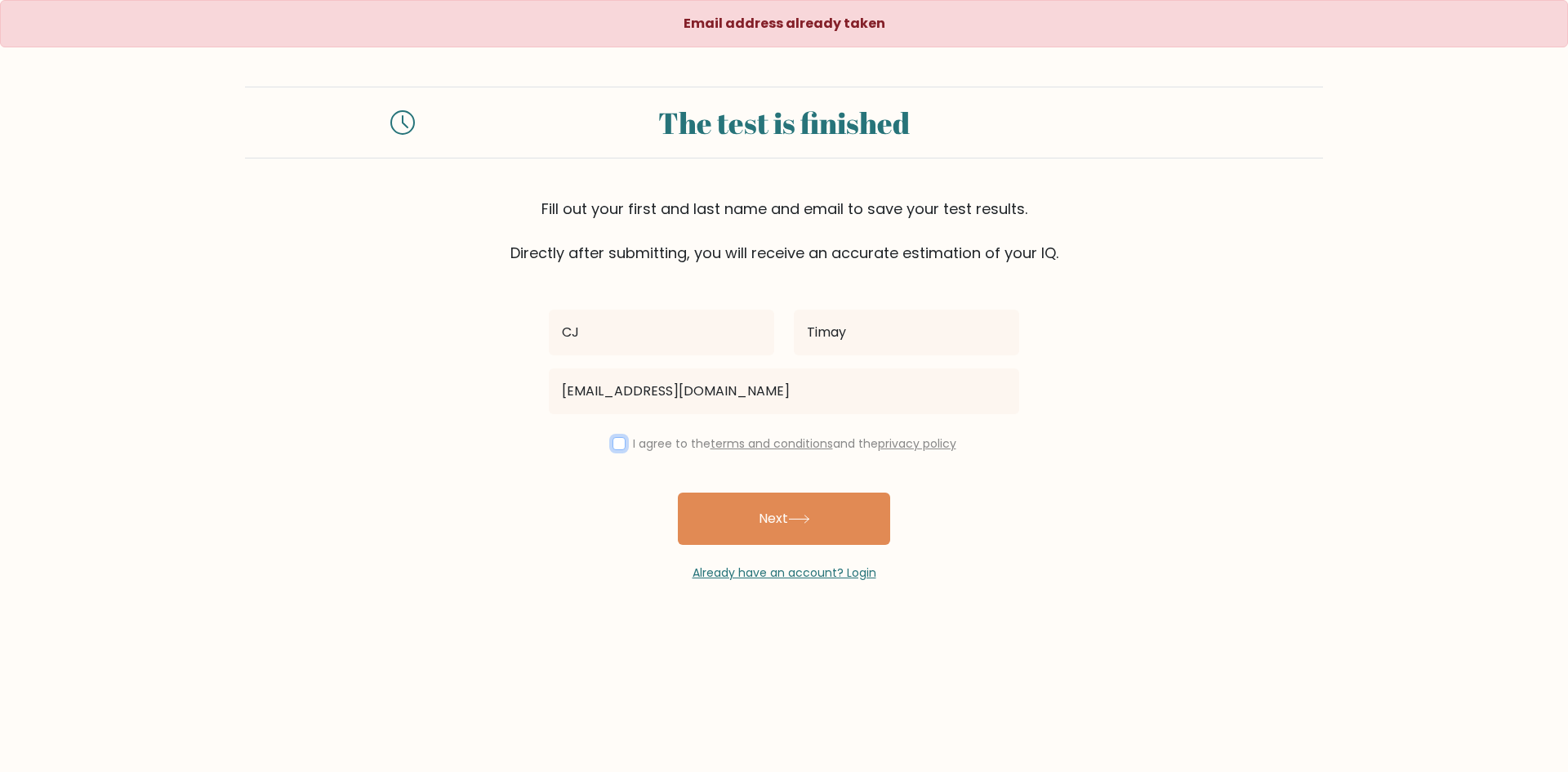
click at [612, 437] on input "checkbox" at bounding box center [619, 443] width 13 height 13
checkbox input "true"
click at [802, 525] on button "Next" at bounding box center [784, 519] width 212 height 53
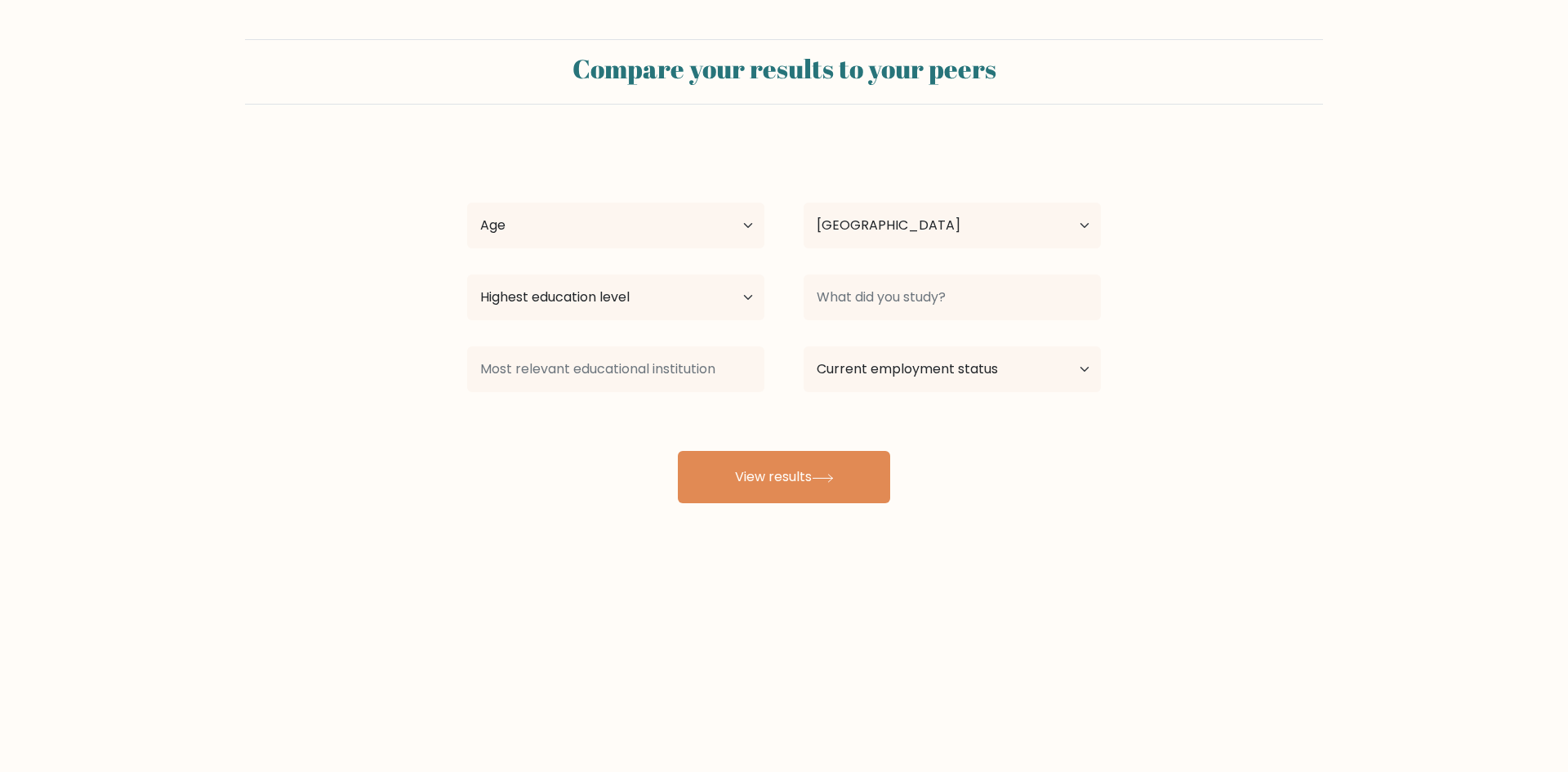
select select "PH"
drag, startPoint x: 623, startPoint y: 241, endPoint x: 628, endPoint y: 229, distance: 13.0
click at [623, 240] on select "Age Under [DEMOGRAPHIC_DATA] [DEMOGRAPHIC_DATA] [DEMOGRAPHIC_DATA] [DEMOGRAPHIC…" at bounding box center [616, 225] width 298 height 46
select select "25_34"
click at [468, 203] on select "Age Under [DEMOGRAPHIC_DATA] [DEMOGRAPHIC_DATA] [DEMOGRAPHIC_DATA] [DEMOGRAPHIC…" at bounding box center [616, 225] width 298 height 46
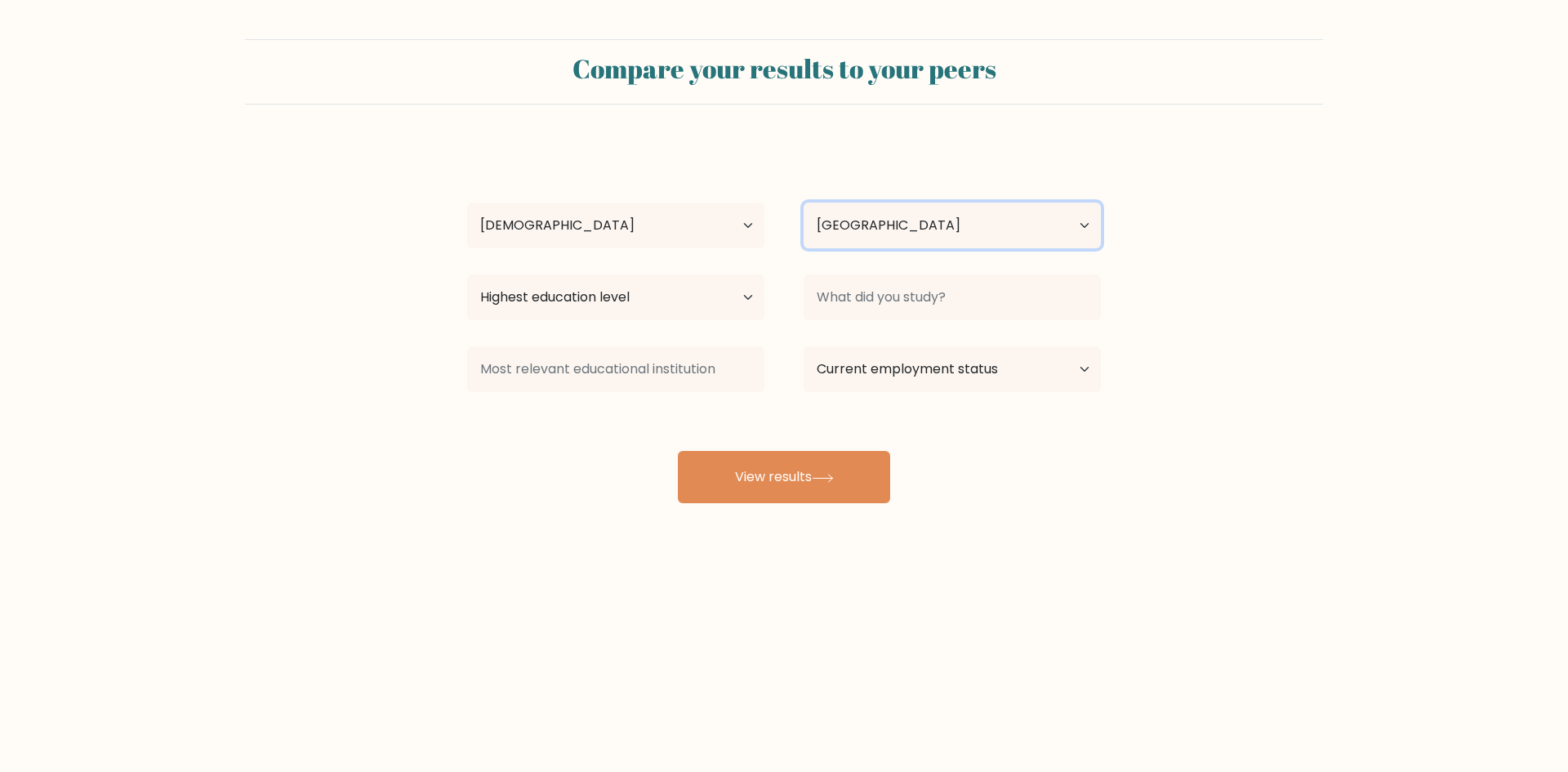
click at [854, 248] on select "Country [GEOGRAPHIC_DATA] [GEOGRAPHIC_DATA] [GEOGRAPHIC_DATA] [US_STATE] [GEOGR…" at bounding box center [952, 225] width 298 height 46
click at [704, 305] on select "Highest education level No schooling Primary Lower Secondary Upper Secondary Oc…" at bounding box center [616, 297] width 298 height 46
select select "occupation_specific"
click at [468, 274] on select "Highest education level No schooling Primary Lower Secondary Upper Secondary Oc…" at bounding box center [616, 297] width 298 height 46
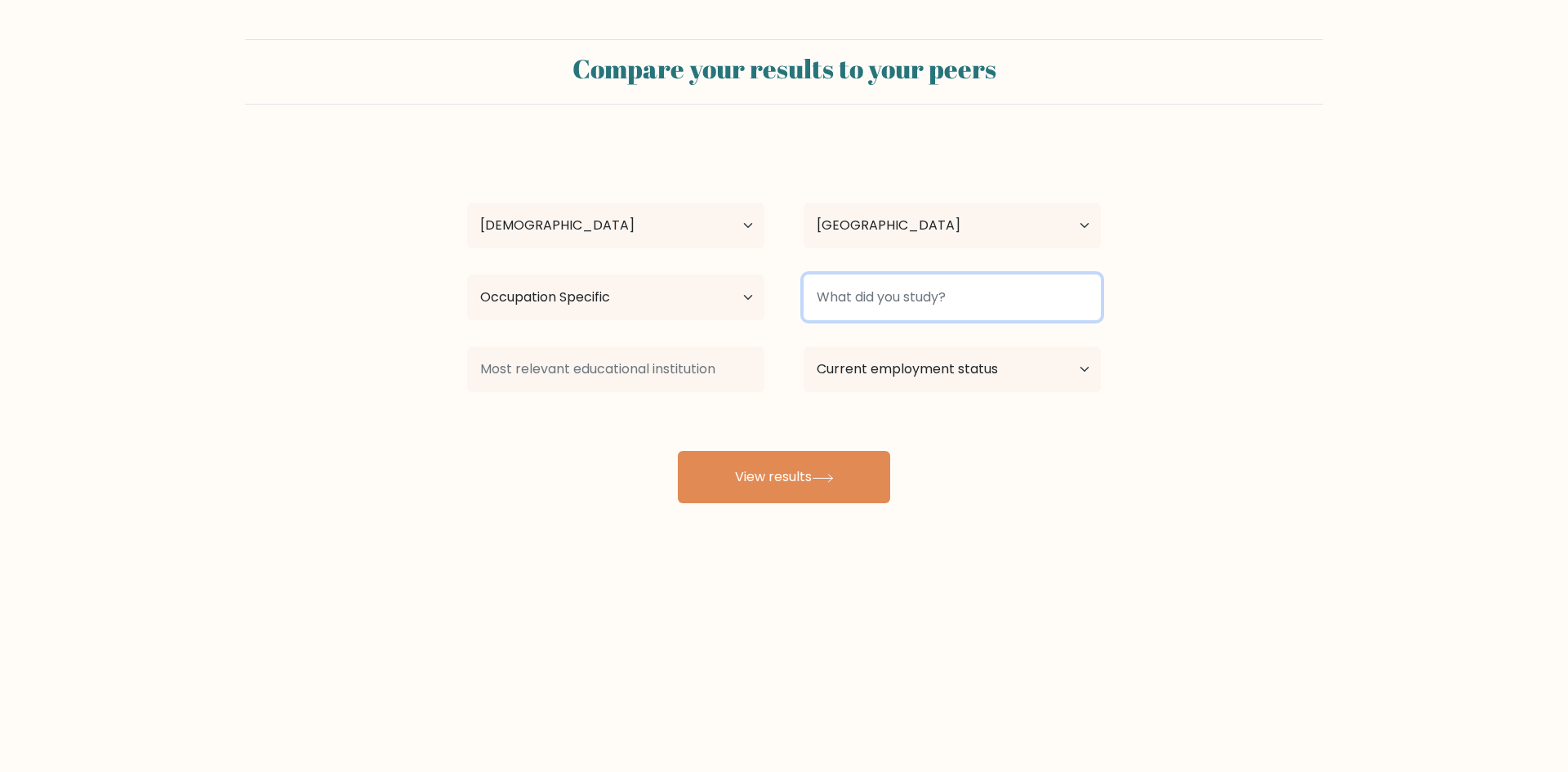
click at [917, 281] on input at bounding box center [952, 297] width 298 height 46
type input "Culinary"
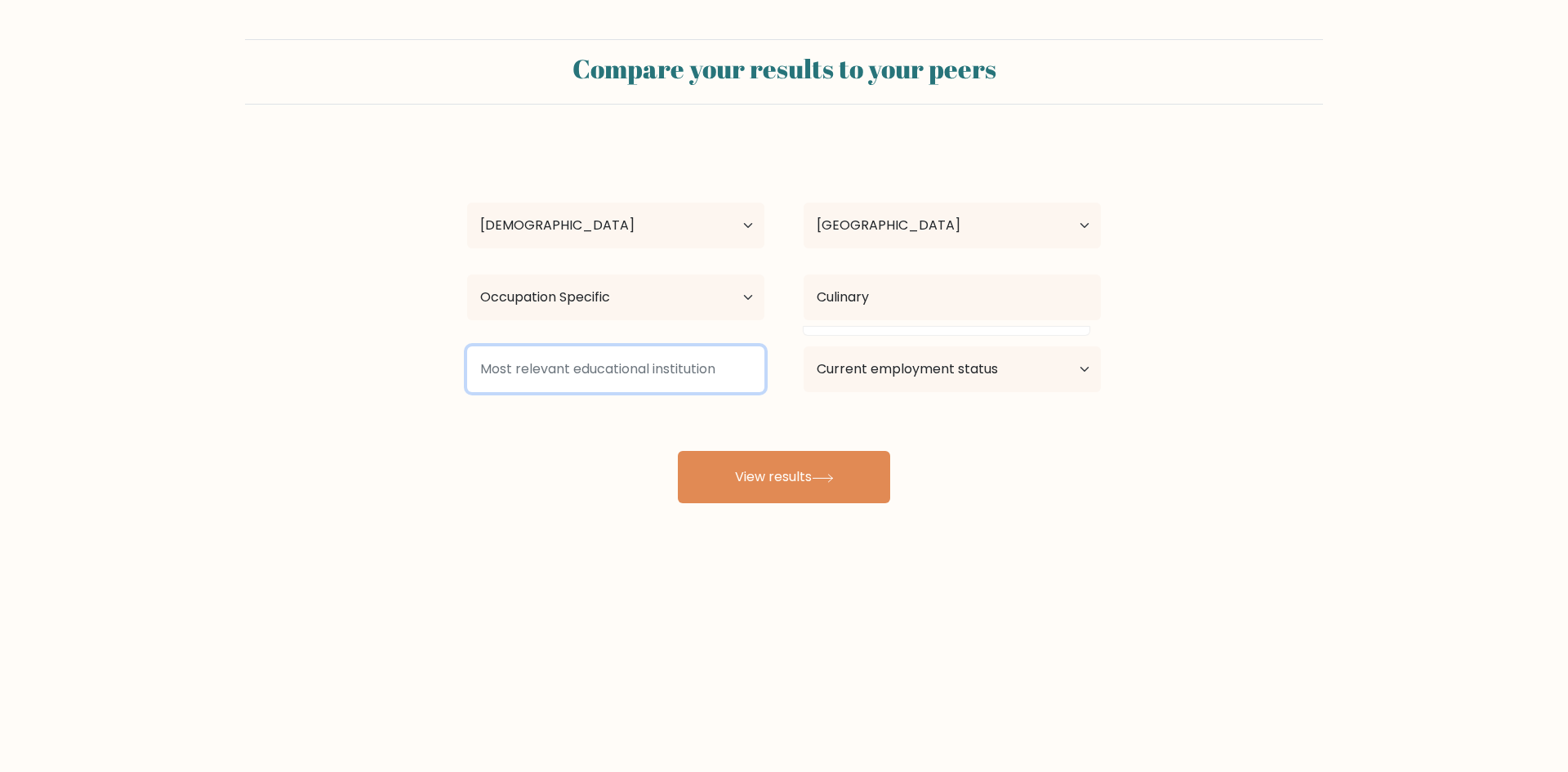
click at [710, 374] on input at bounding box center [616, 369] width 298 height 46
type input "TESDA"
click at [832, 372] on select "Current employment status Employed Student Retired Other / prefer not to answer" at bounding box center [952, 369] width 298 height 46
select select "other"
click at [804, 347] on select "Current employment status Employed Student Retired Other / prefer not to answer" at bounding box center [952, 369] width 298 height 46
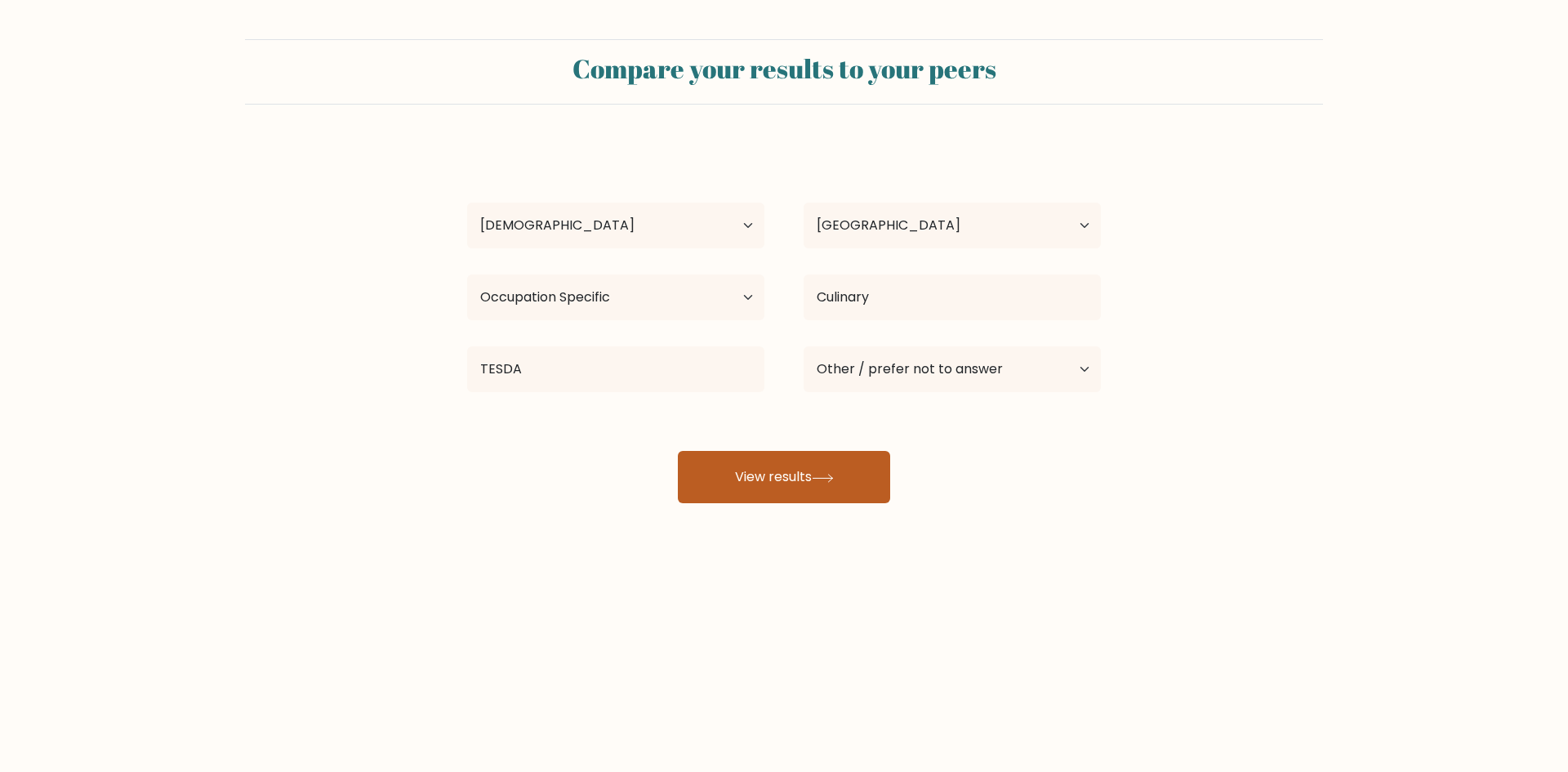
click at [848, 487] on button "View results" at bounding box center [784, 477] width 212 height 53
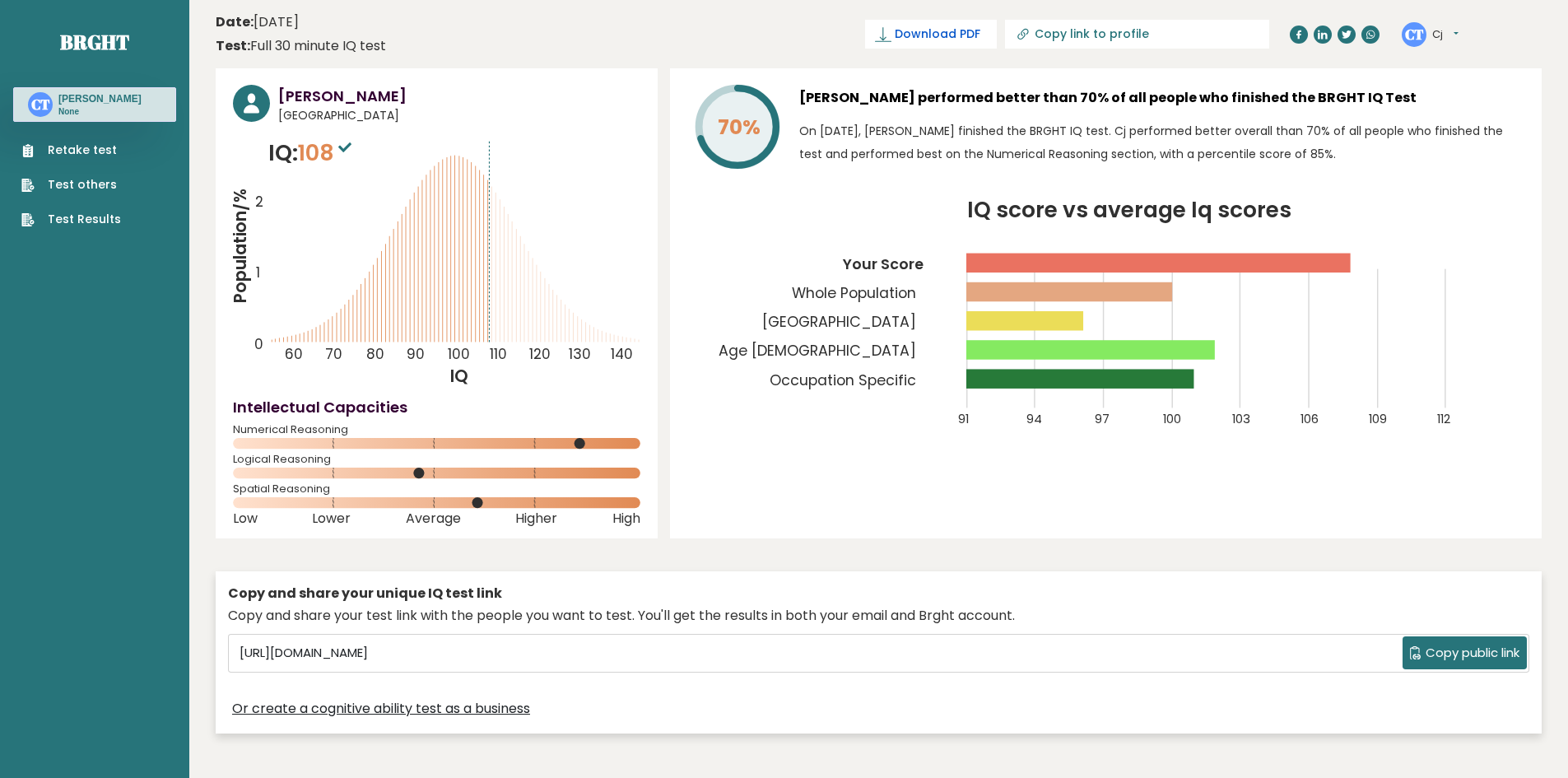
click at [980, 36] on span "Download PDF" at bounding box center [938, 34] width 85 height 17
click at [1459, 37] on button "Cj" at bounding box center [1446, 34] width 26 height 16
click at [1459, 35] on button "Cj" at bounding box center [1446, 34] width 26 height 16
